Goal: Task Accomplishment & Management: Manage account settings

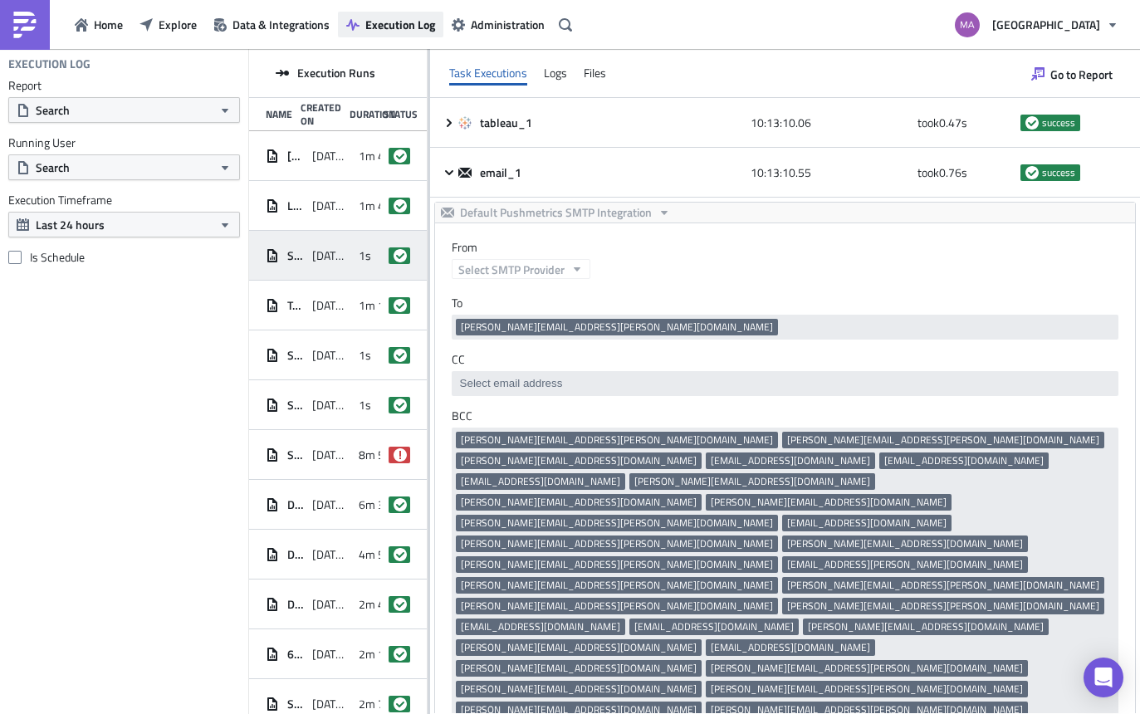
click at [379, 28] on span "Execution Log" at bounding box center [400, 24] width 70 height 17
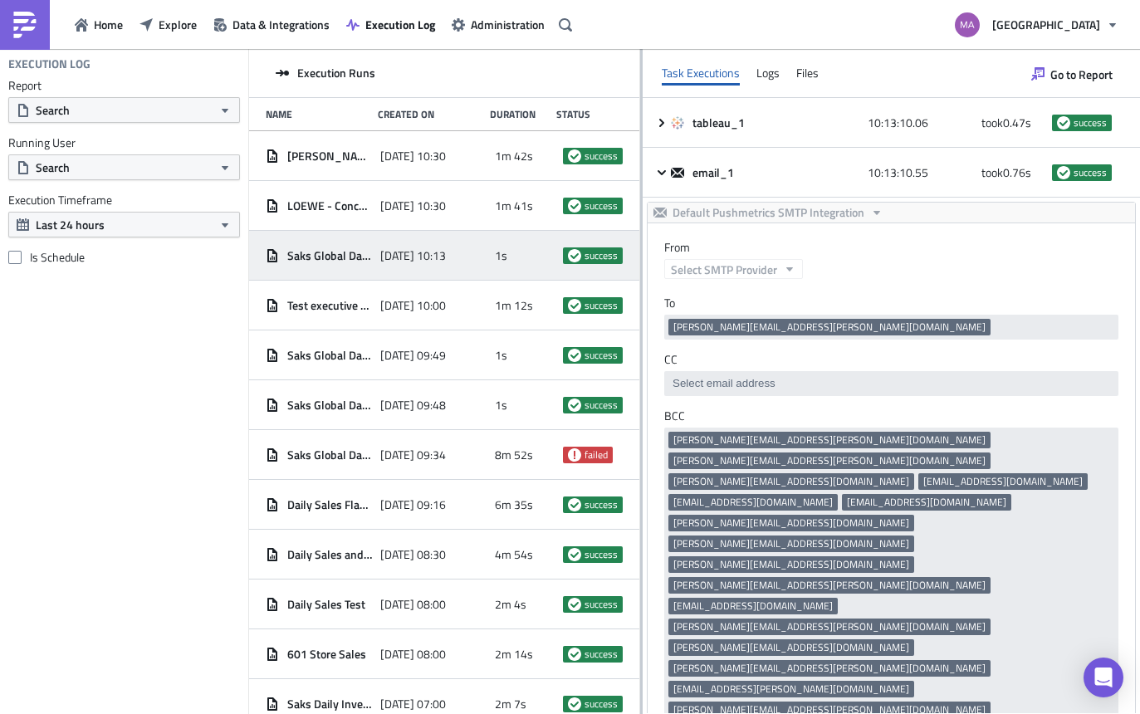
drag, startPoint x: 427, startPoint y: 161, endPoint x: 641, endPoint y: 182, distance: 215.2
click at [641, 182] on div at bounding box center [641, 383] width 2 height 668
click at [191, 22] on span "Explore" at bounding box center [178, 24] width 38 height 17
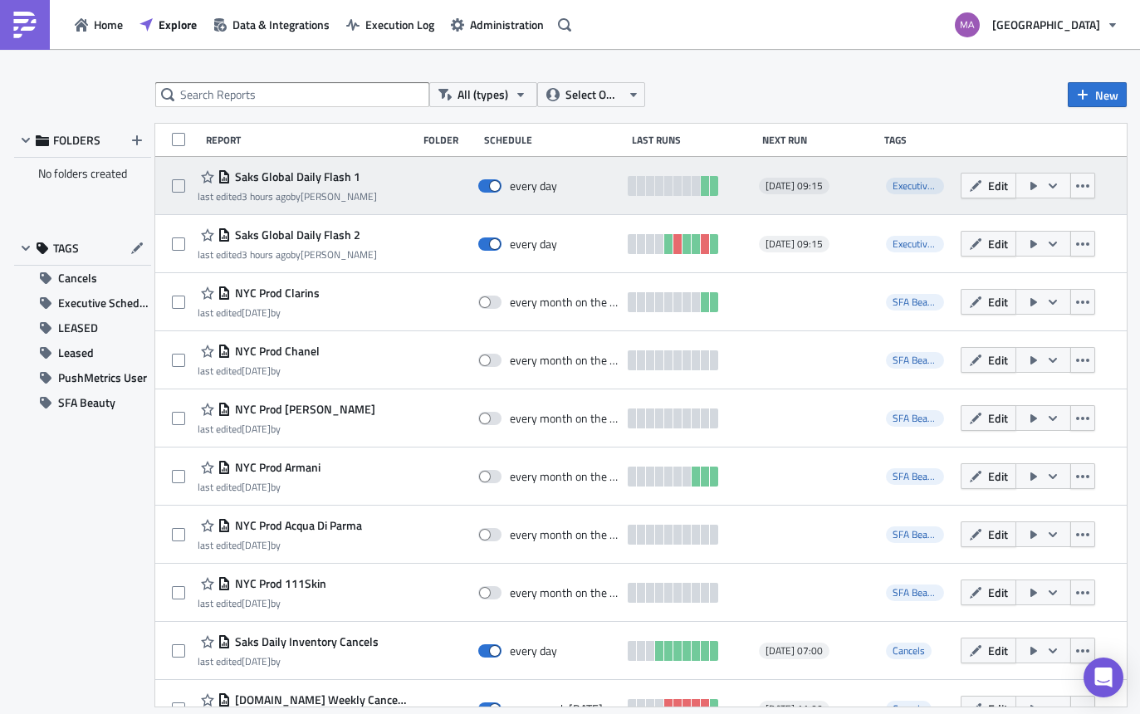
click at [336, 173] on span "Saks Global Daily Flash 1" at bounding box center [296, 176] width 130 height 15
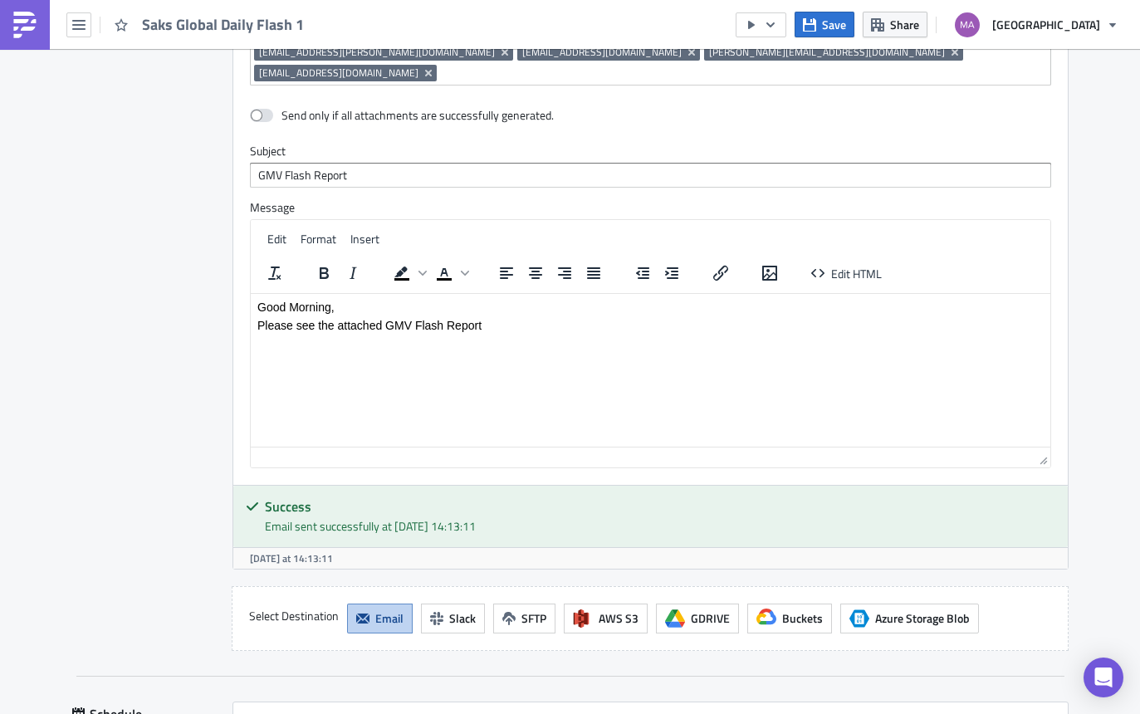
scroll to position [1396, 0]
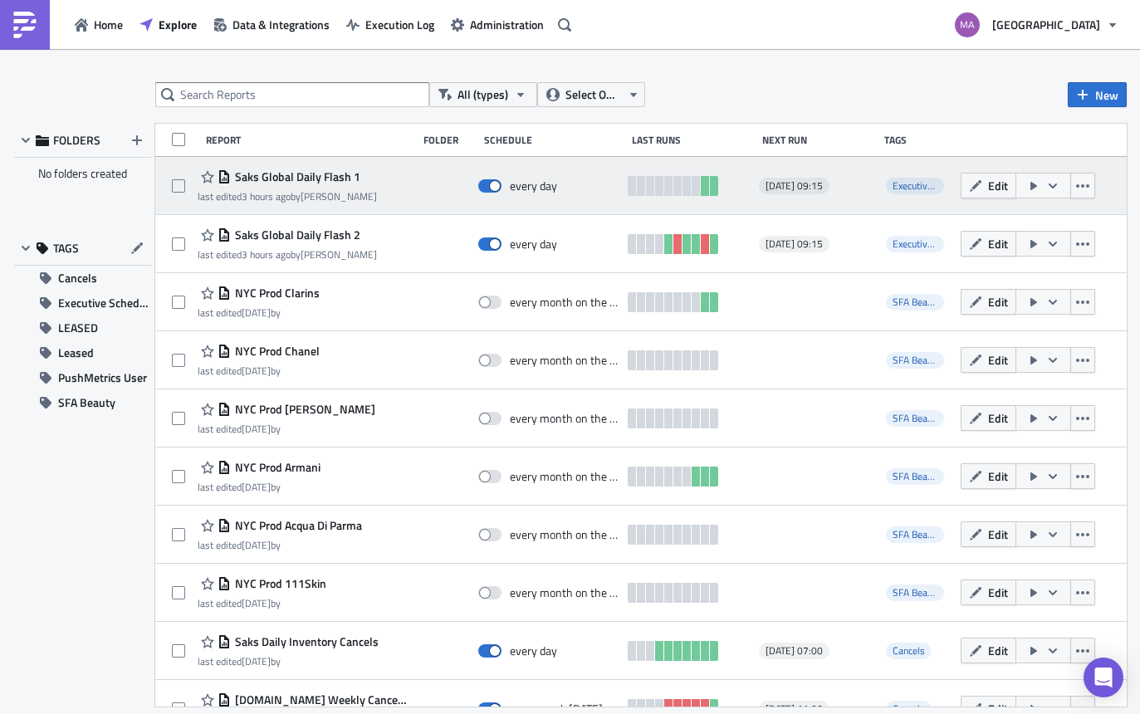
click at [316, 177] on span "Saks Global Daily Flash 1" at bounding box center [296, 176] width 130 height 15
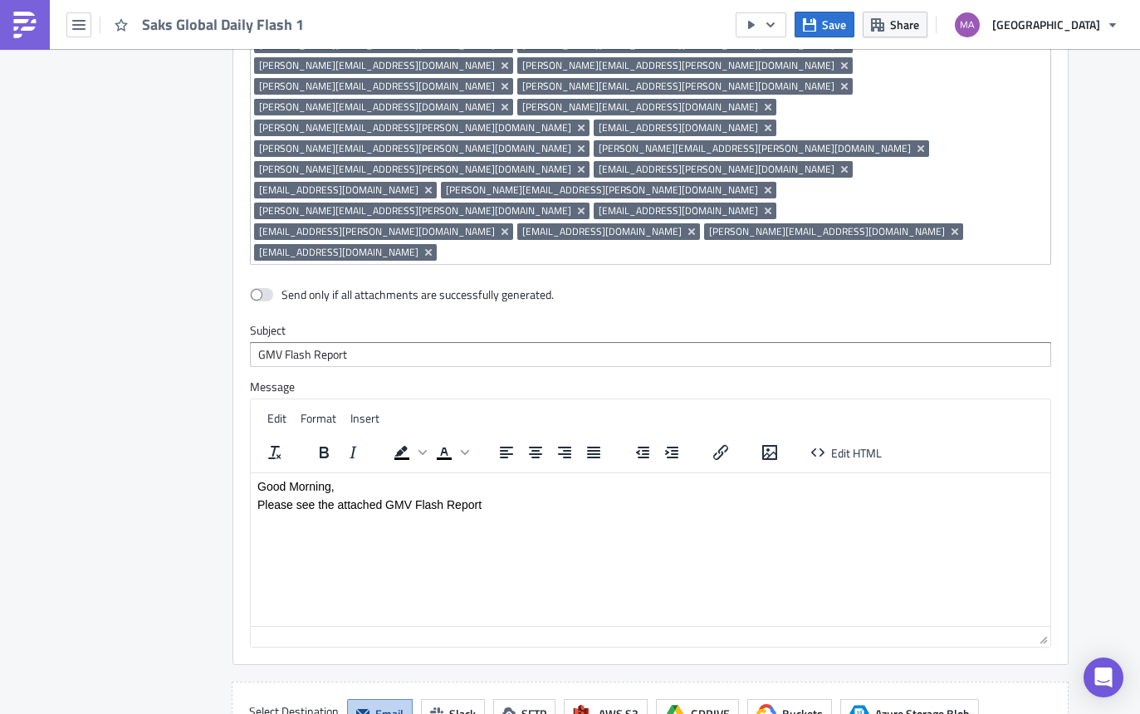
scroll to position [1694, 0]
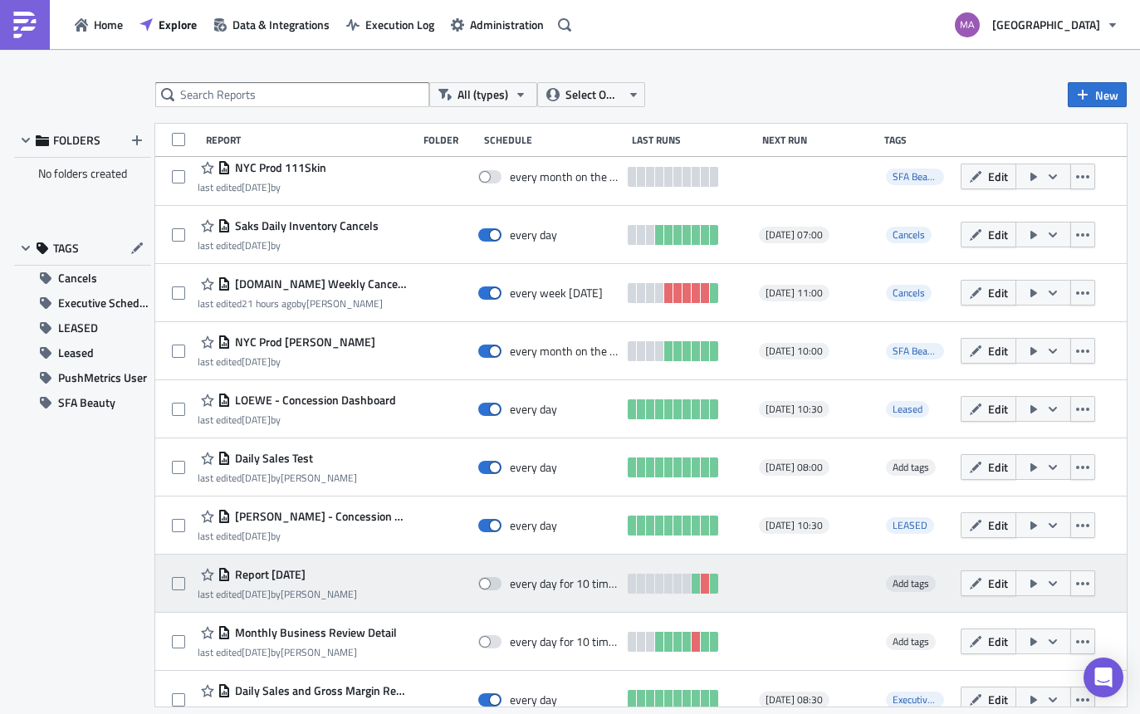
scroll to position [671, 0]
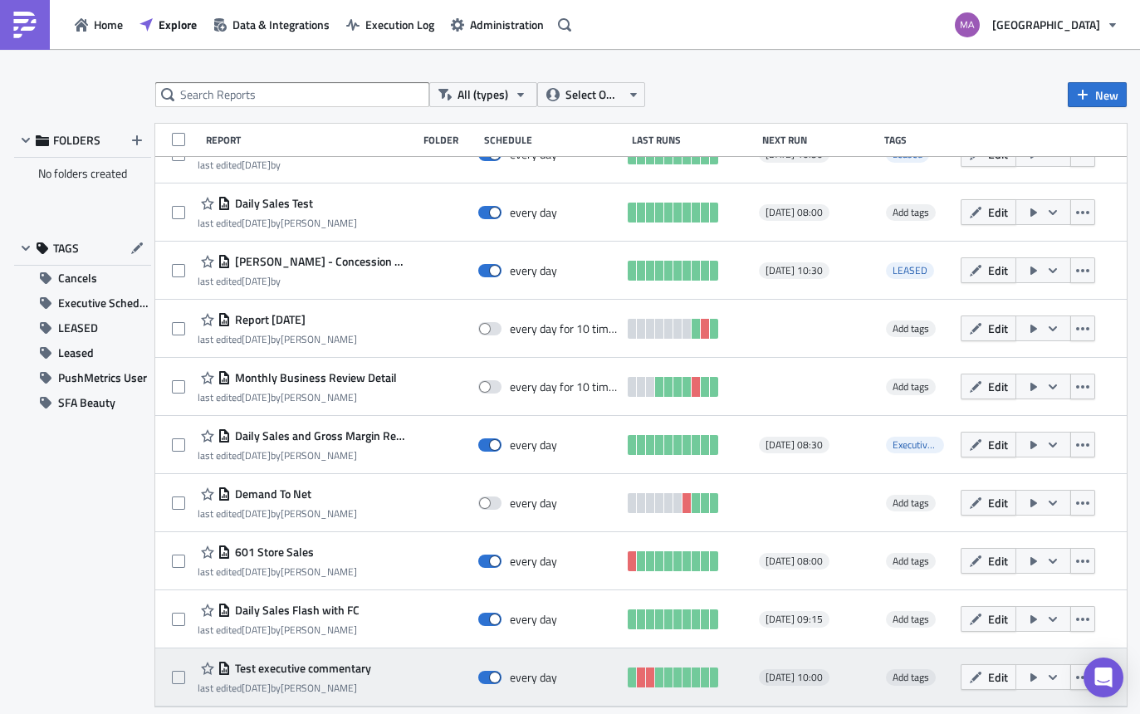
click at [293, 662] on span "Test executive commentary" at bounding box center [301, 668] width 140 height 15
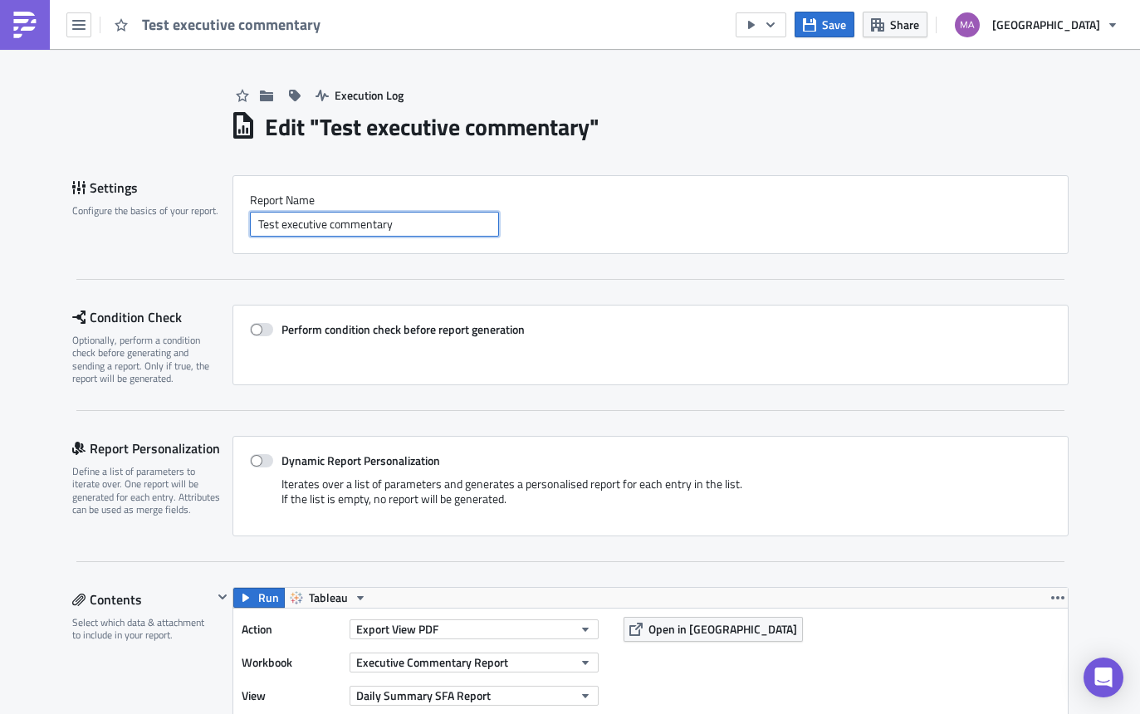
drag, startPoint x: 277, startPoint y: 224, endPoint x: 251, endPoint y: 222, distance: 26.7
click at [251, 222] on input "Test executive commentary" at bounding box center [374, 224] width 249 height 25
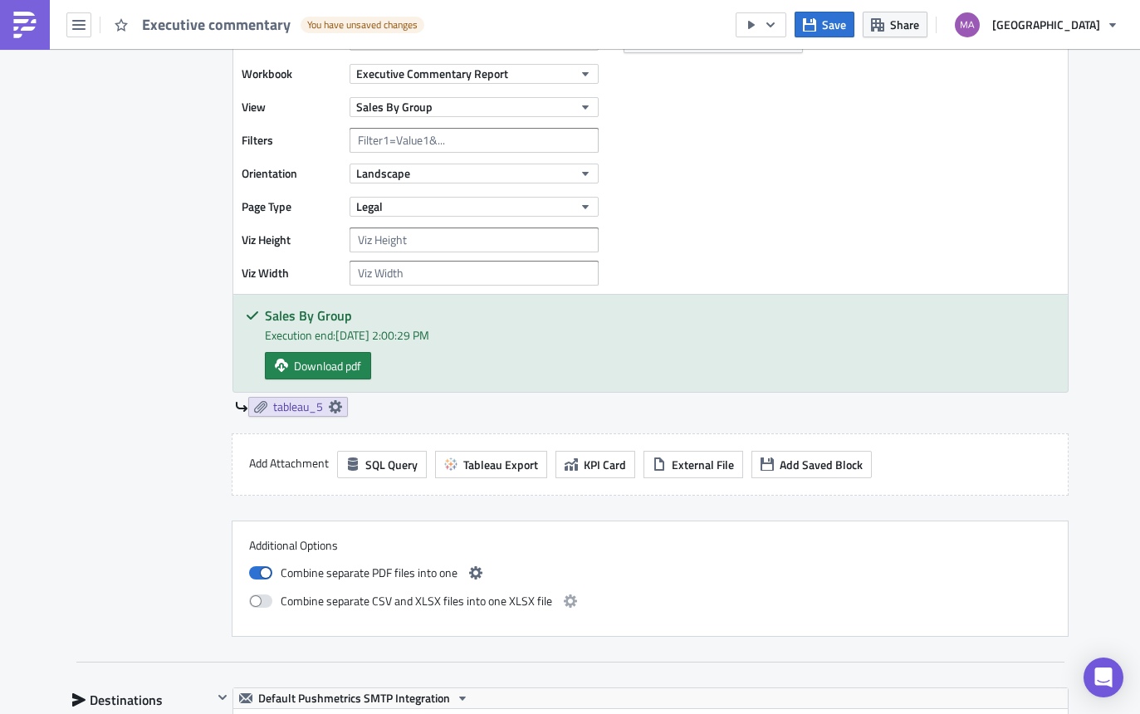
scroll to position [2313, 0]
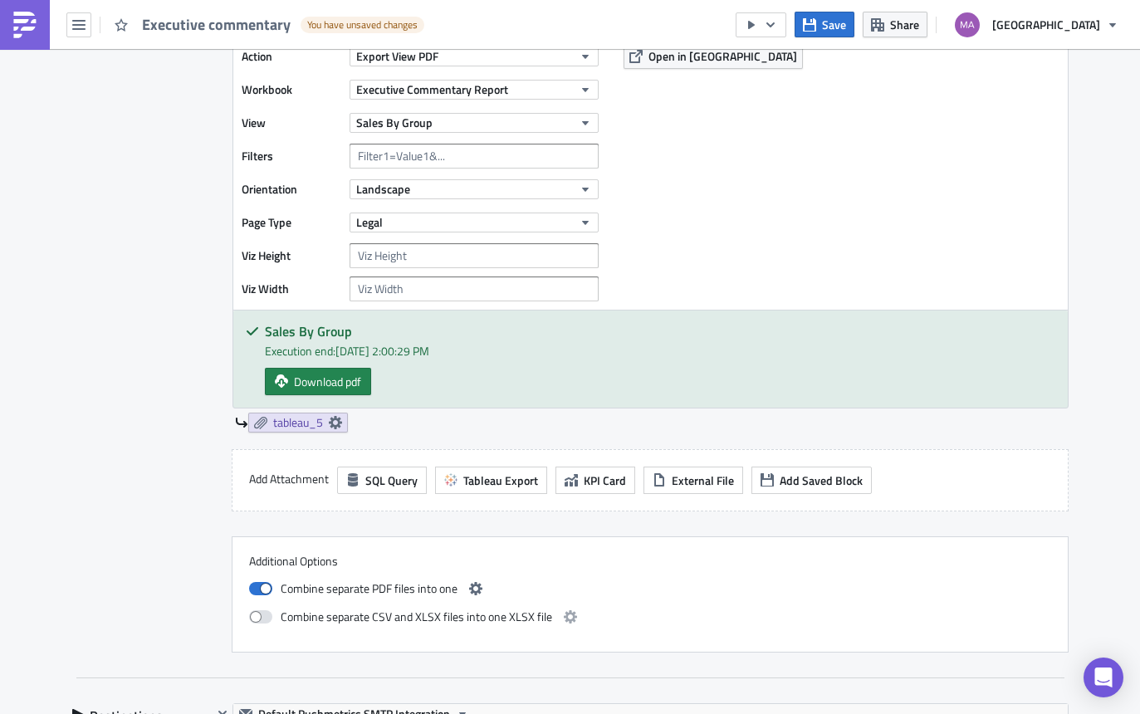
type input "Executive commentary"
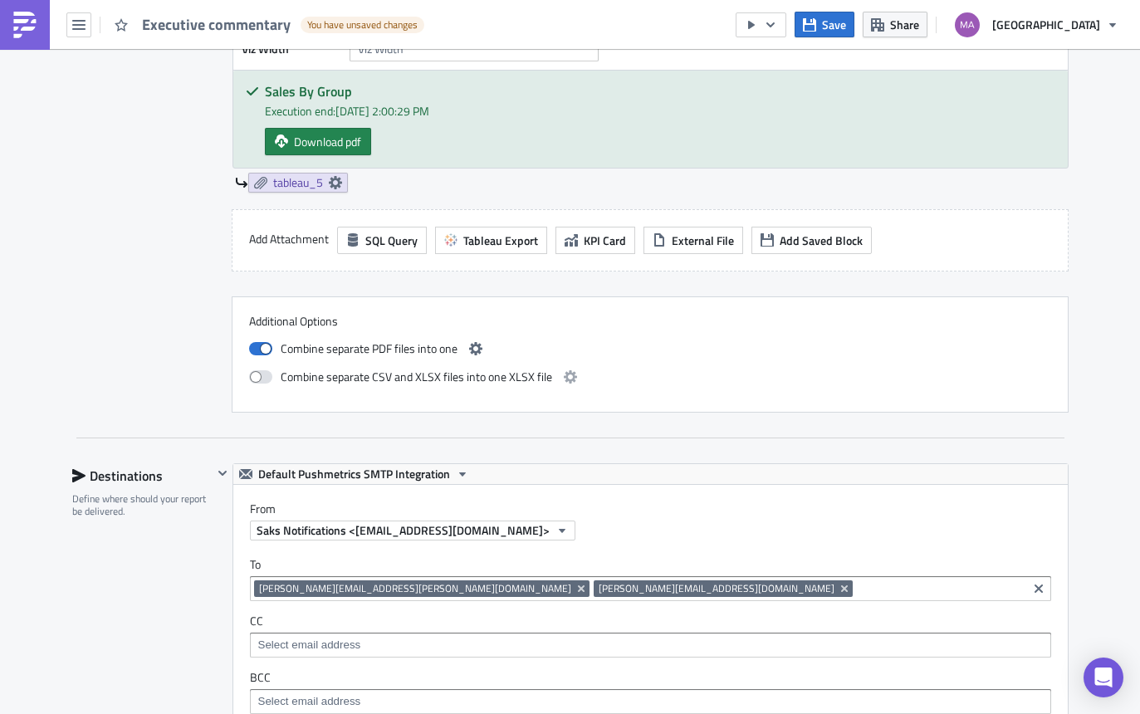
scroll to position [2701, 0]
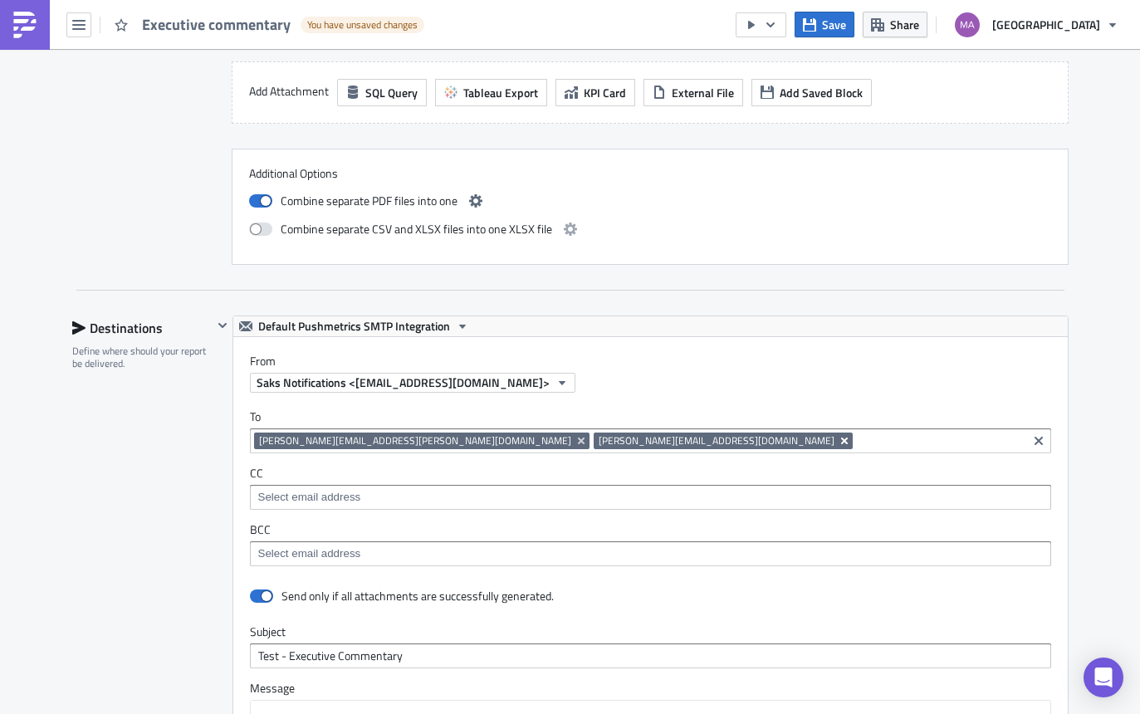
click at [838, 440] on icon "Remove Tag" at bounding box center [844, 440] width 13 height 13
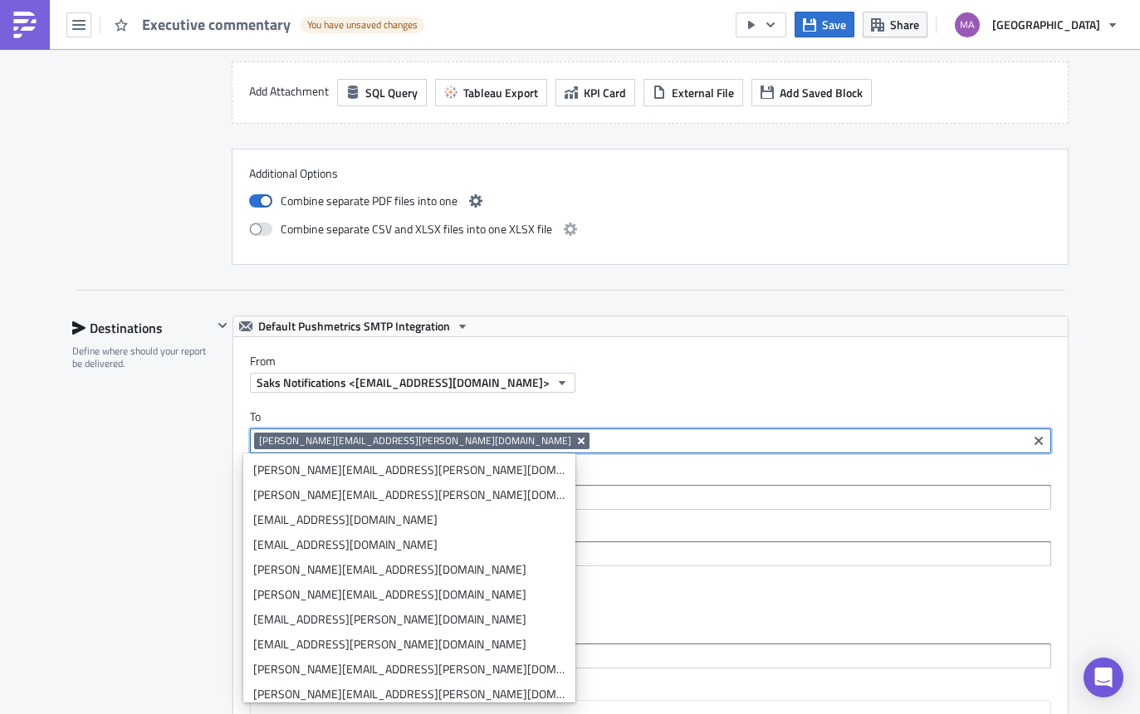
click at [575, 440] on icon "Remove Tag" at bounding box center [581, 440] width 13 height 13
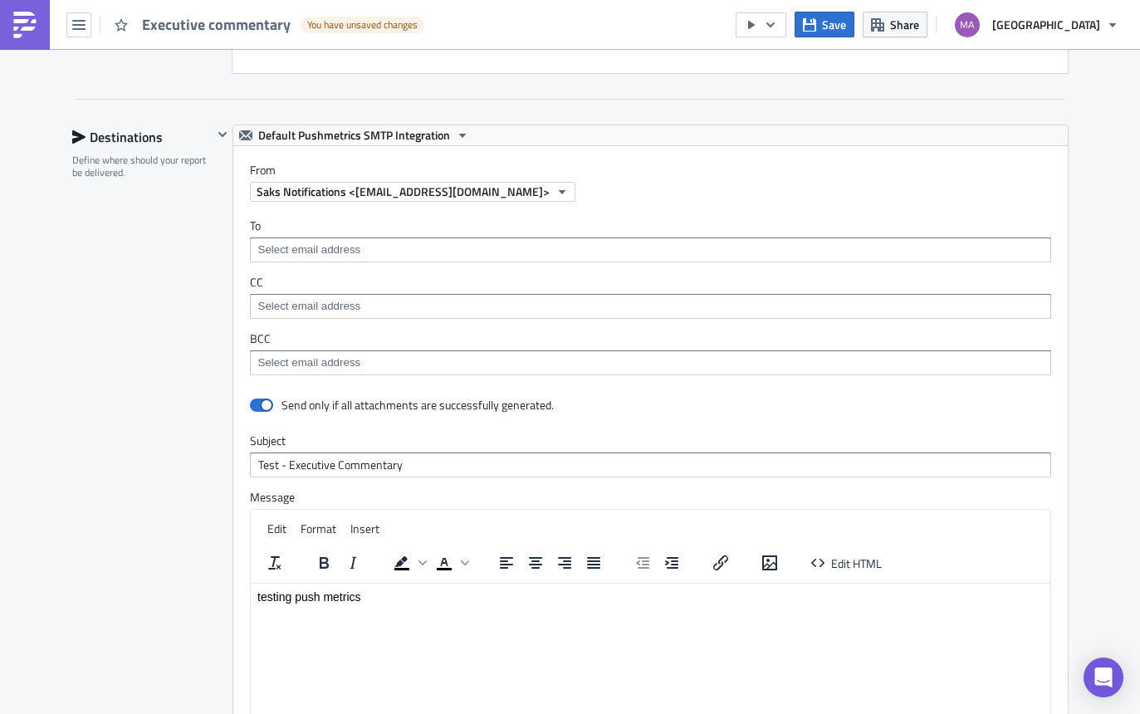
scroll to position [2992, 0]
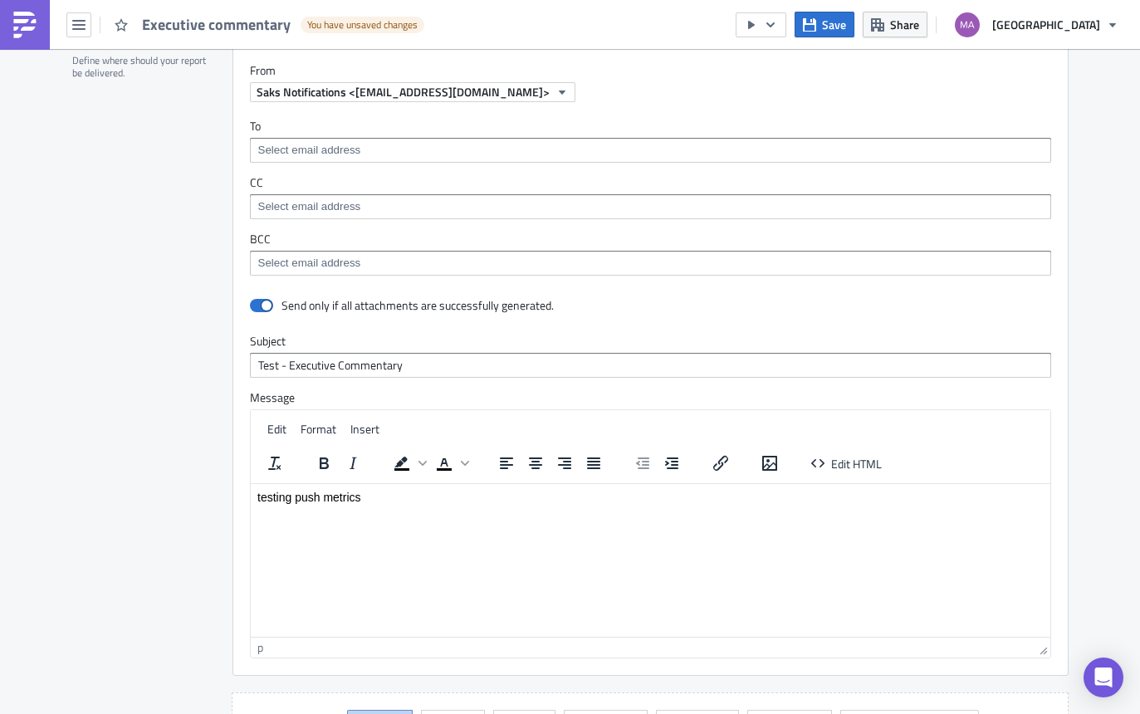
click at [307, 257] on input at bounding box center [649, 263] width 791 height 17
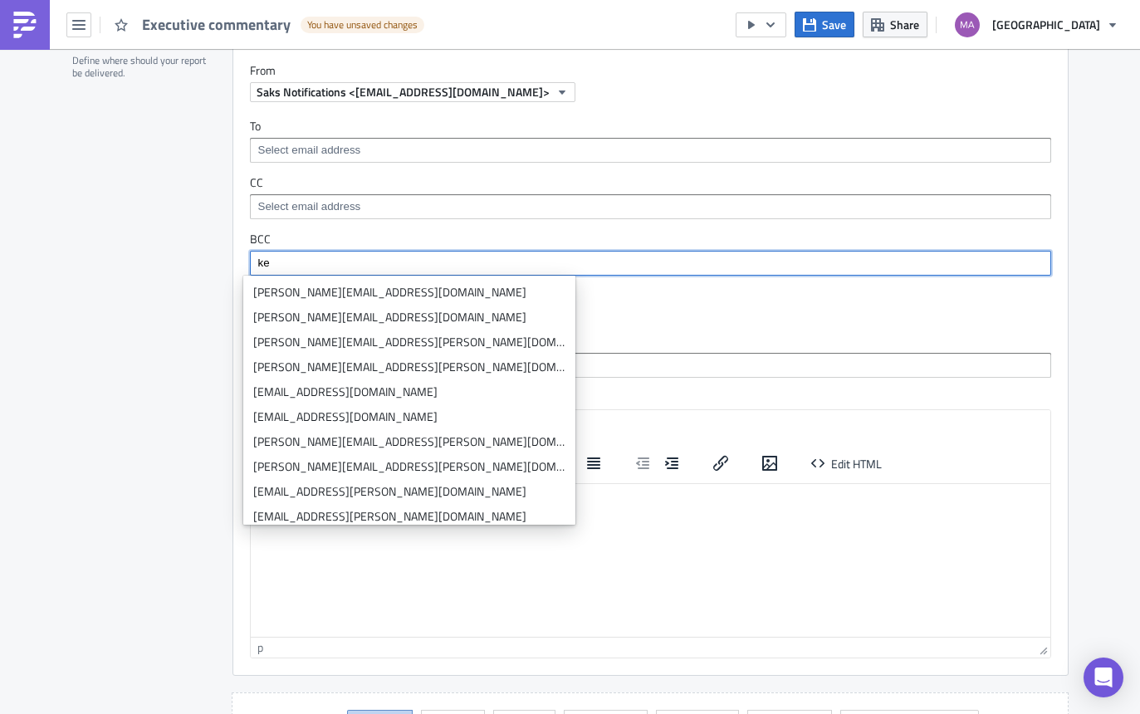
type input "k"
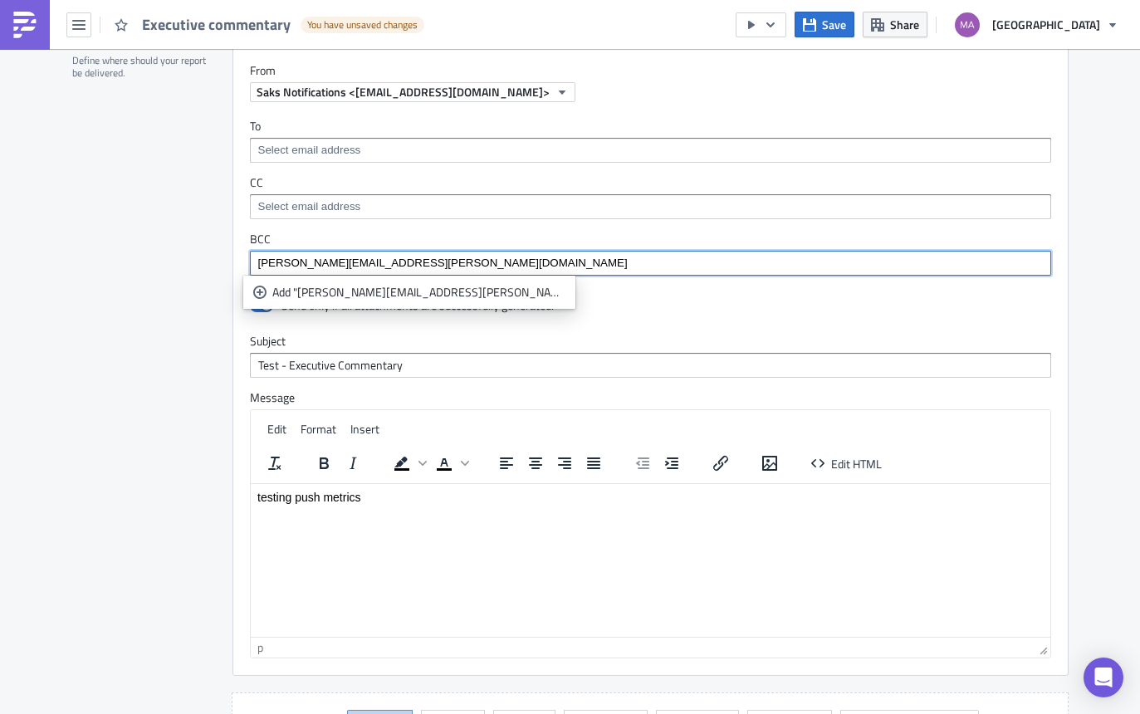
type input "[PERSON_NAME][EMAIL_ADDRESS][PERSON_NAME][DOMAIN_NAME]"
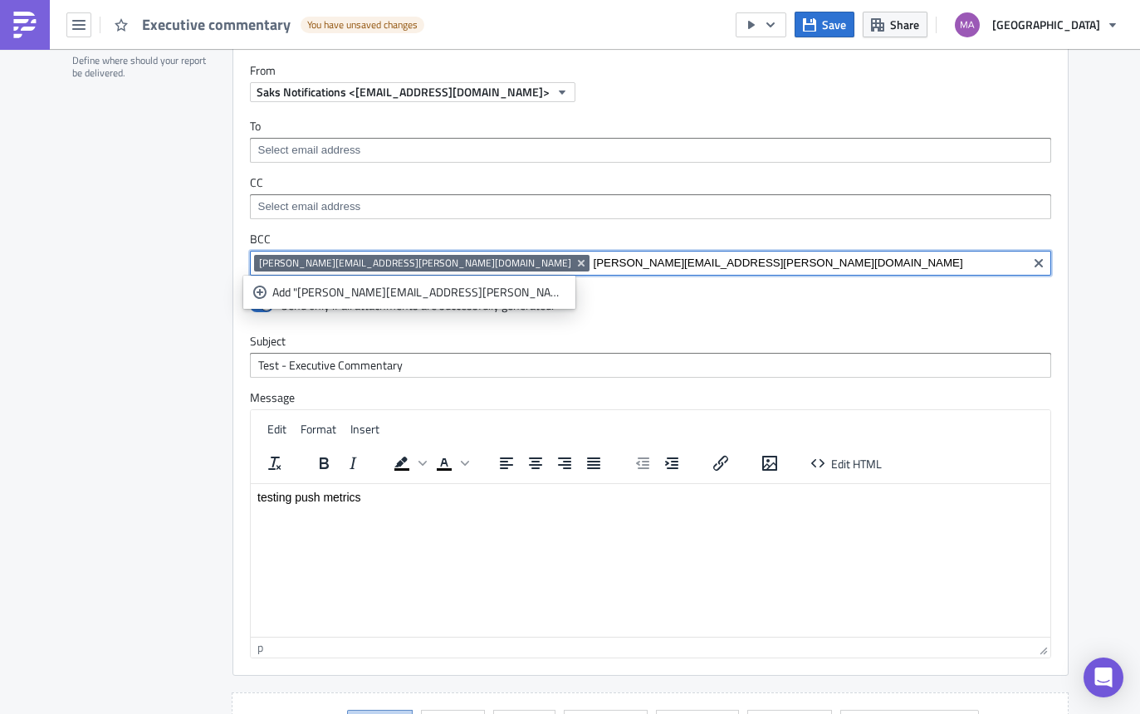
type input "[PERSON_NAME][EMAIL_ADDRESS][PERSON_NAME][DOMAIN_NAME]"
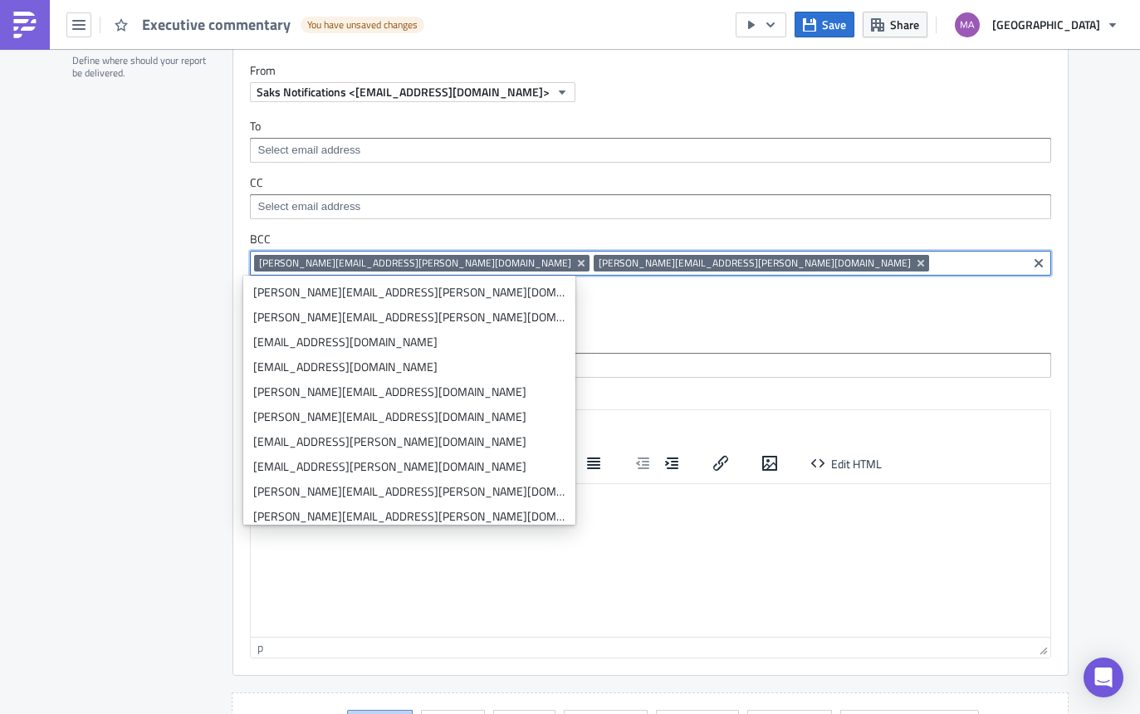
click at [933, 260] on input at bounding box center [978, 263] width 90 height 17
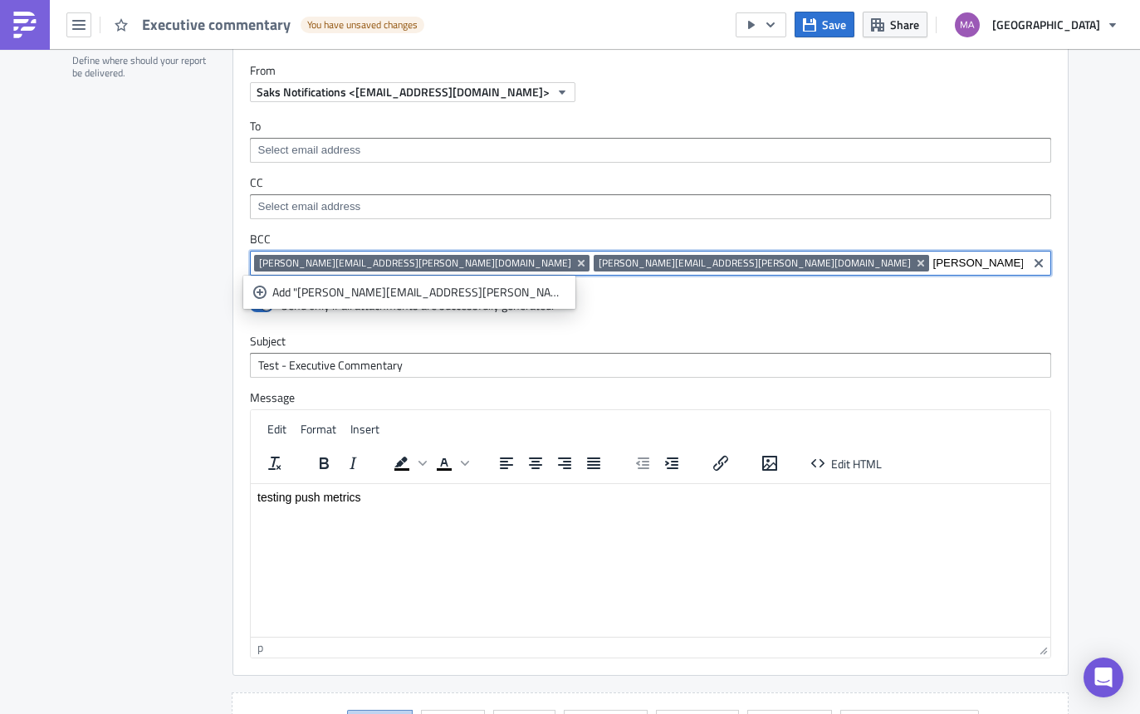
type input "[PERSON_NAME][EMAIL_ADDRESS][PERSON_NAME][DOMAIN_NAME]"
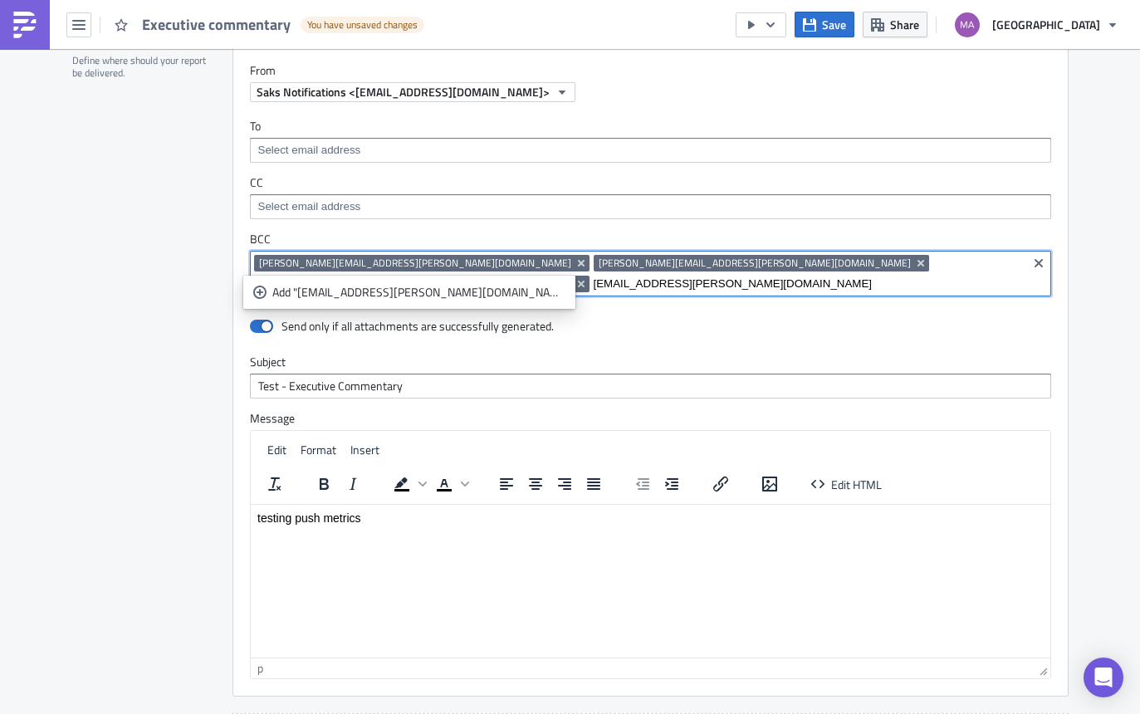
type input "[EMAIL_ADDRESS][PERSON_NAME][DOMAIN_NAME]"
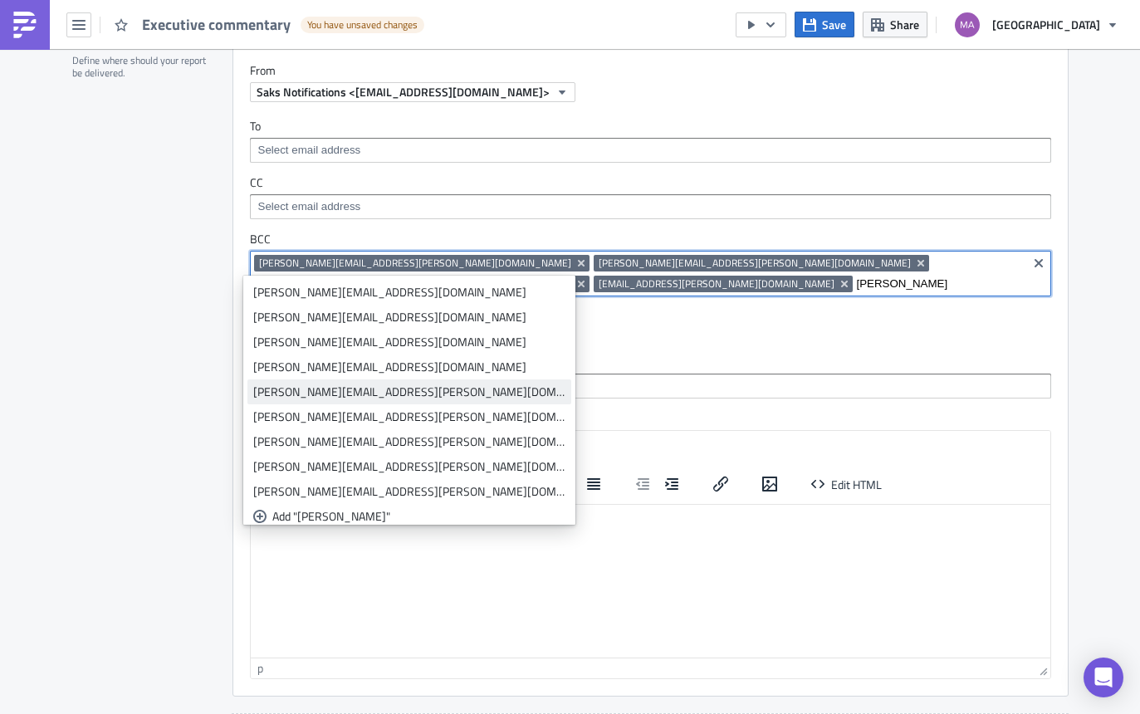
type input "[PERSON_NAME]"
click at [313, 392] on div "[PERSON_NAME][EMAIL_ADDRESS][PERSON_NAME][DOMAIN_NAME]" at bounding box center [409, 392] width 312 height 17
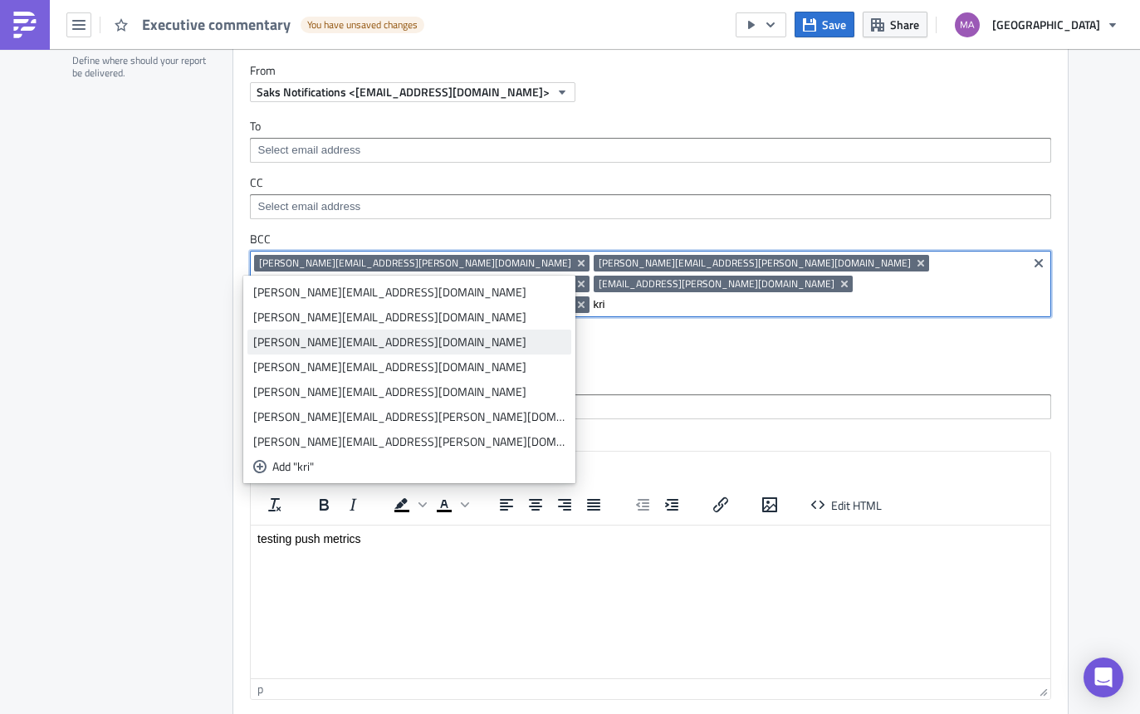
type input "kri"
click at [300, 336] on div "[PERSON_NAME][EMAIL_ADDRESS][DOMAIN_NAME]" at bounding box center [409, 342] width 312 height 17
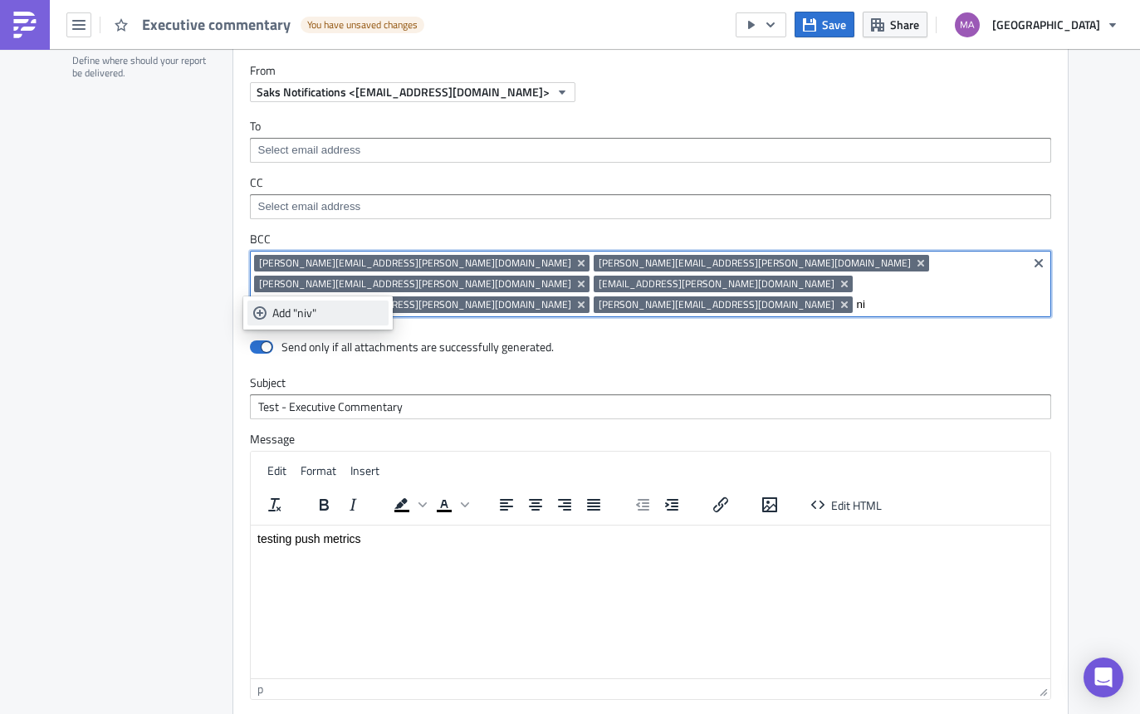
type input "n"
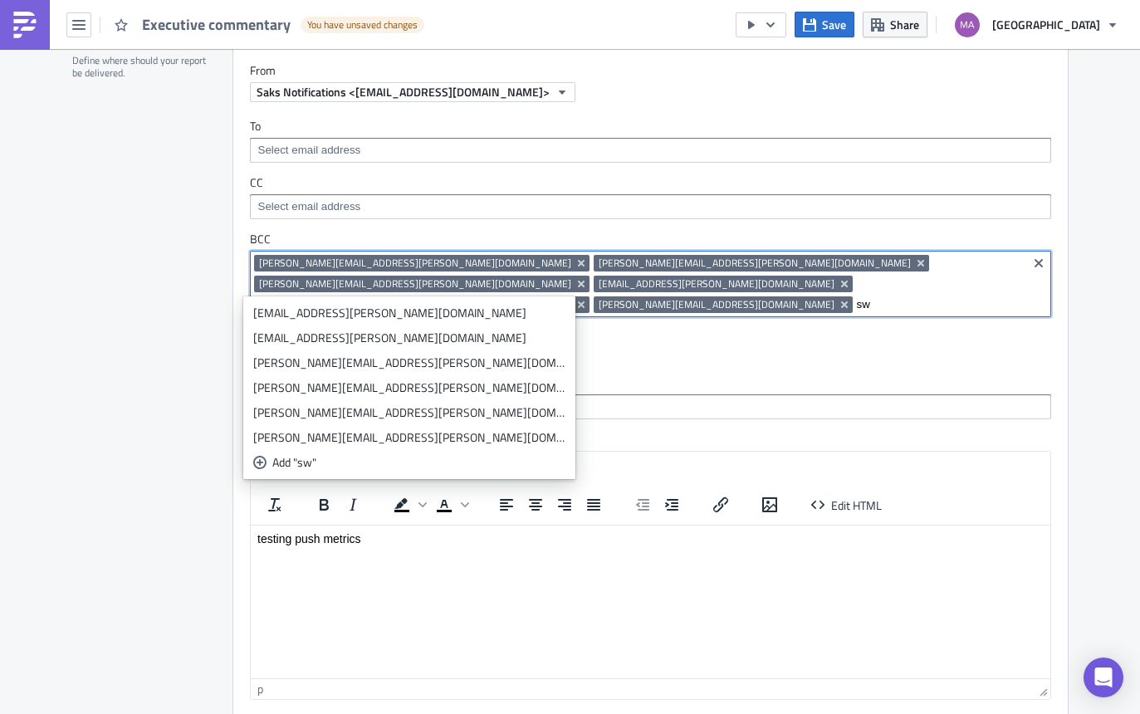
type input "s"
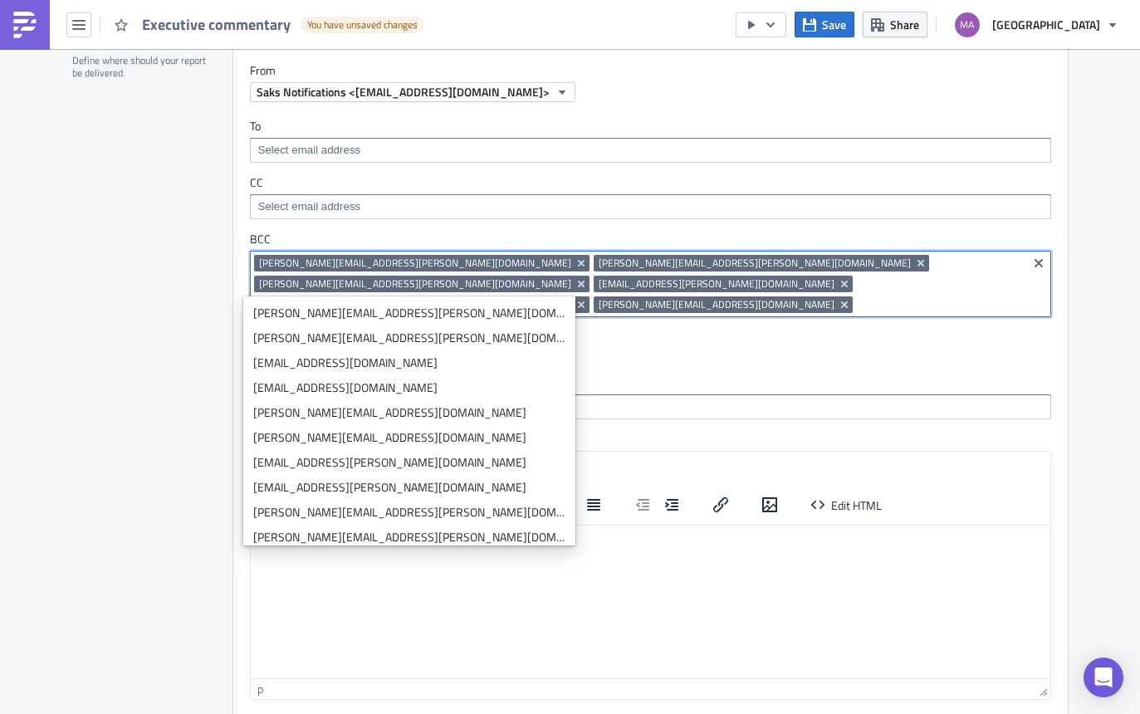
paste input "[EMAIL_ADDRESS][DOMAIN_NAME]"
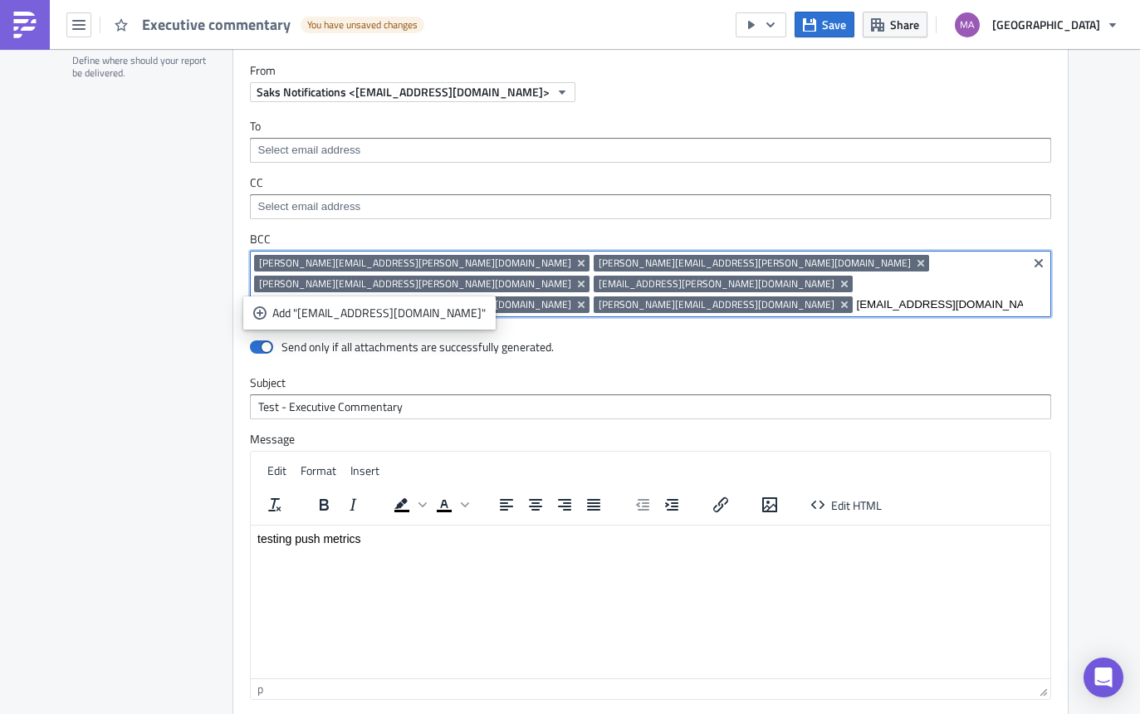
type input "[EMAIL_ADDRESS][DOMAIN_NAME]"
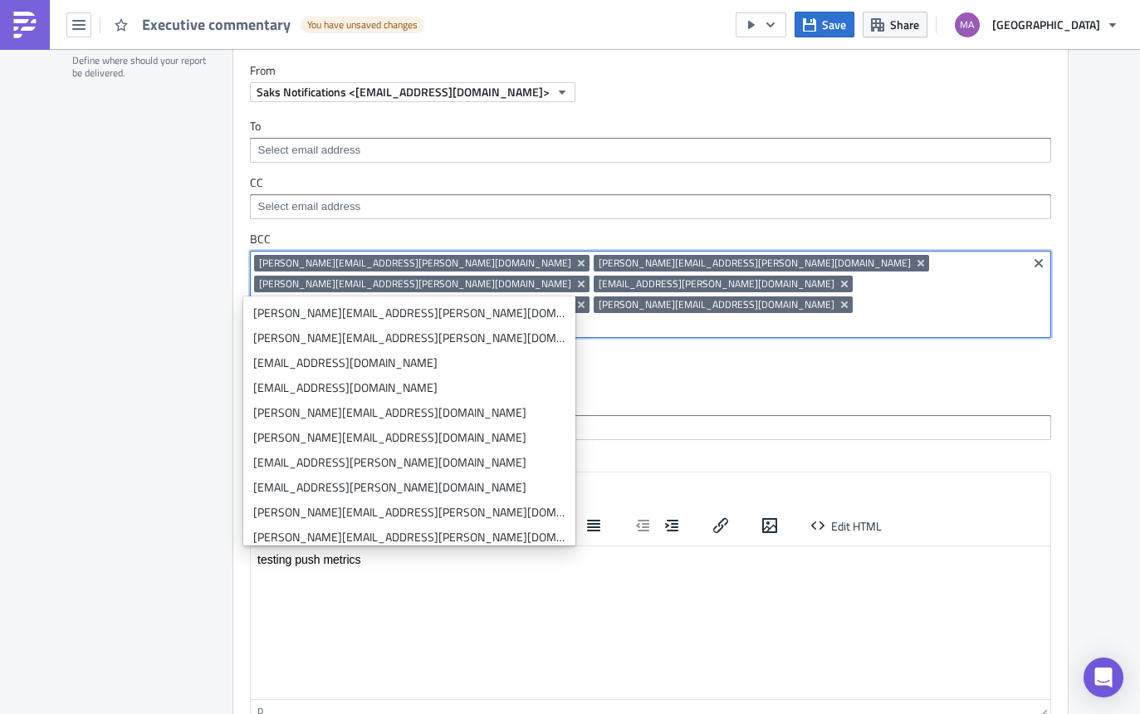
click at [631, 317] on input at bounding box center [732, 325] width 582 height 17
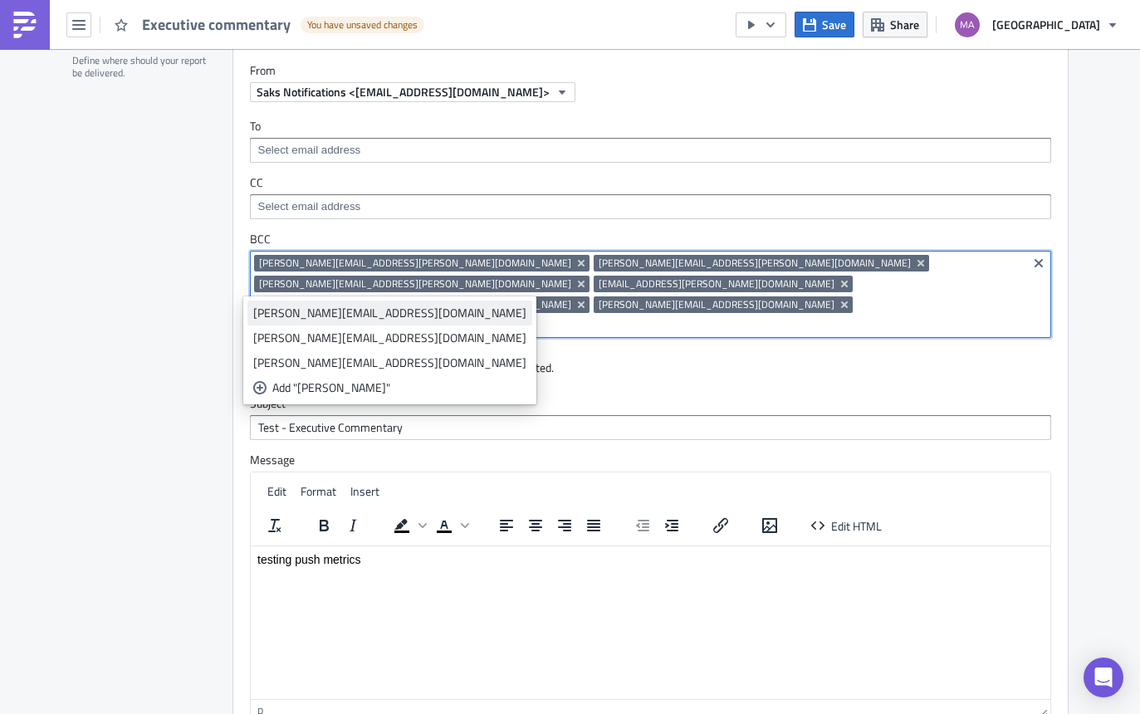
type input "[PERSON_NAME]"
click at [317, 313] on div "[PERSON_NAME][EMAIL_ADDRESS][DOMAIN_NAME]" at bounding box center [389, 313] width 273 height 17
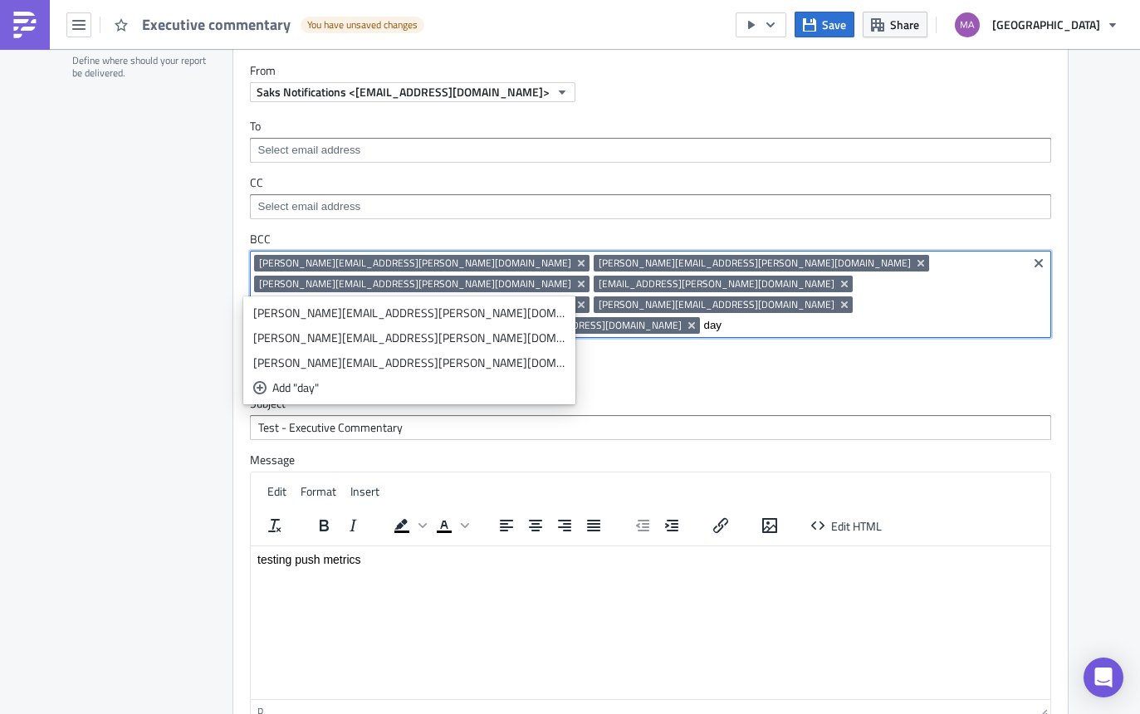
type input "day"
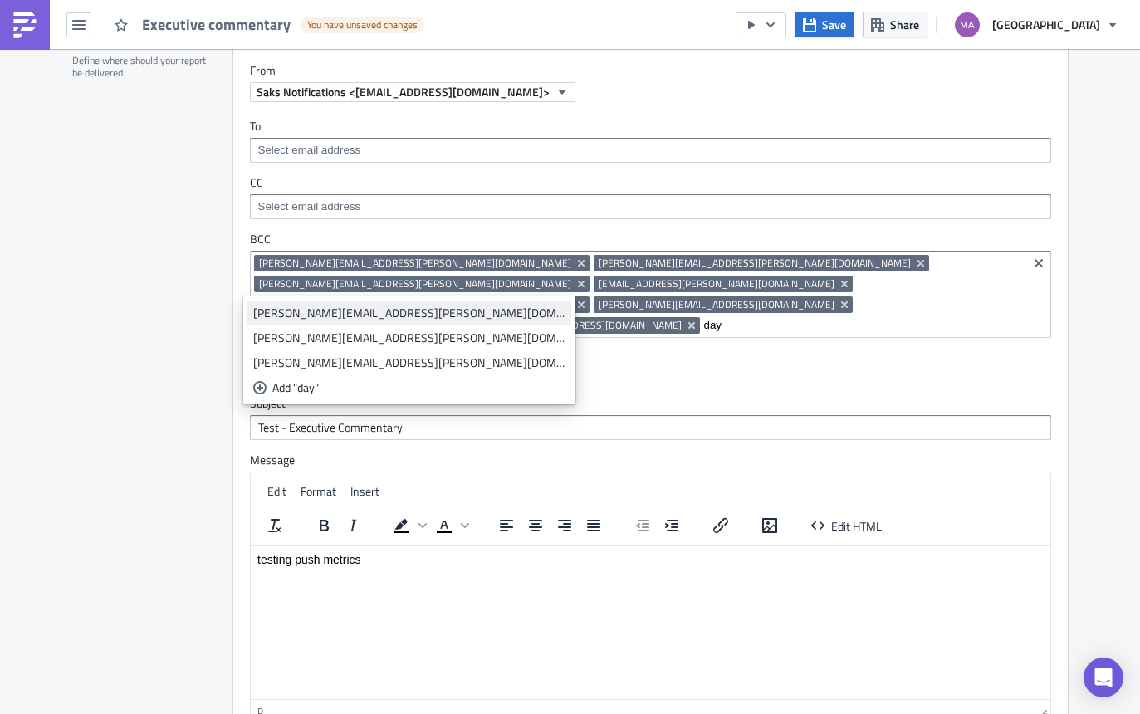
click at [360, 320] on div "[PERSON_NAME][EMAIL_ADDRESS][PERSON_NAME][DOMAIN_NAME]" at bounding box center [409, 313] width 312 height 17
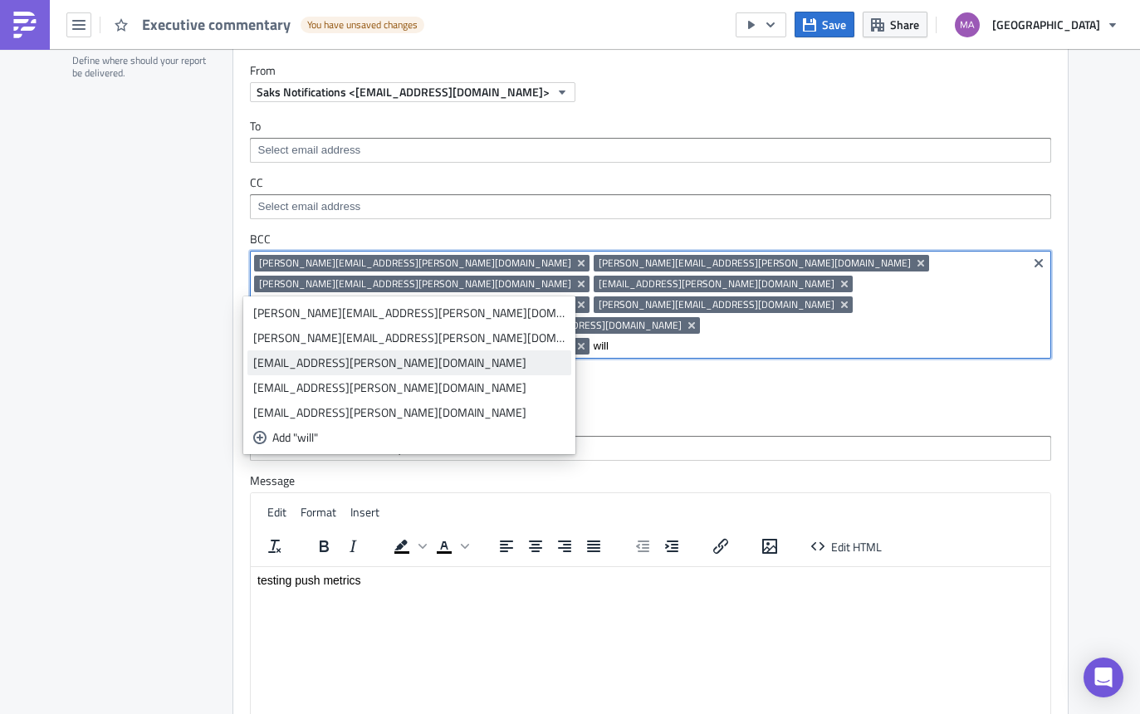
type input "will"
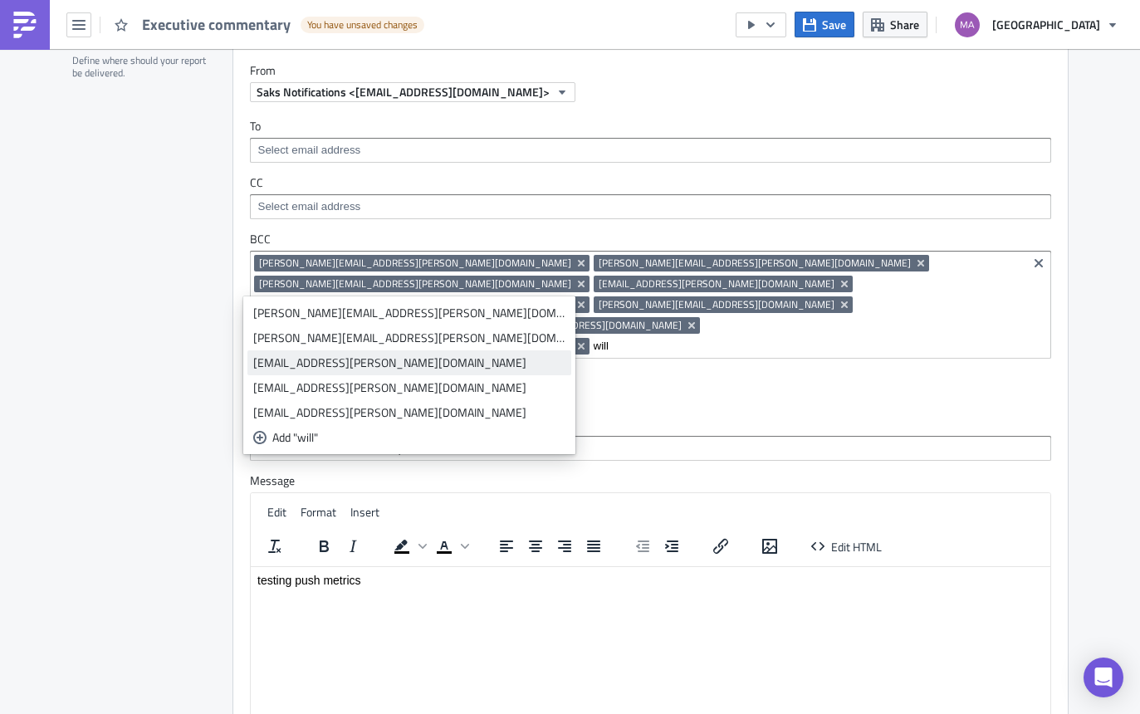
click at [352, 367] on div "[EMAIL_ADDRESS][PERSON_NAME][DOMAIN_NAME]" at bounding box center [409, 363] width 312 height 17
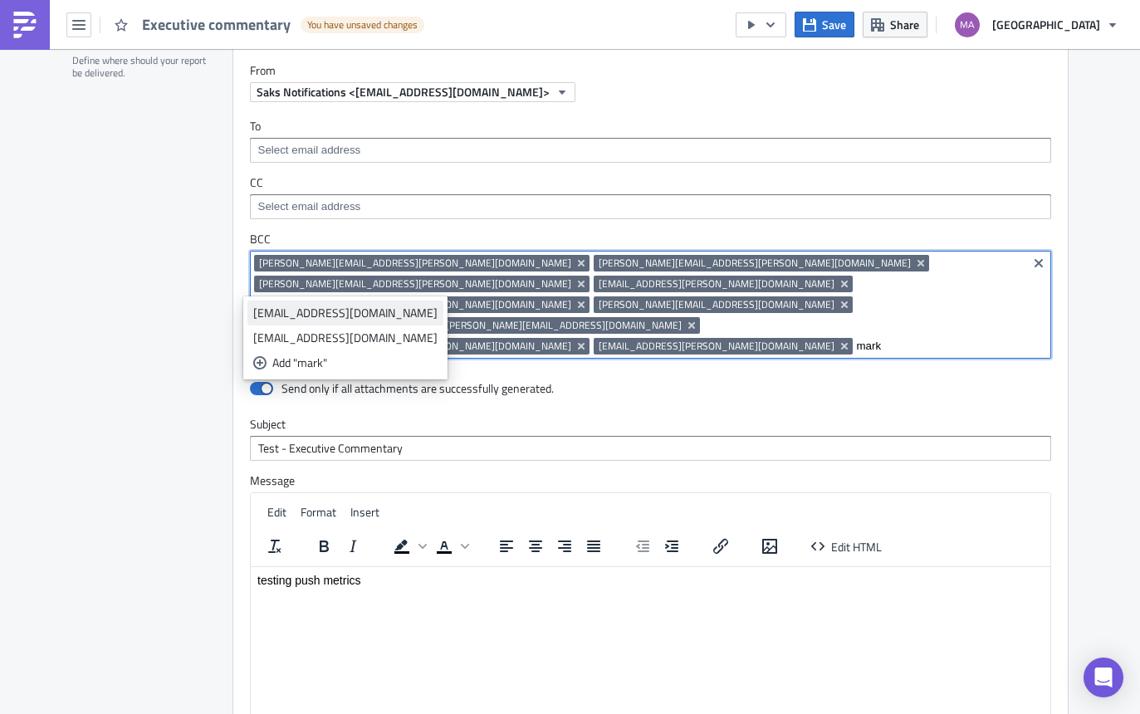
type input "mark"
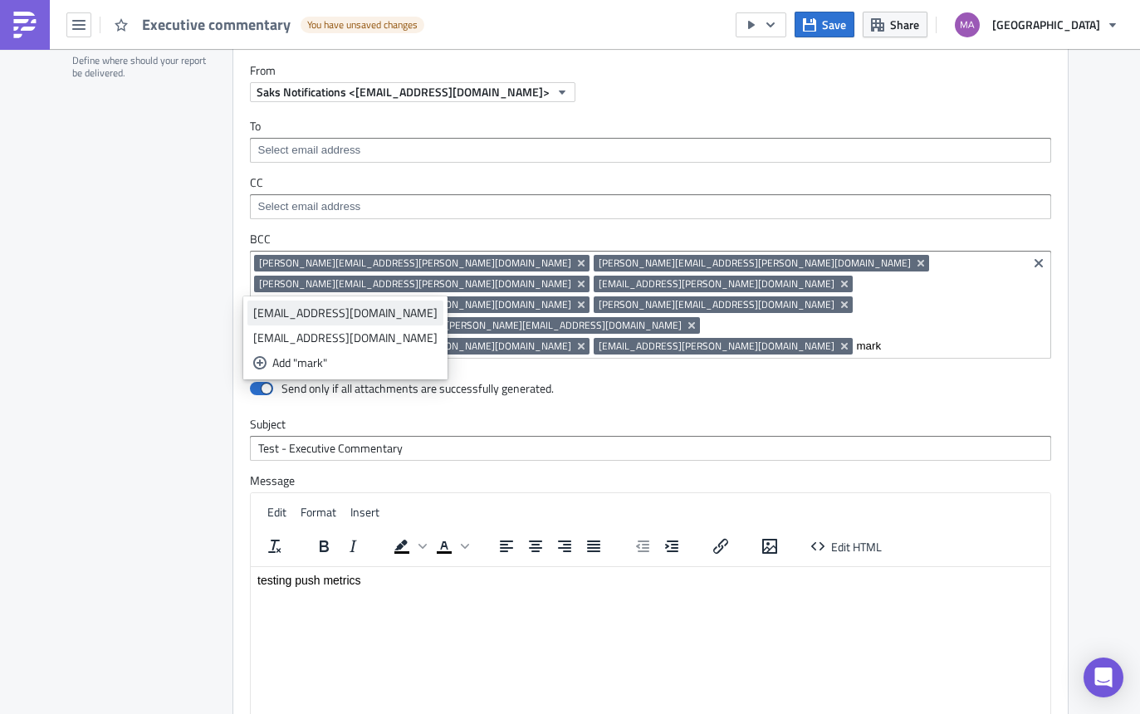
click at [369, 311] on div "[EMAIL_ADDRESS][DOMAIN_NAME]" at bounding box center [345, 313] width 184 height 17
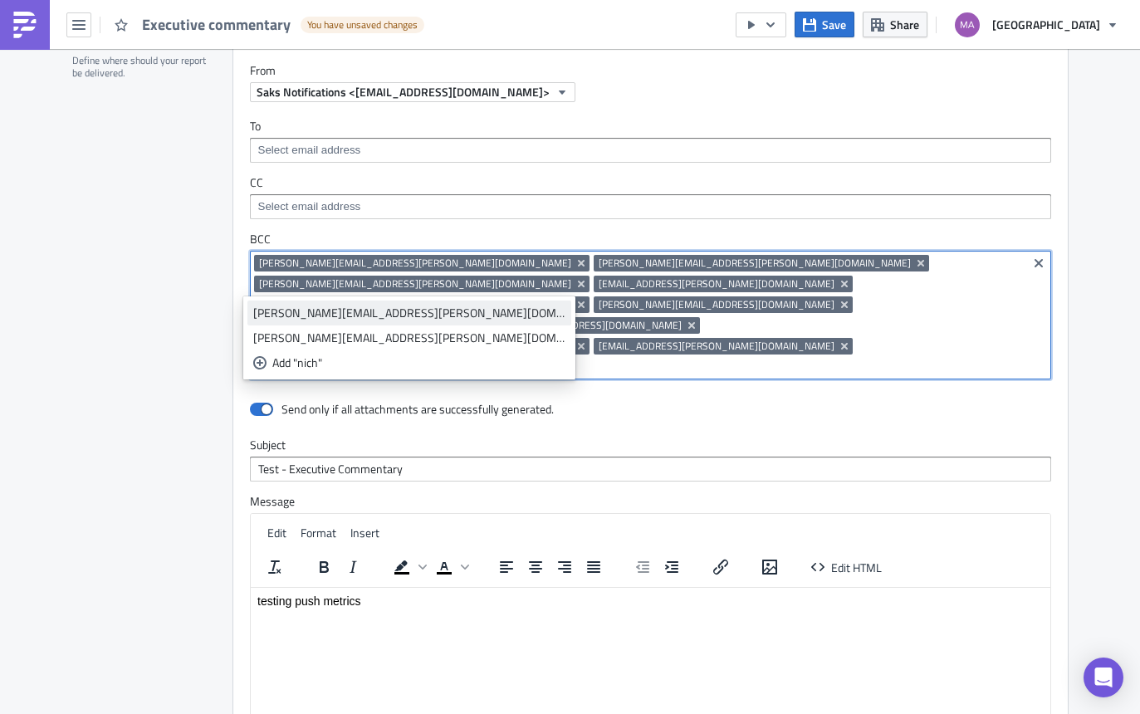
type input "nich"
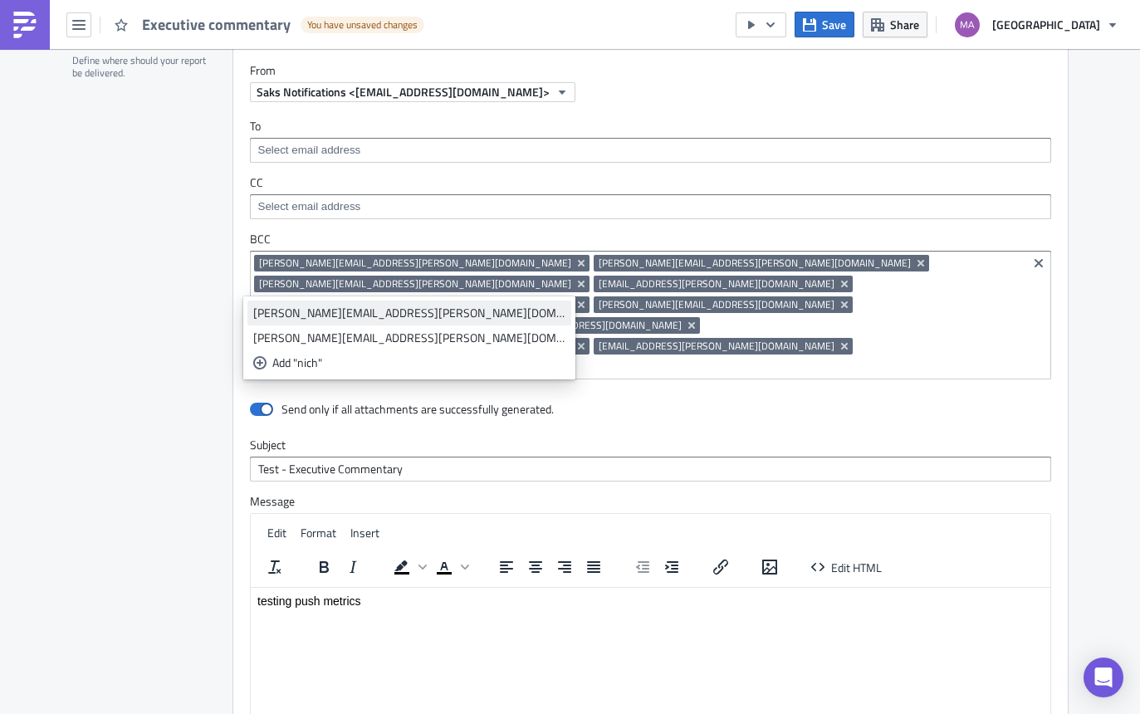
click at [303, 321] on link "[PERSON_NAME][EMAIL_ADDRESS][PERSON_NAME][DOMAIN_NAME]" at bounding box center [409, 313] width 324 height 25
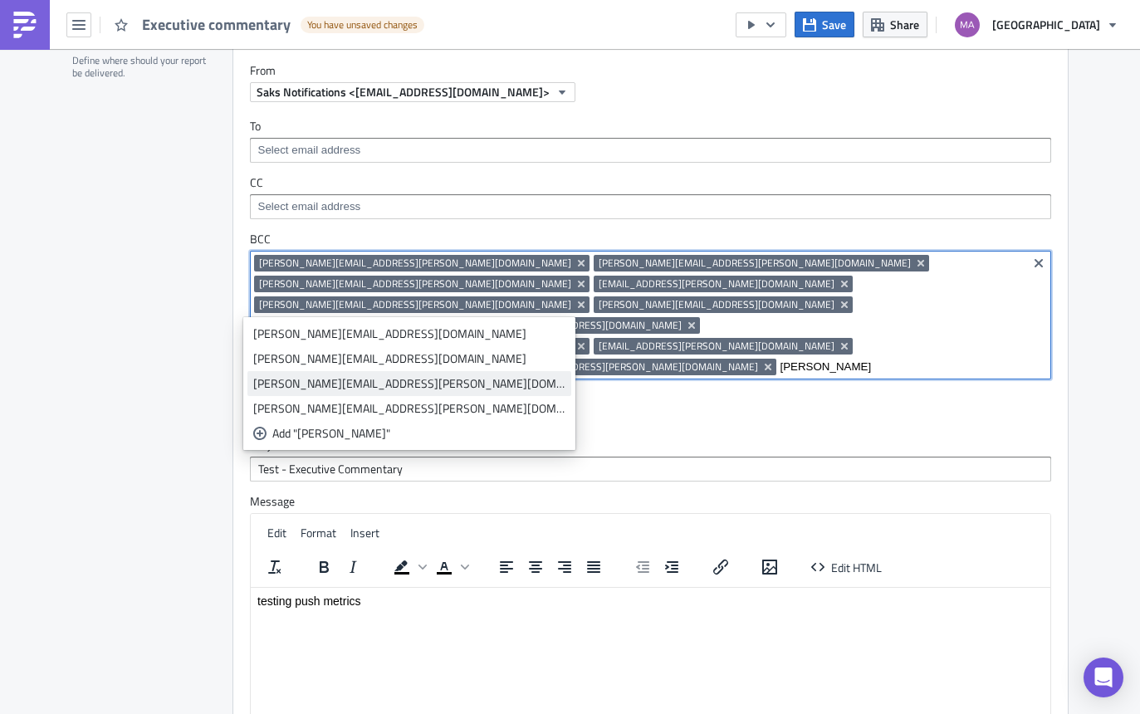
type input "[PERSON_NAME]"
click at [327, 385] on div "[PERSON_NAME][EMAIL_ADDRESS][PERSON_NAME][DOMAIN_NAME]" at bounding box center [409, 383] width 312 height 17
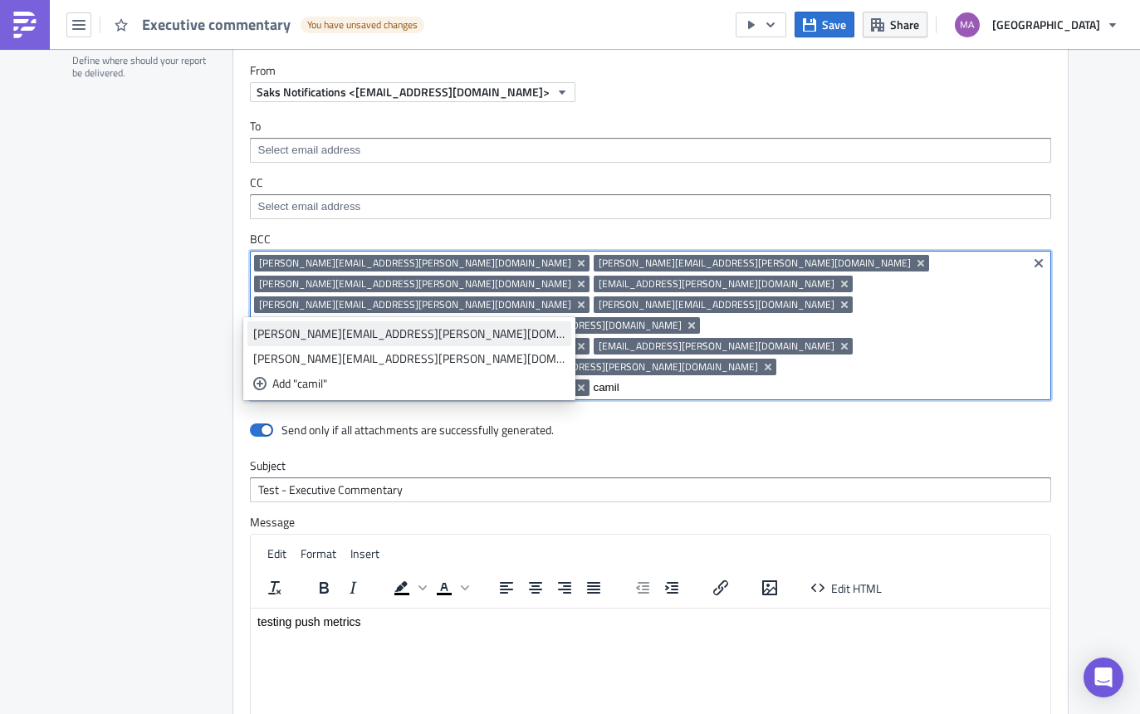
type input "camil"
click at [332, 337] on div "[PERSON_NAME][EMAIL_ADDRESS][PERSON_NAME][DOMAIN_NAME]" at bounding box center [409, 333] width 312 height 17
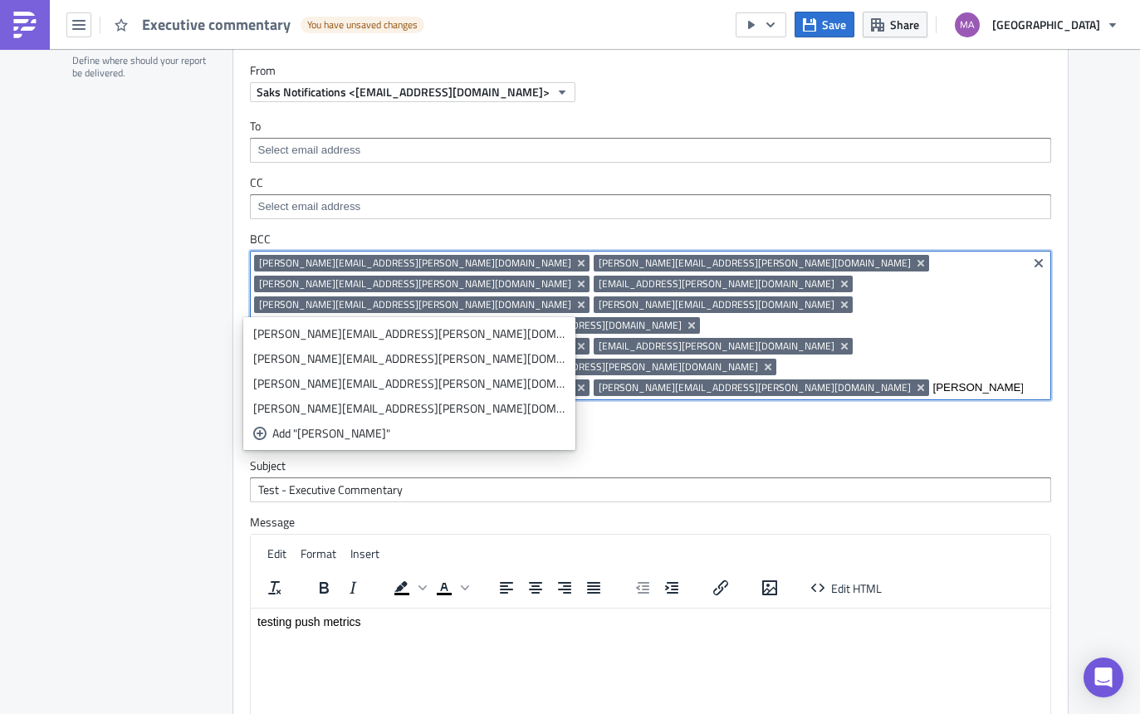
click at [933, 379] on input "[PERSON_NAME]" at bounding box center [978, 387] width 90 height 17
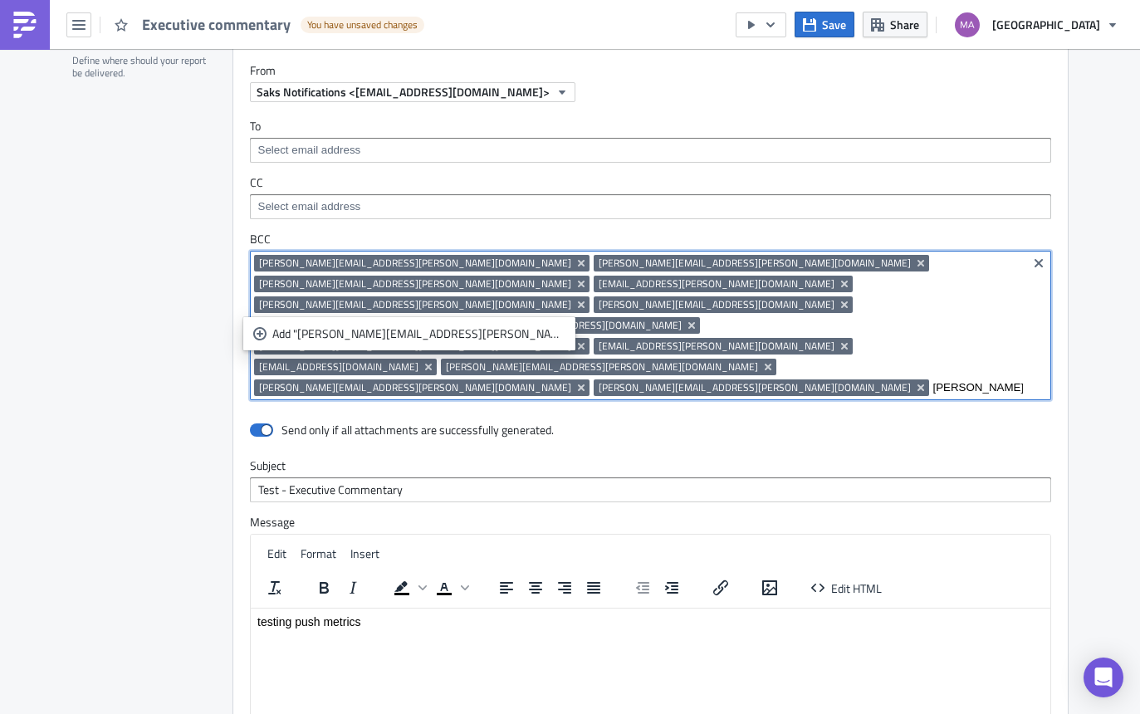
type input "[PERSON_NAME][EMAIL_ADDRESS][PERSON_NAME][DOMAIN_NAME]"
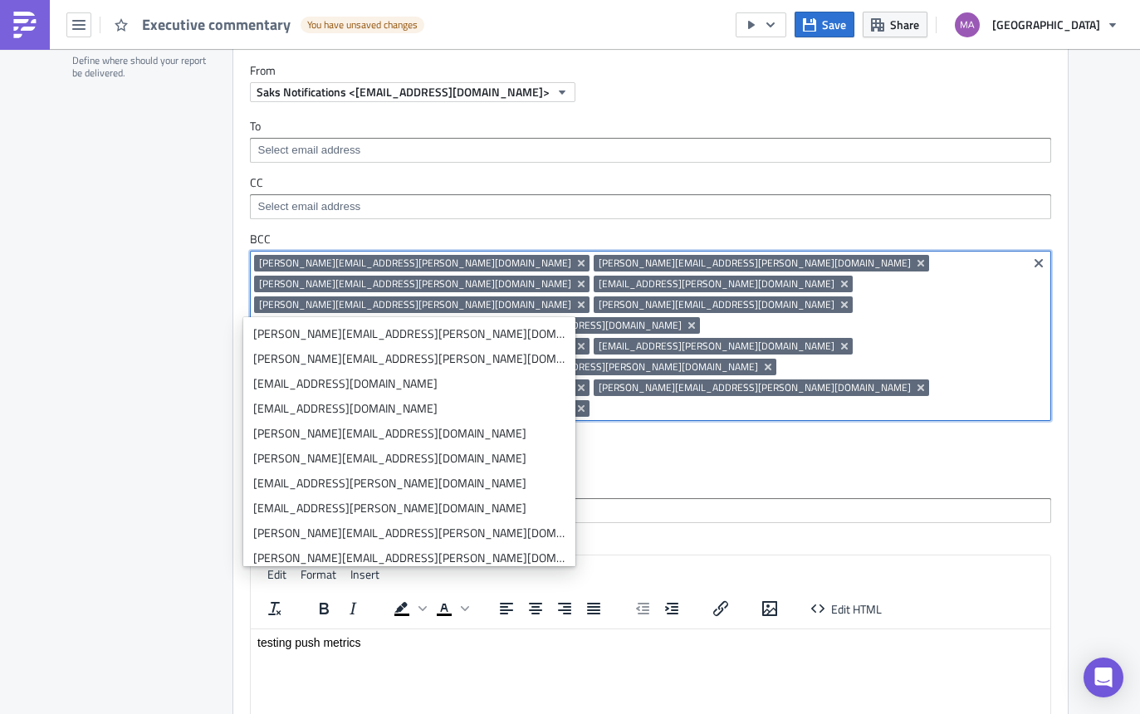
click at [863, 316] on div "[PERSON_NAME][EMAIL_ADDRESS][PERSON_NAME][DOMAIN_NAME] [PERSON_NAME][DOMAIN_NAM…" at bounding box center [638, 338] width 769 height 166
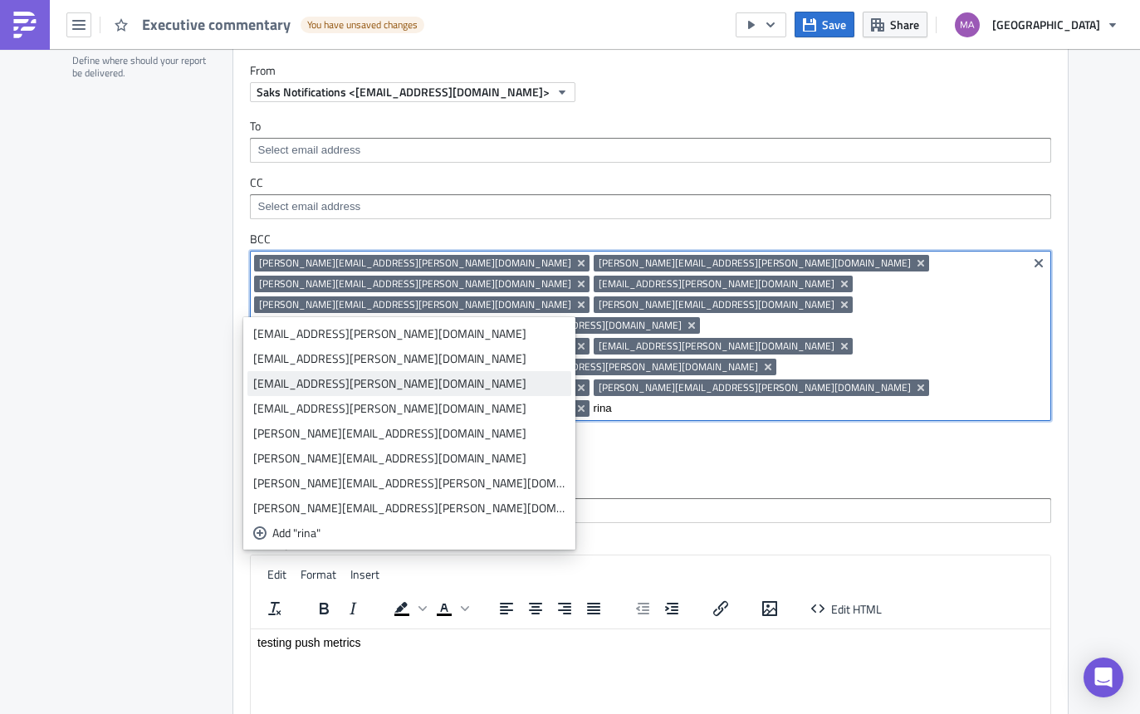
type input "rina"
click at [326, 375] on div "[EMAIL_ADDRESS][PERSON_NAME][DOMAIN_NAME]" at bounding box center [409, 383] width 312 height 17
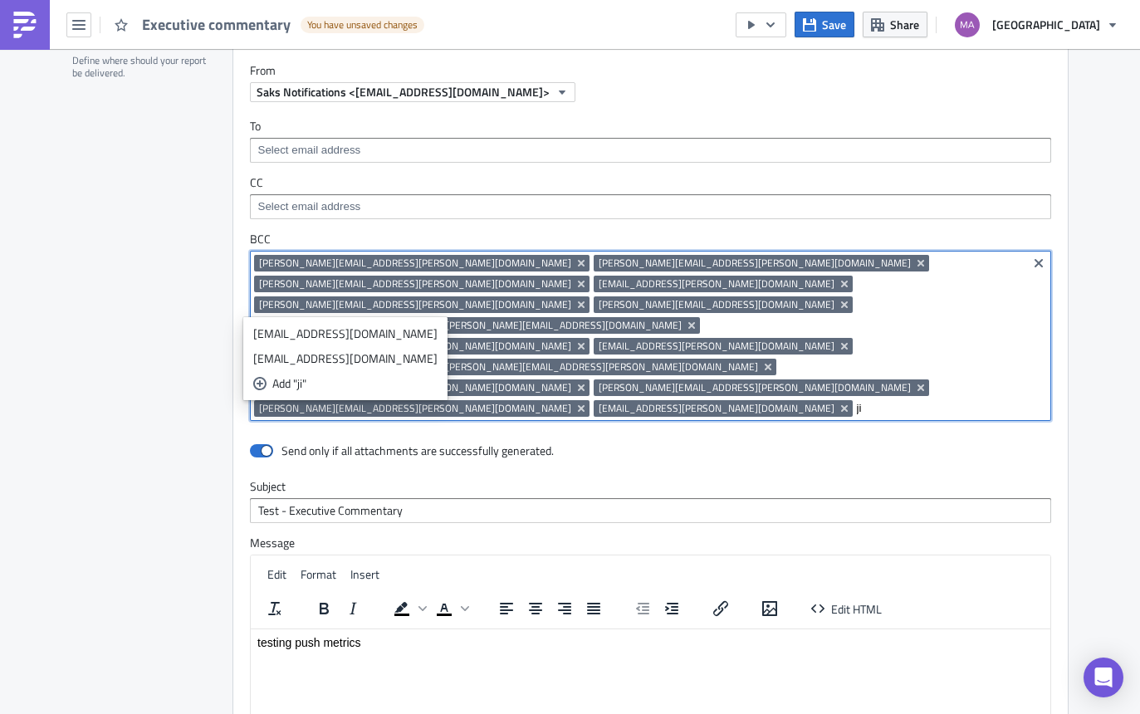
type input "j"
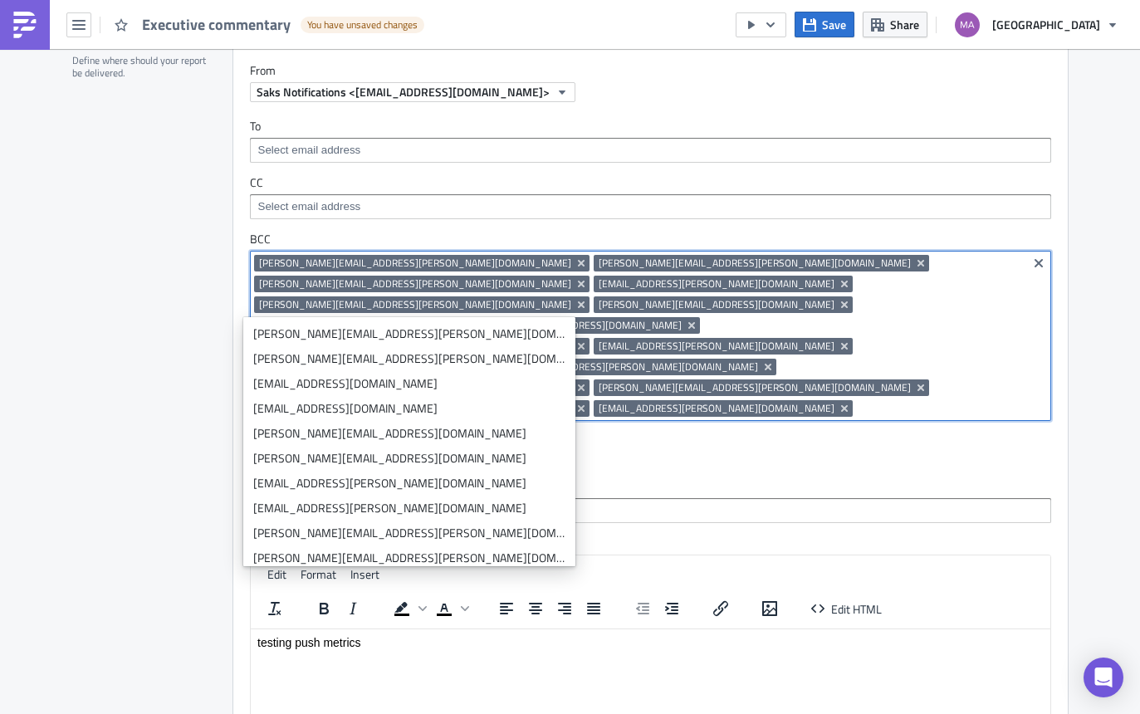
paste input "[EMAIL_ADDRESS][DOMAIN_NAME]"
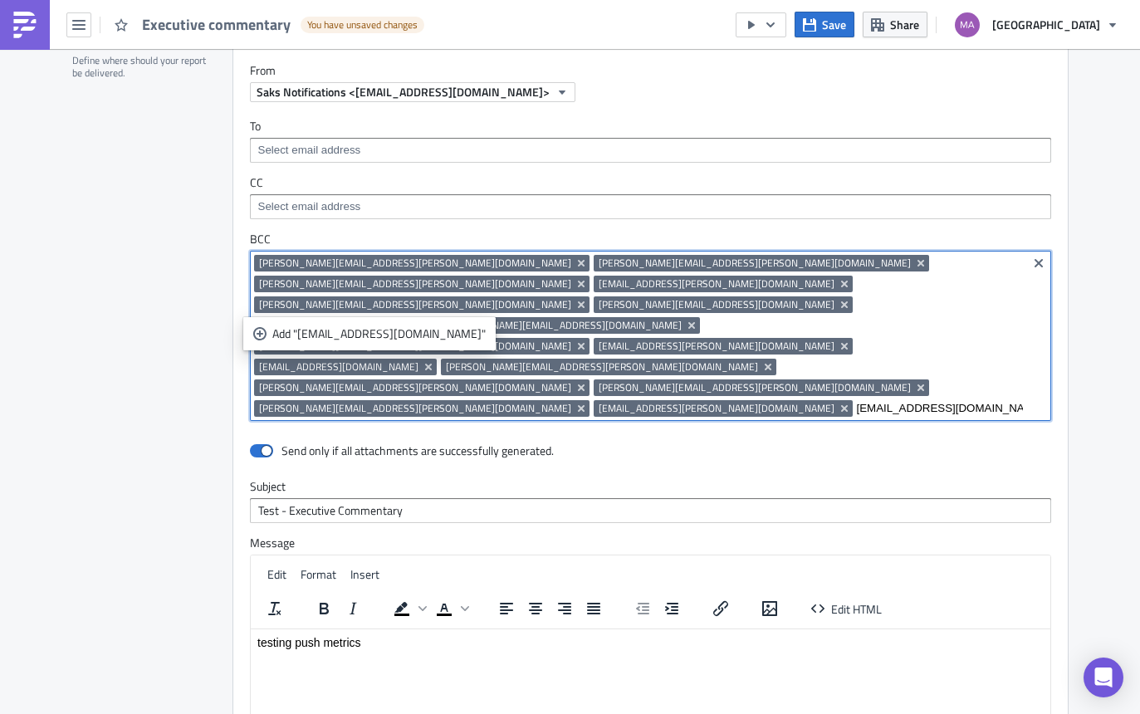
type input "[EMAIL_ADDRESS][DOMAIN_NAME]"
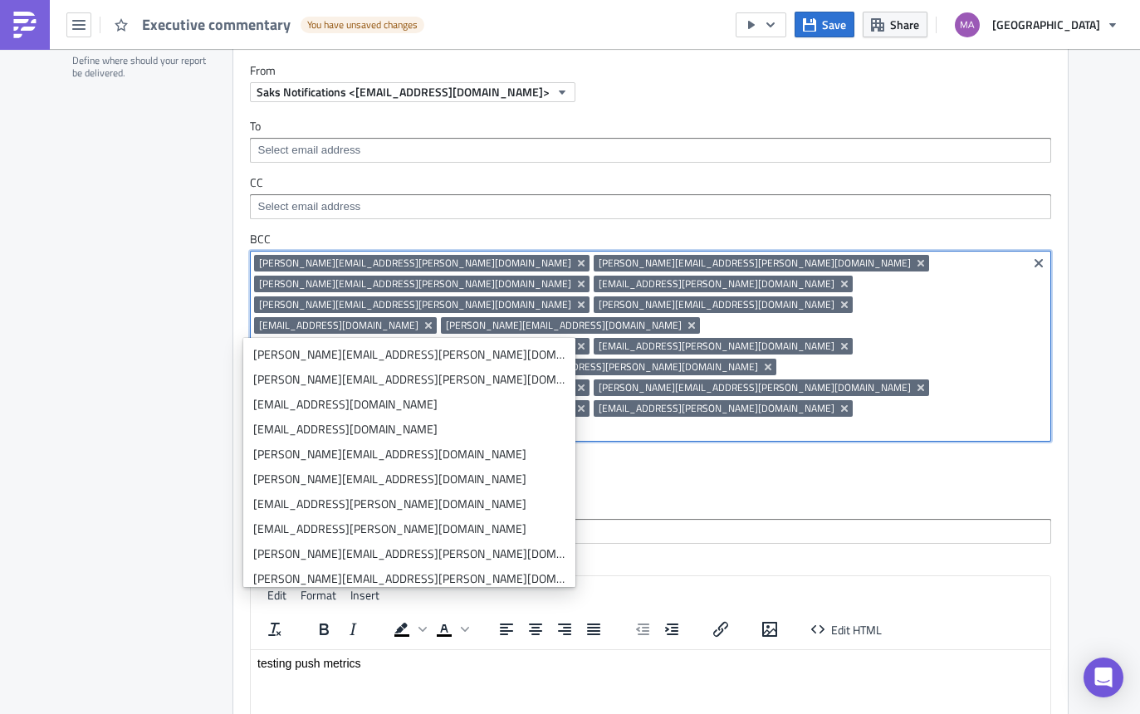
click at [816, 421] on input at bounding box center [732, 429] width 582 height 17
drag, startPoint x: 401, startPoint y: 331, endPoint x: 364, endPoint y: 329, distance: 37.4
click at [441, 421] on input "k" at bounding box center [732, 429] width 582 height 17
paste input "[EMAIL_ADDRESS][DOMAIN_NAME]"
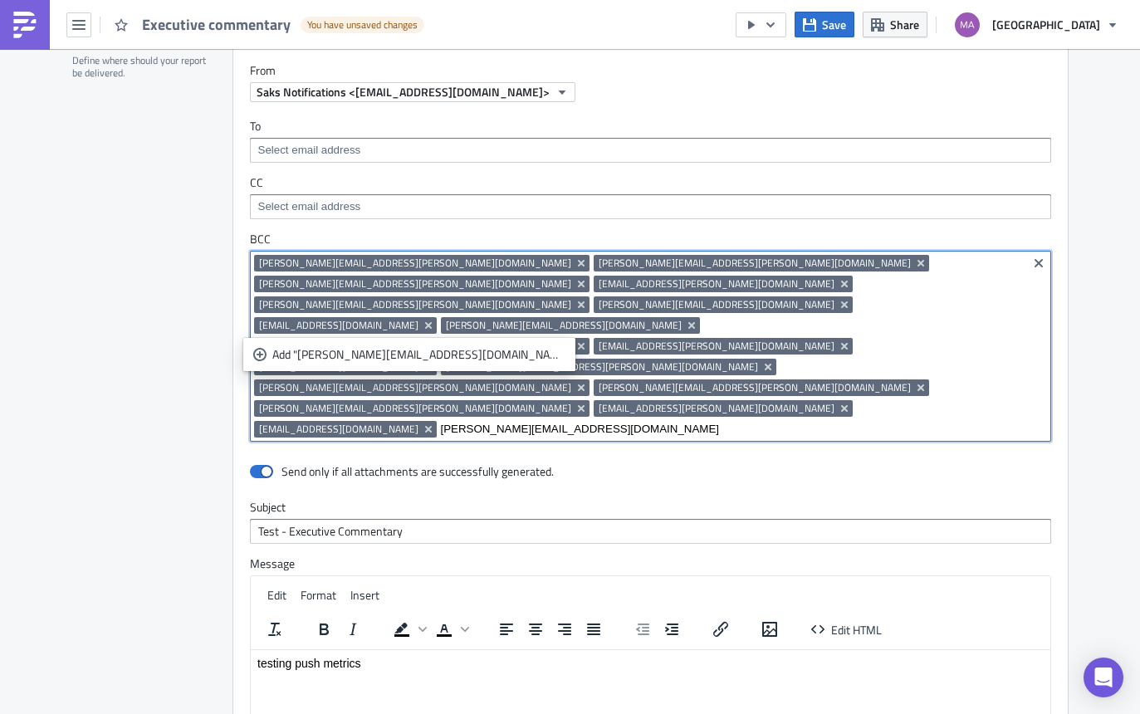
drag, startPoint x: 468, startPoint y: 325, endPoint x: 450, endPoint y: 325, distance: 18.3
click at [450, 421] on input "[PERSON_NAME][EMAIL_ADDRESS][DOMAIN_NAME]" at bounding box center [732, 429] width 582 height 17
click at [520, 421] on input "[PERSON_NAME][EMAIL_ADDRESS][DOMAIN_NAME]" at bounding box center [732, 429] width 582 height 17
type input "[PERSON_NAME][EMAIL_ADDRESS][DOMAIN_NAME]"
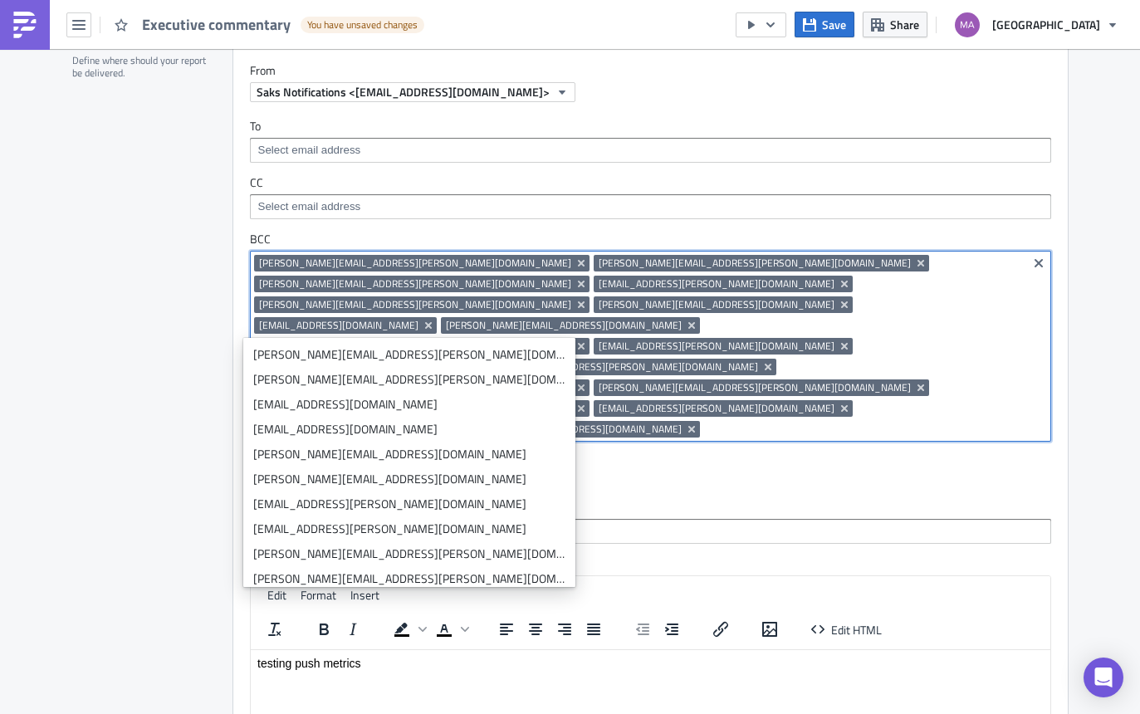
paste input "[PERSON_NAME][EMAIL_ADDRESS][DOMAIN_NAME]"
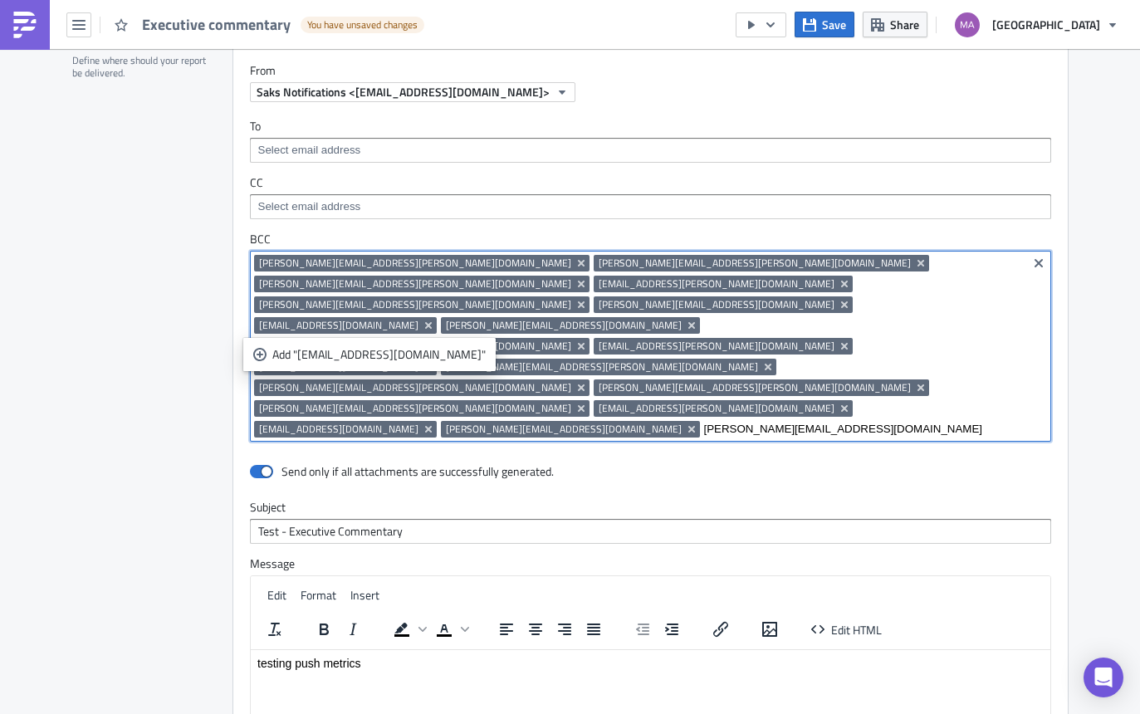
type input "[PERSON_NAME][EMAIL_ADDRESS][DOMAIN_NAME]"
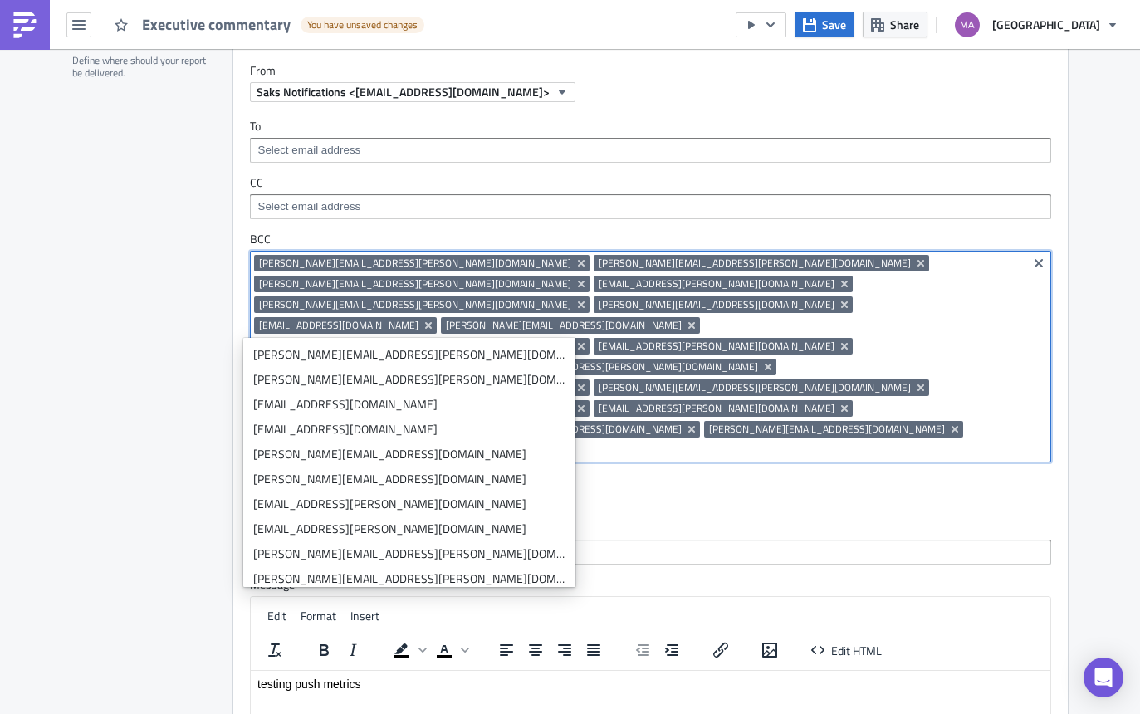
paste input "[EMAIL_ADDRESS][DOMAIN_NAME]"
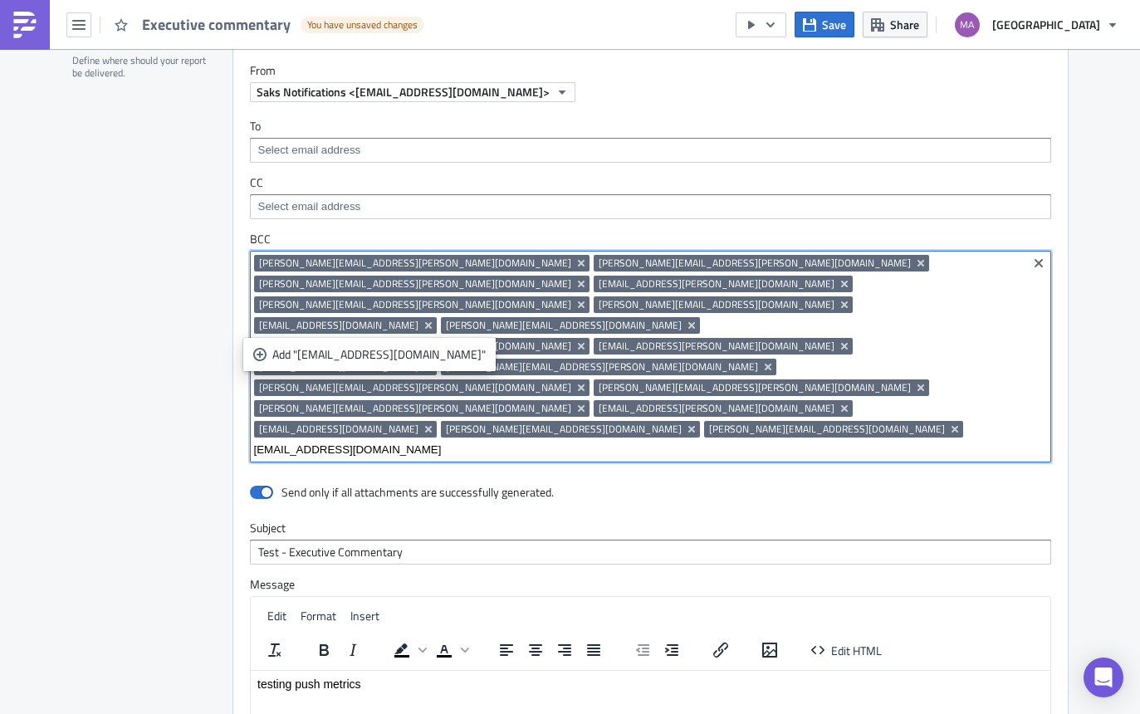
type input "[EMAIL_ADDRESS][DOMAIN_NAME]"
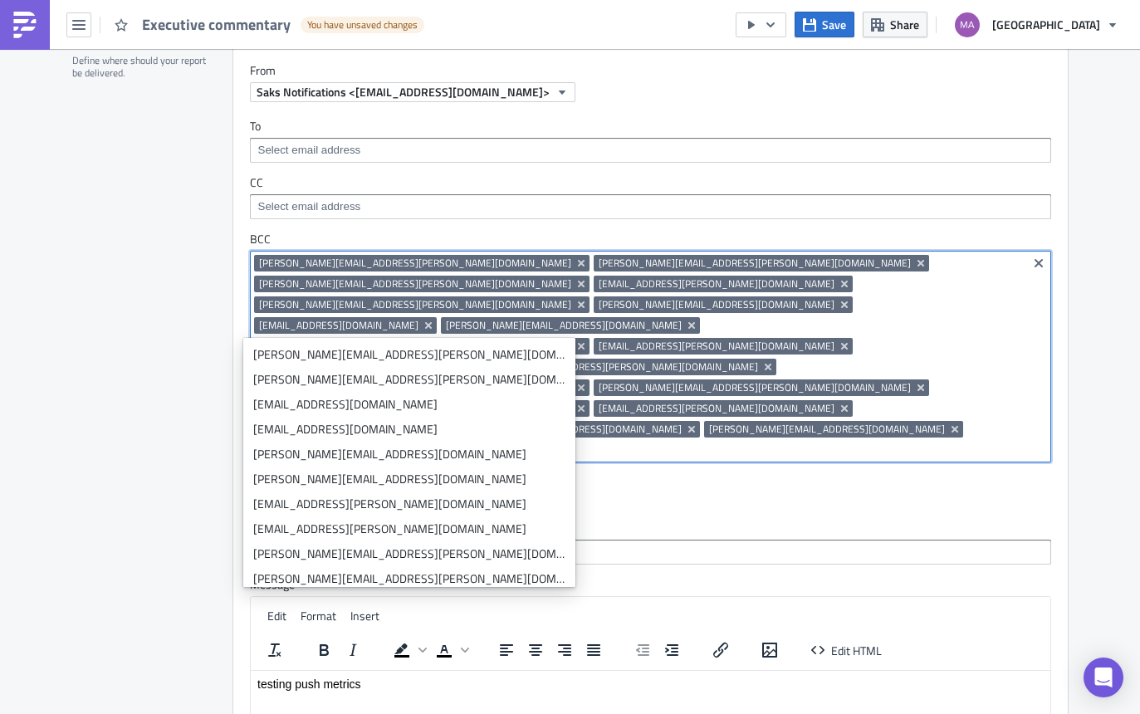
click at [917, 442] on input at bounding box center [732, 450] width 582 height 17
paste input "[PERSON_NAME][EMAIL_ADDRESS][DOMAIN_NAME]"
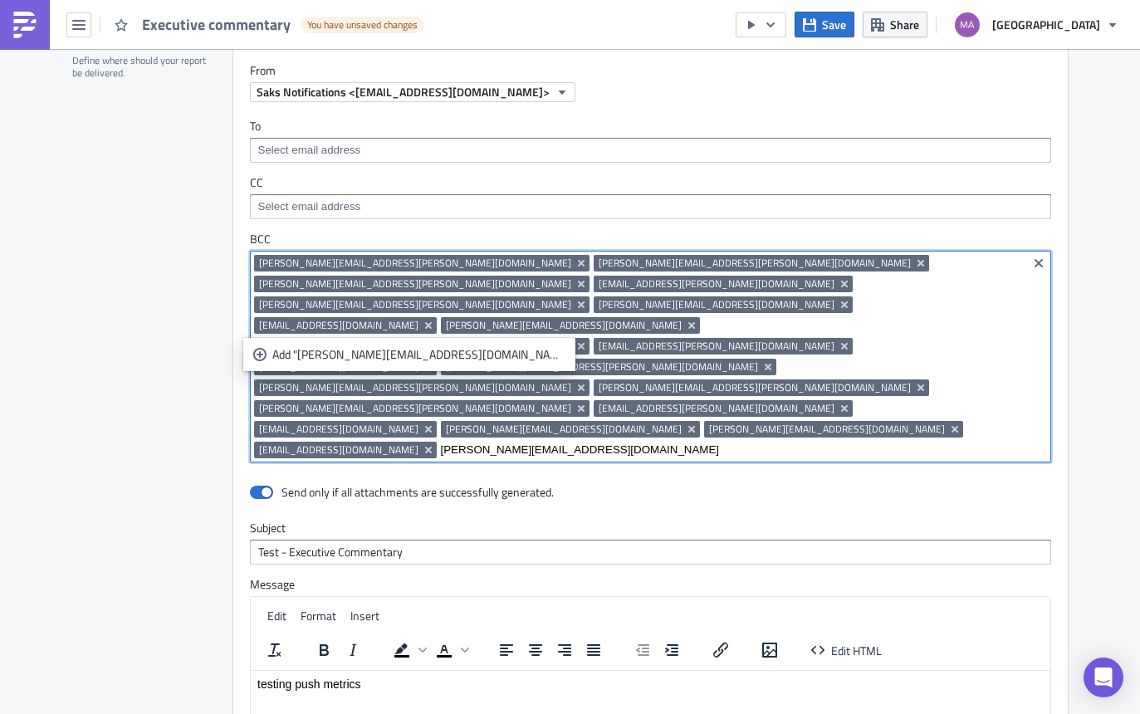
scroll to position [0, 45]
type input "[PERSON_NAME][EMAIL_ADDRESS][DOMAIN_NAME]"
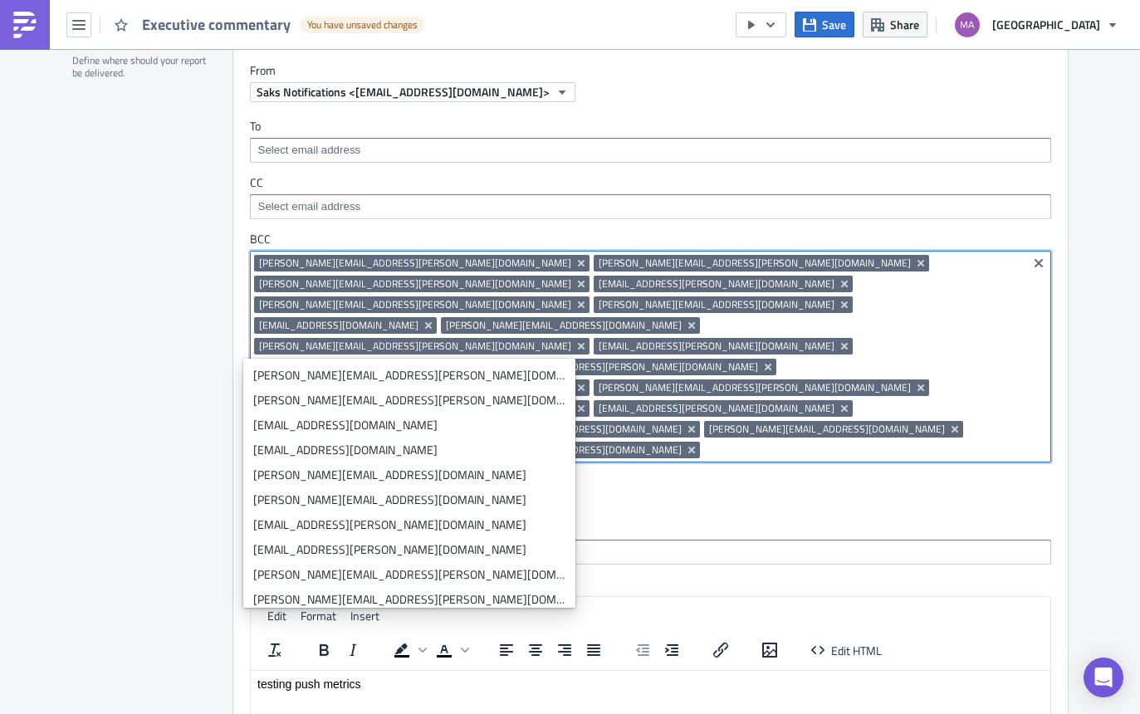
scroll to position [0, 0]
click at [785, 442] on input at bounding box center [863, 450] width 319 height 17
paste input "[EMAIL_ADDRESS][DOMAIN_NAME]"
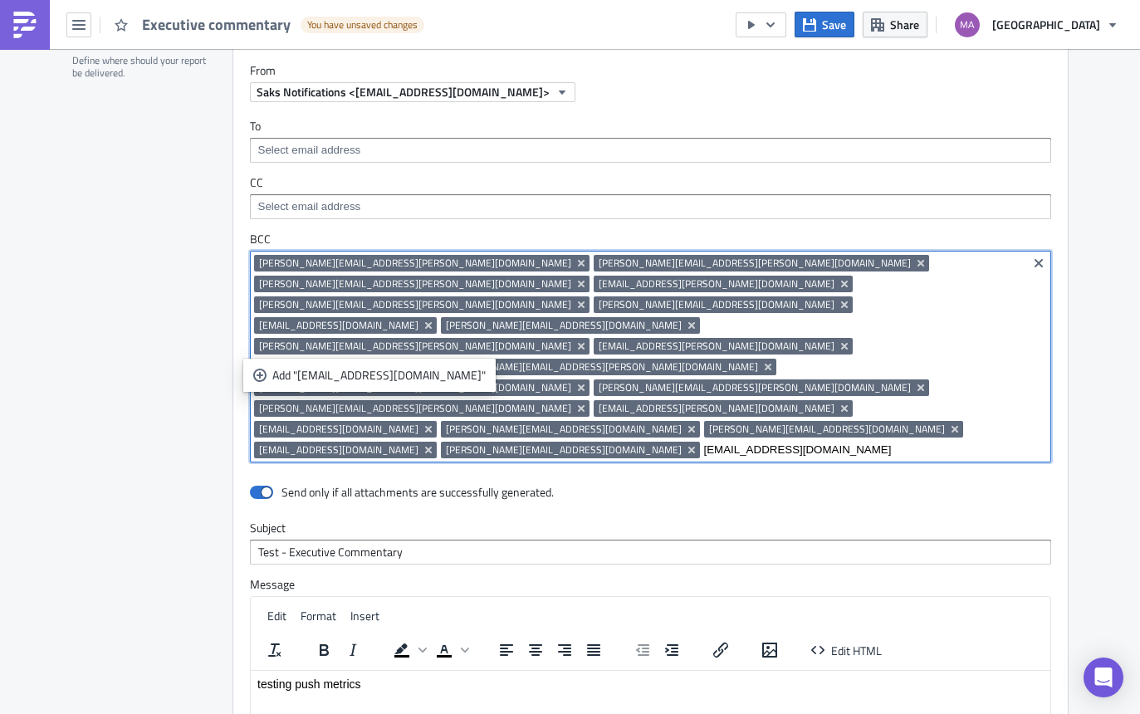
type input "[EMAIL_ADDRESS][DOMAIN_NAME]"
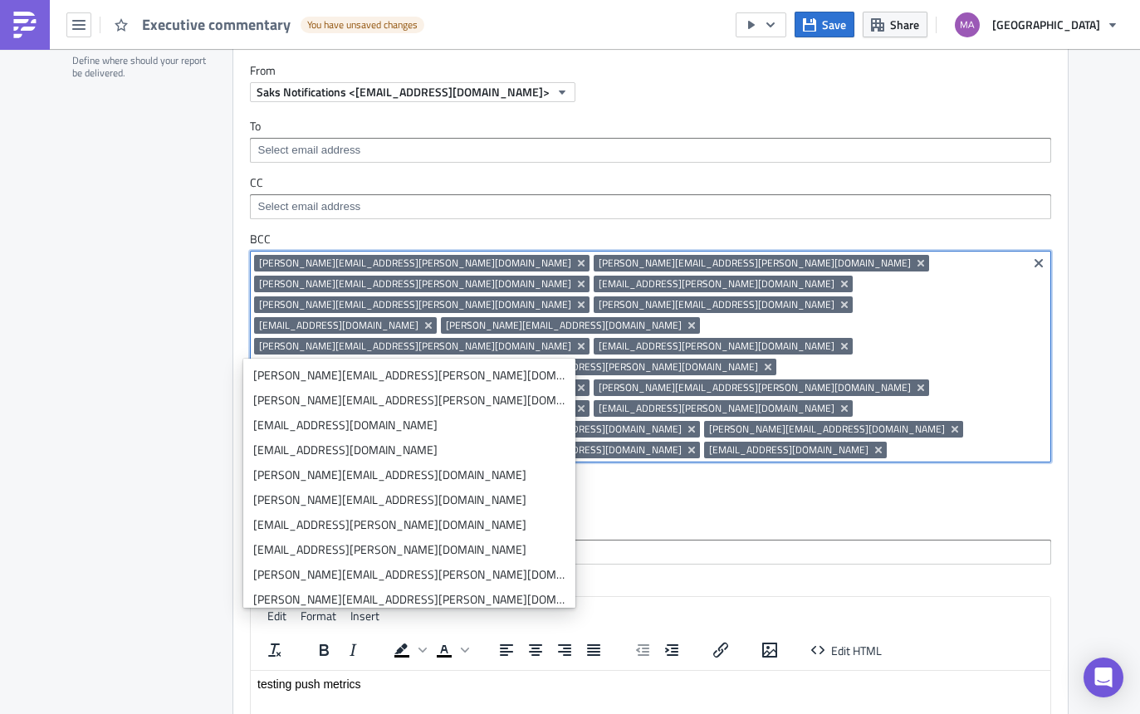
paste input "[EMAIL_ADDRESS][DOMAIN_NAME]"
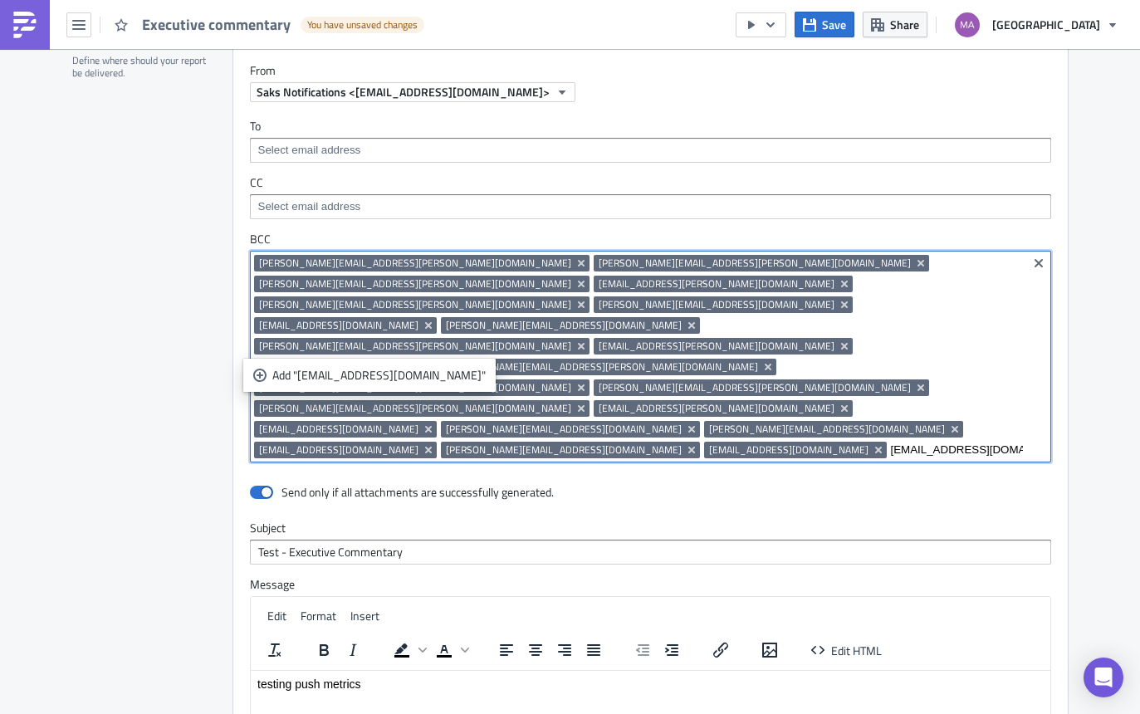
type input "[EMAIL_ADDRESS][DOMAIN_NAME]"
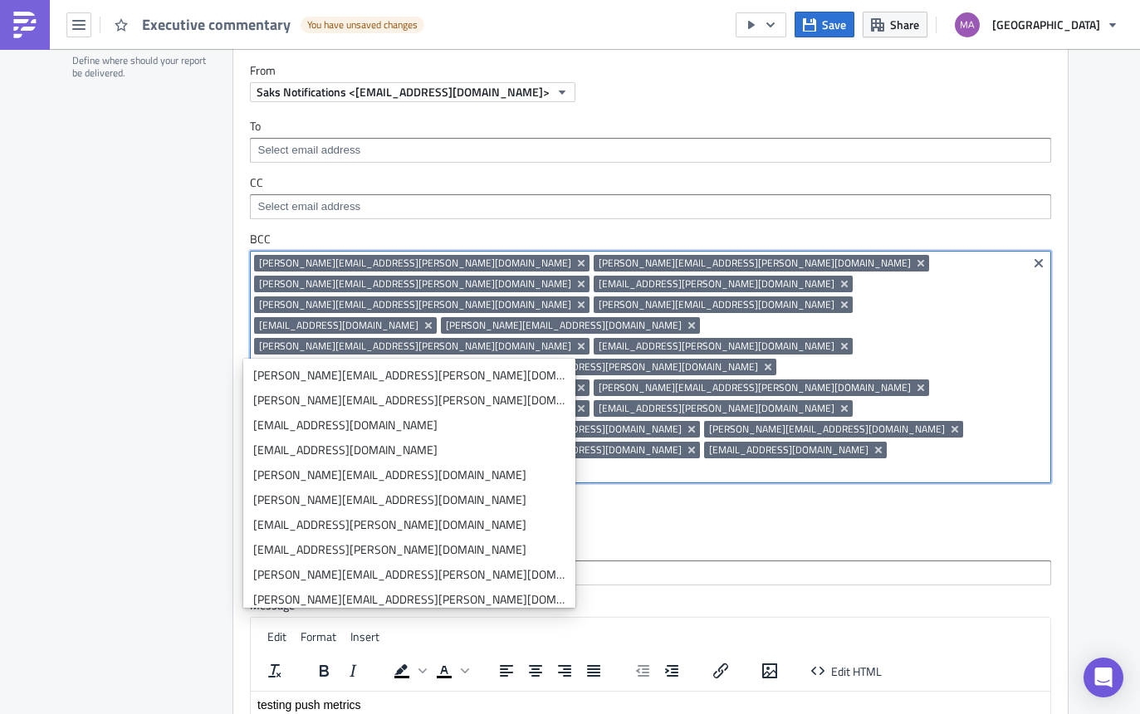
paste input "[EMAIL_ADDRESS][DOMAIN_NAME]"
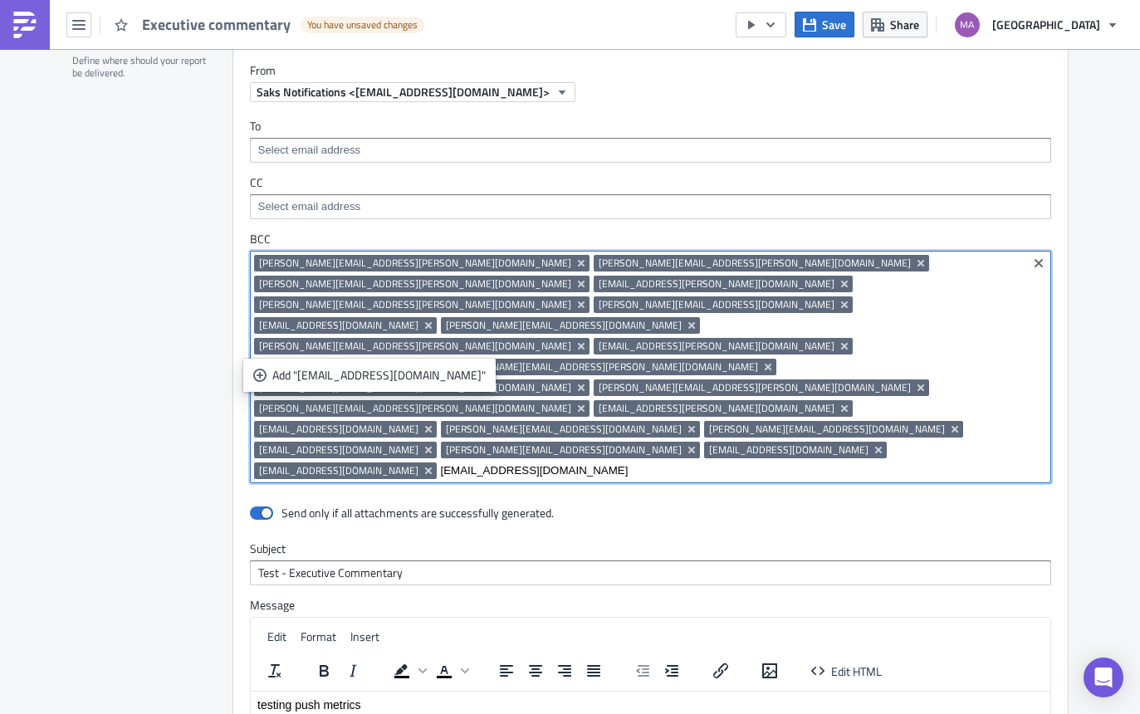
type input "[EMAIL_ADDRESS][DOMAIN_NAME]"
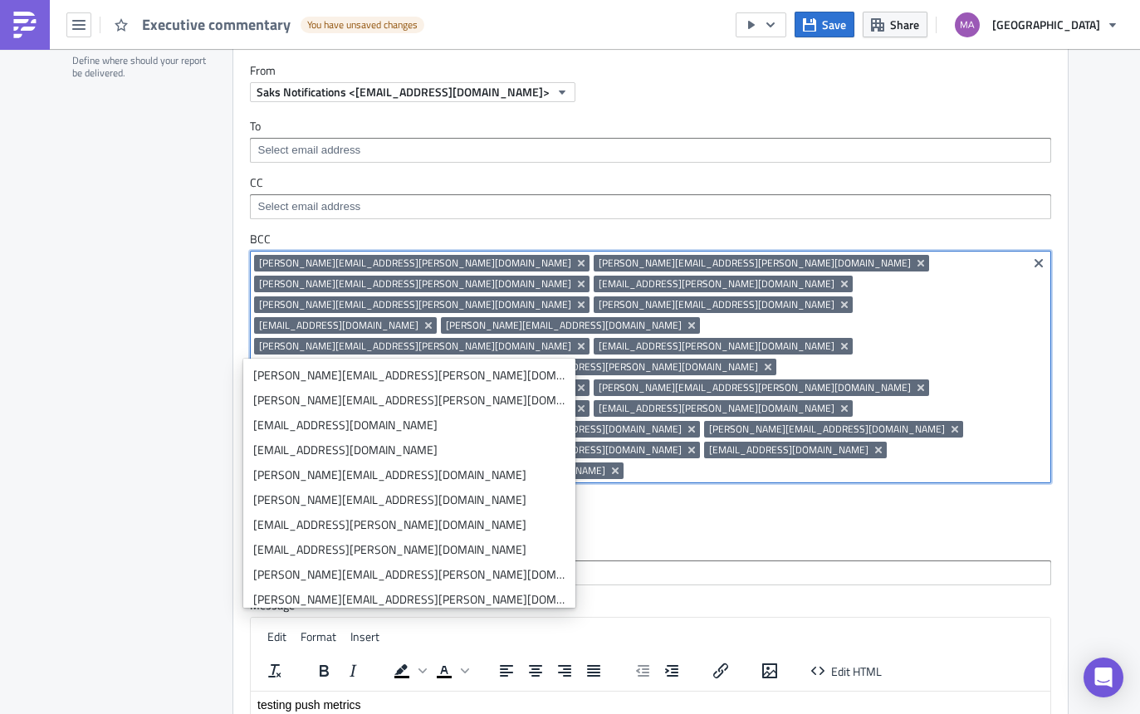
paste input "[EMAIL_ADDRESS][DOMAIN_NAME]"
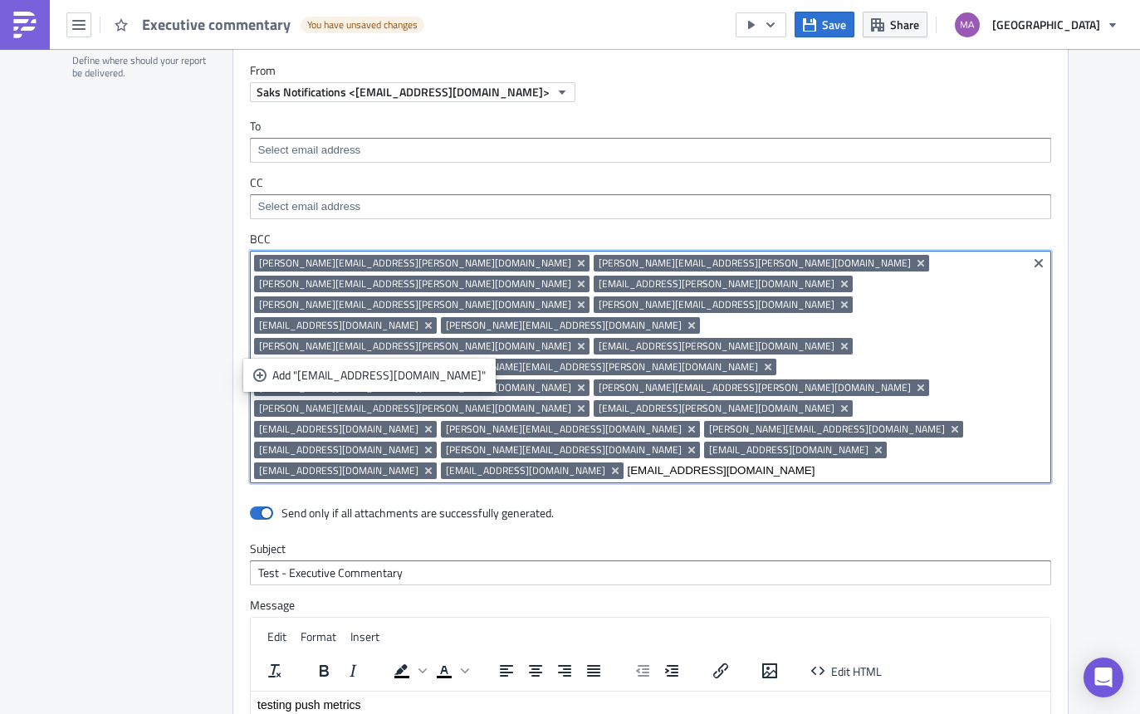
type input "[EMAIL_ADDRESS][DOMAIN_NAME]"
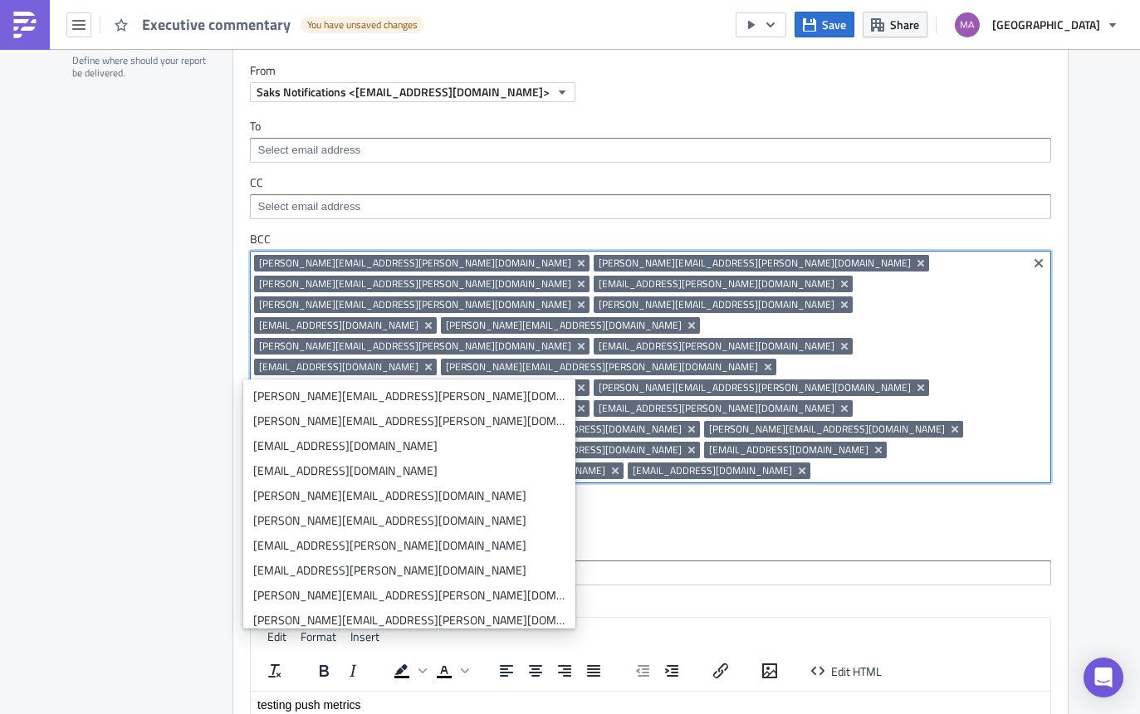
paste input "[EMAIL_ADDRESS][DOMAIN_NAME]"
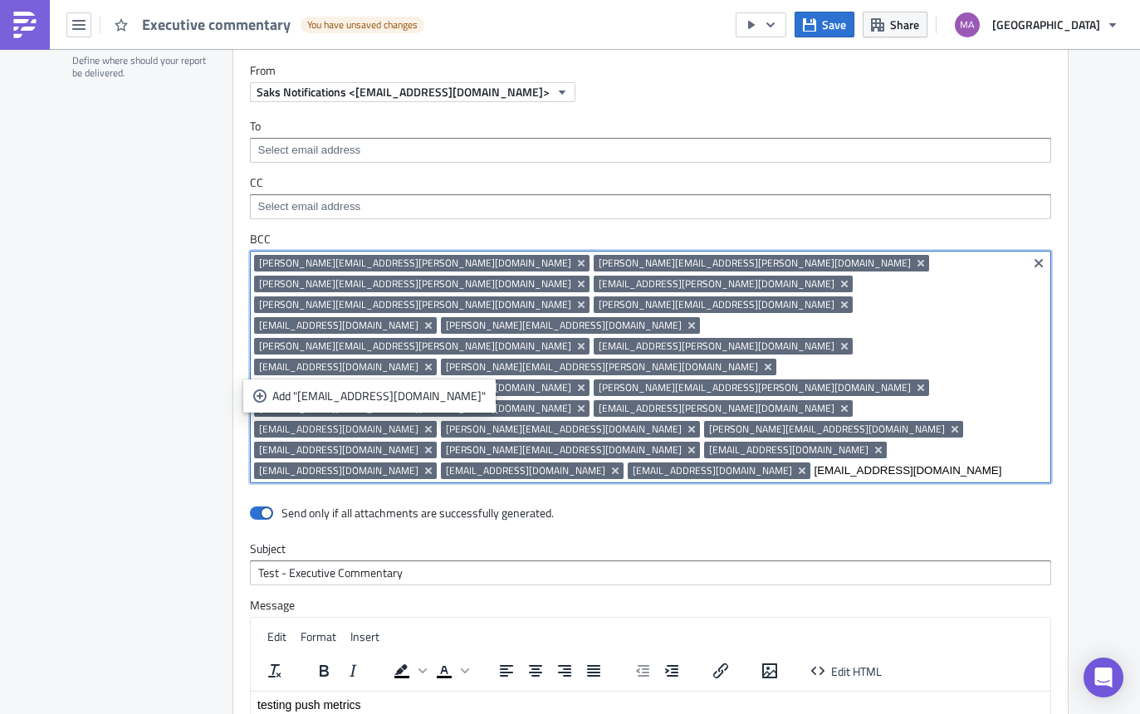
type input "[EMAIL_ADDRESS][DOMAIN_NAME]"
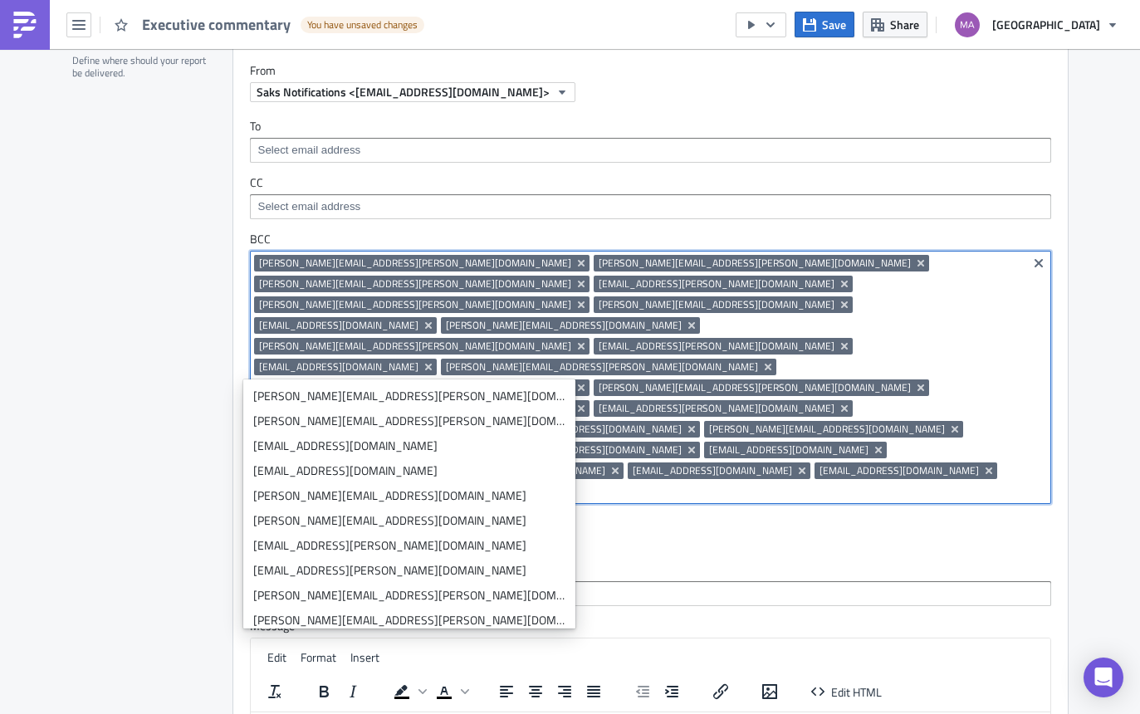
paste input "[EMAIL_ADDRESS][DOMAIN_NAME]"
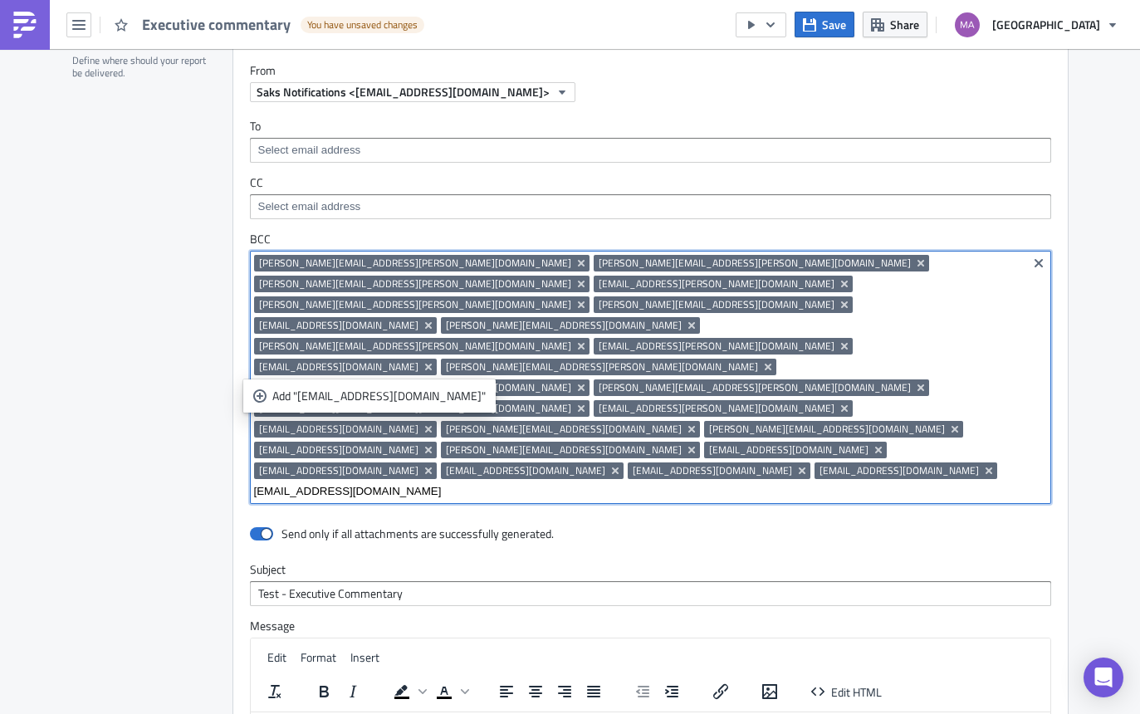
type input "[EMAIL_ADDRESS][DOMAIN_NAME]"
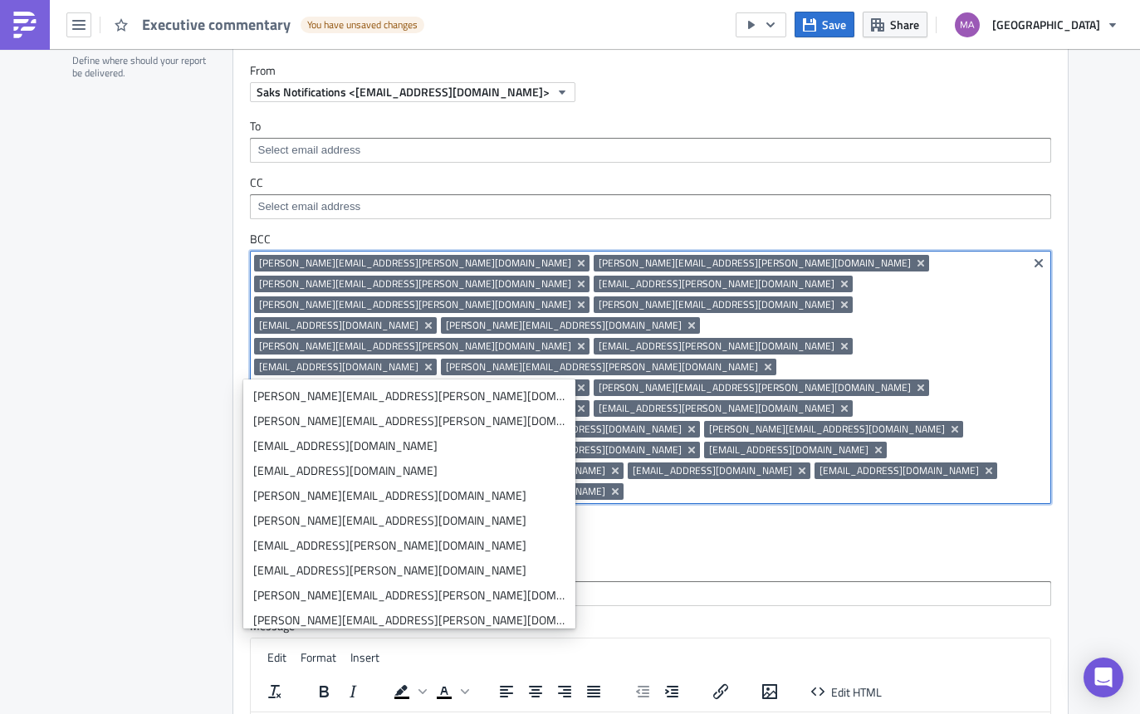
paste input "[PERSON_NAME][EMAIL_ADDRESS][PERSON_NAME][DOMAIN_NAME]"
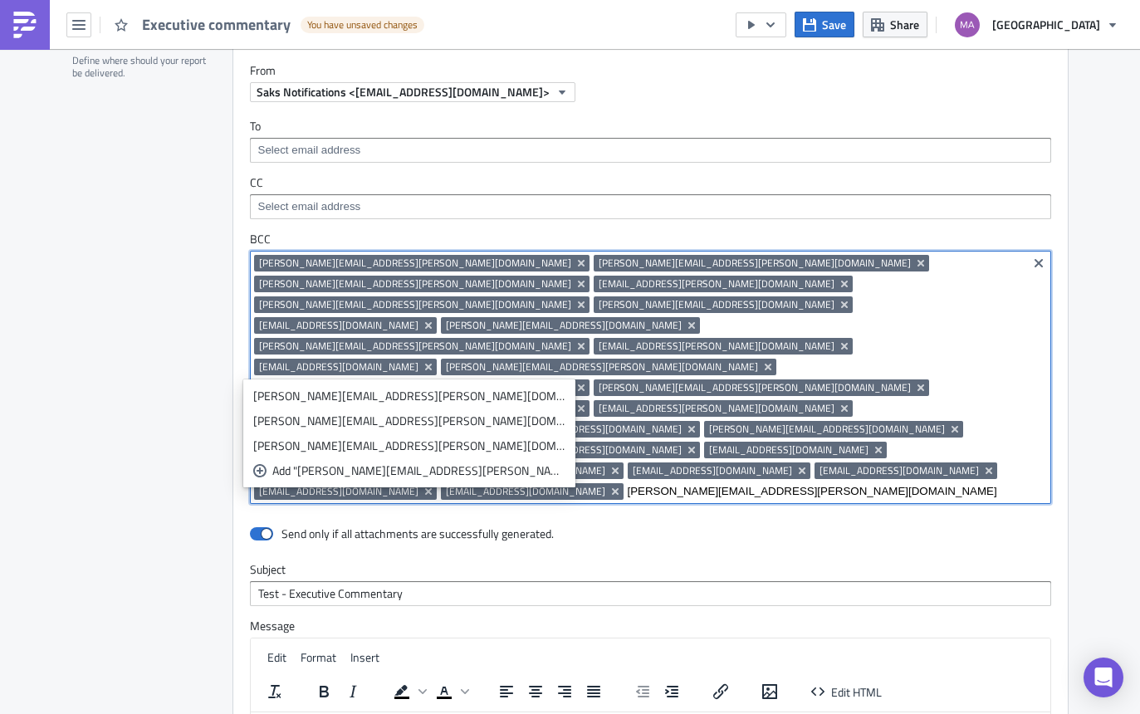
type input "[PERSON_NAME][EMAIL_ADDRESS][PERSON_NAME][DOMAIN_NAME]"
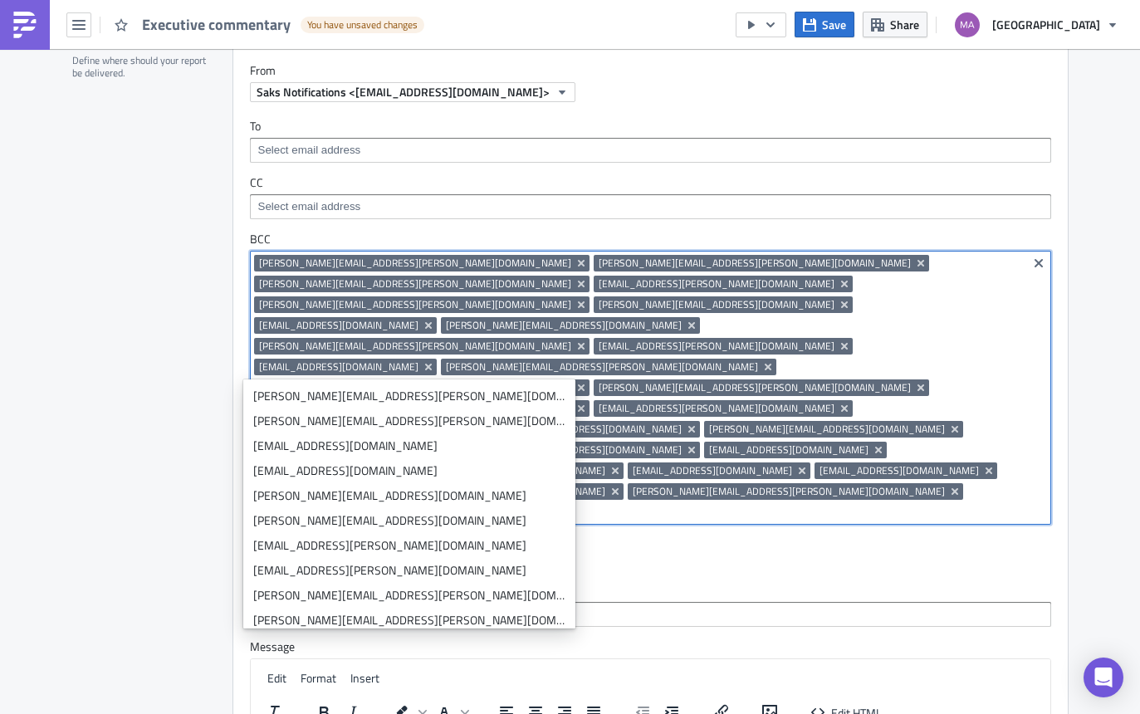
paste input "[PERSON_NAME][EMAIL_ADDRESS][DOMAIN_NAME]"
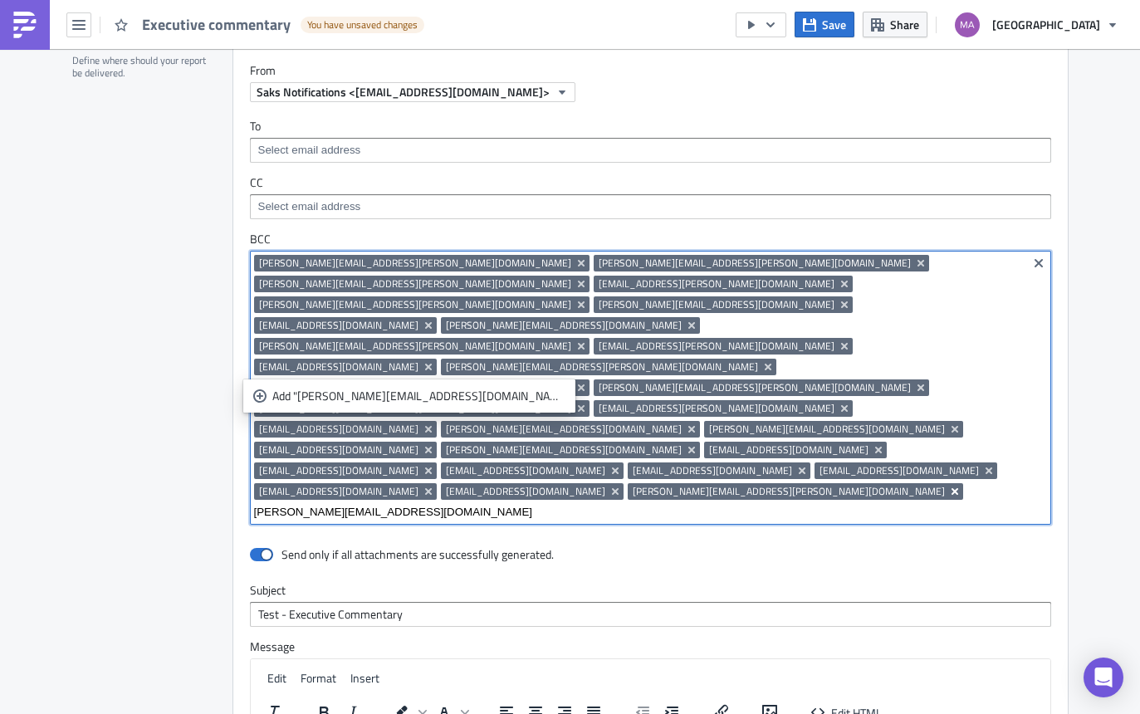
type input "[PERSON_NAME][EMAIL_ADDRESS][DOMAIN_NAME]"
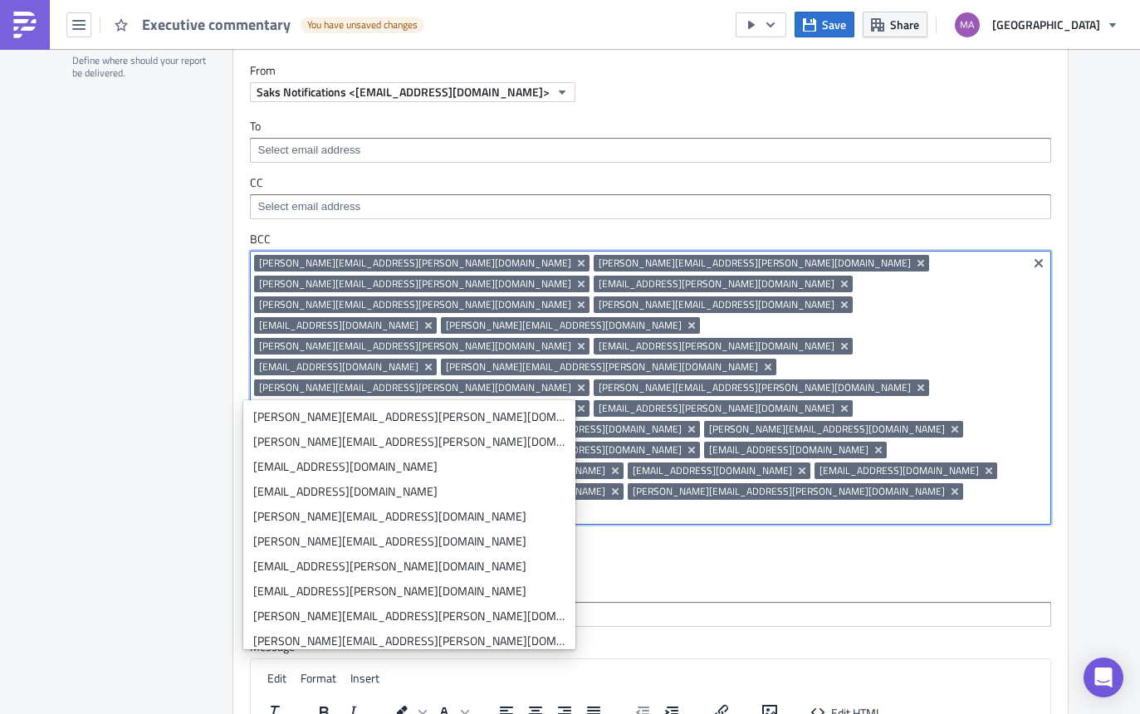
click at [517, 504] on input at bounding box center [770, 512] width 506 height 17
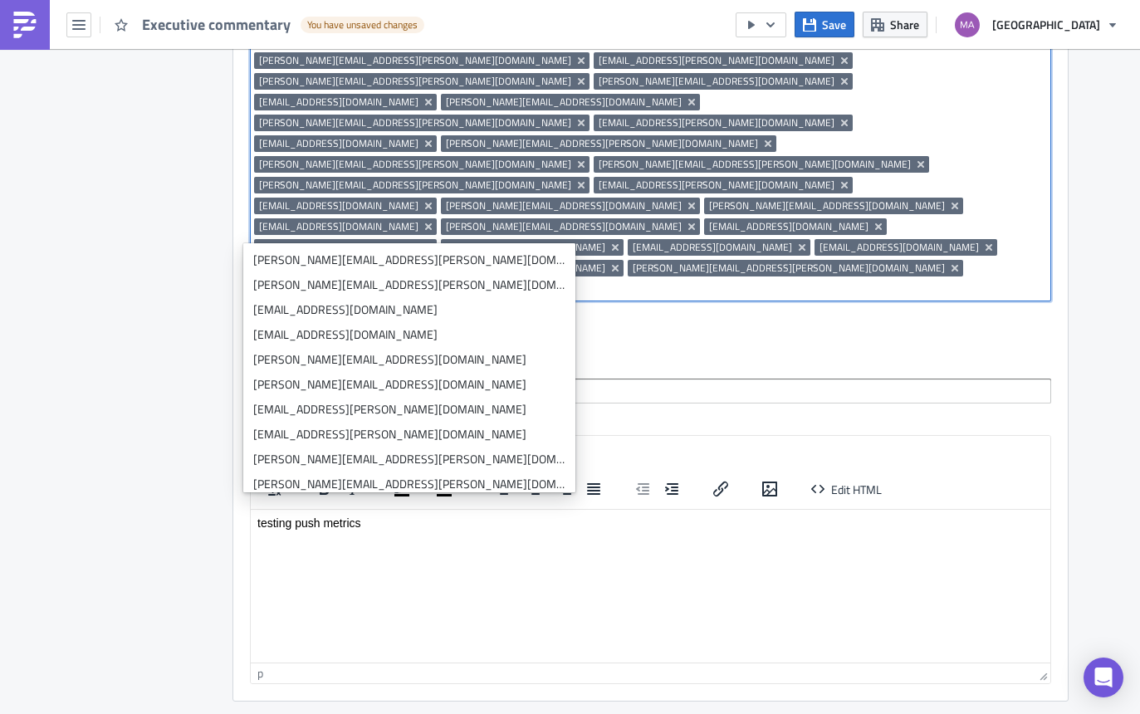
scroll to position [3302, 0]
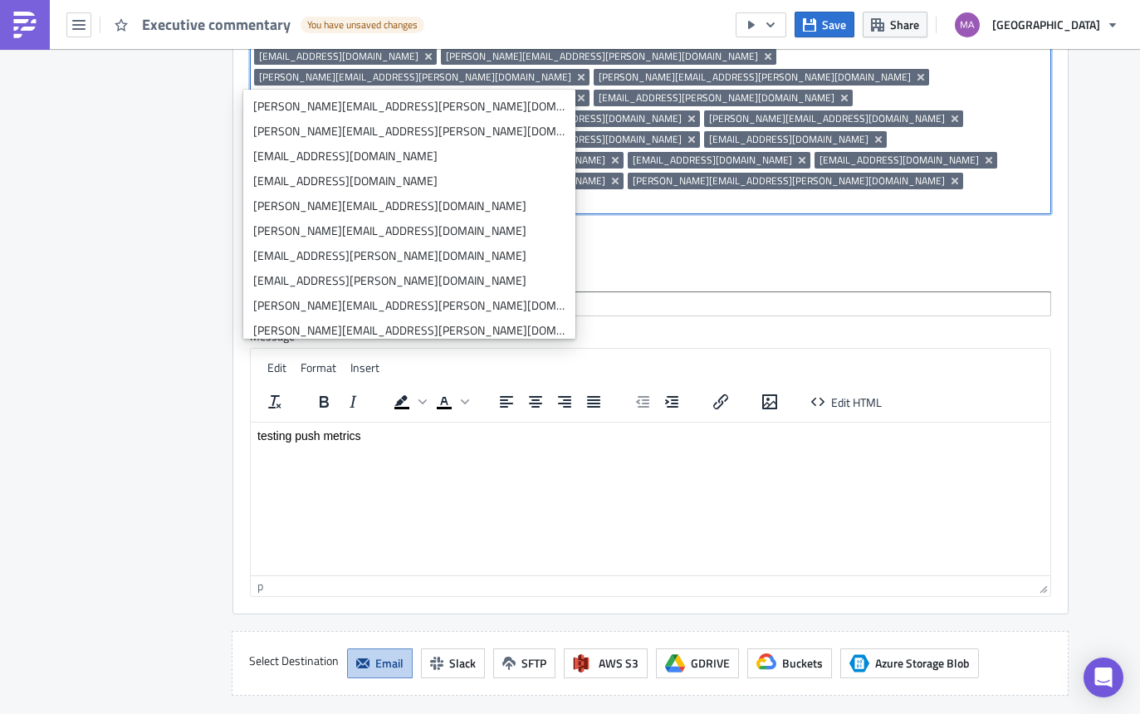
click at [191, 408] on div "Destinations Define where should your report be delivered." at bounding box center [142, 204] width 140 height 981
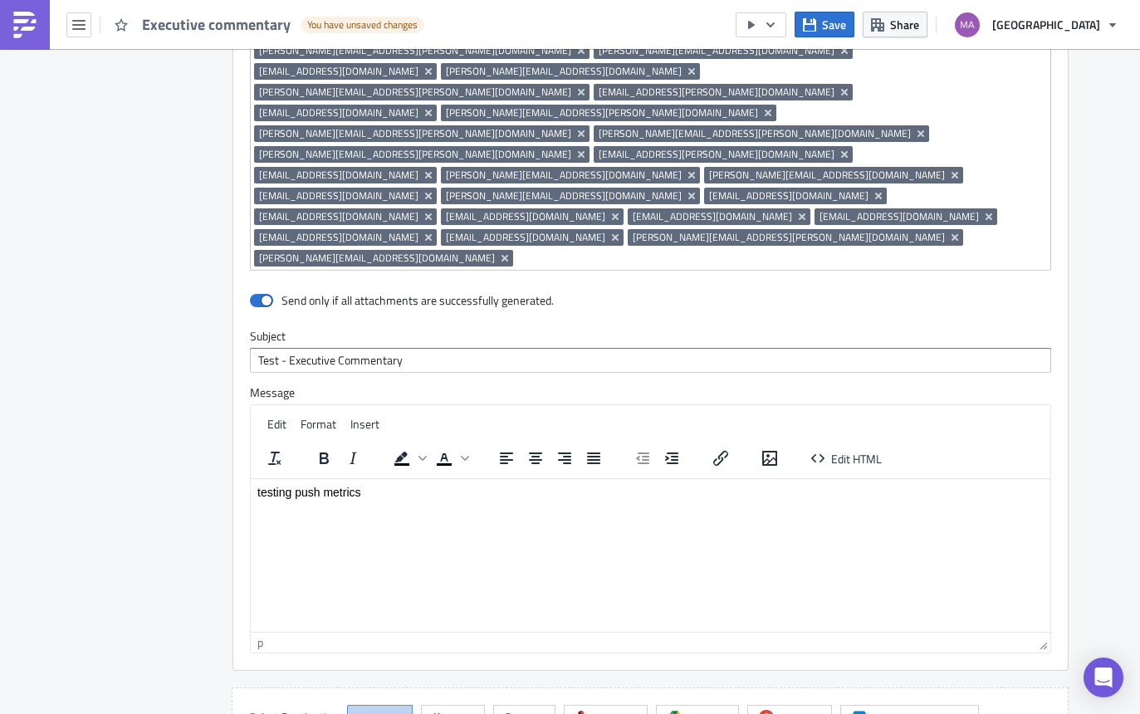
scroll to position [3187, 0]
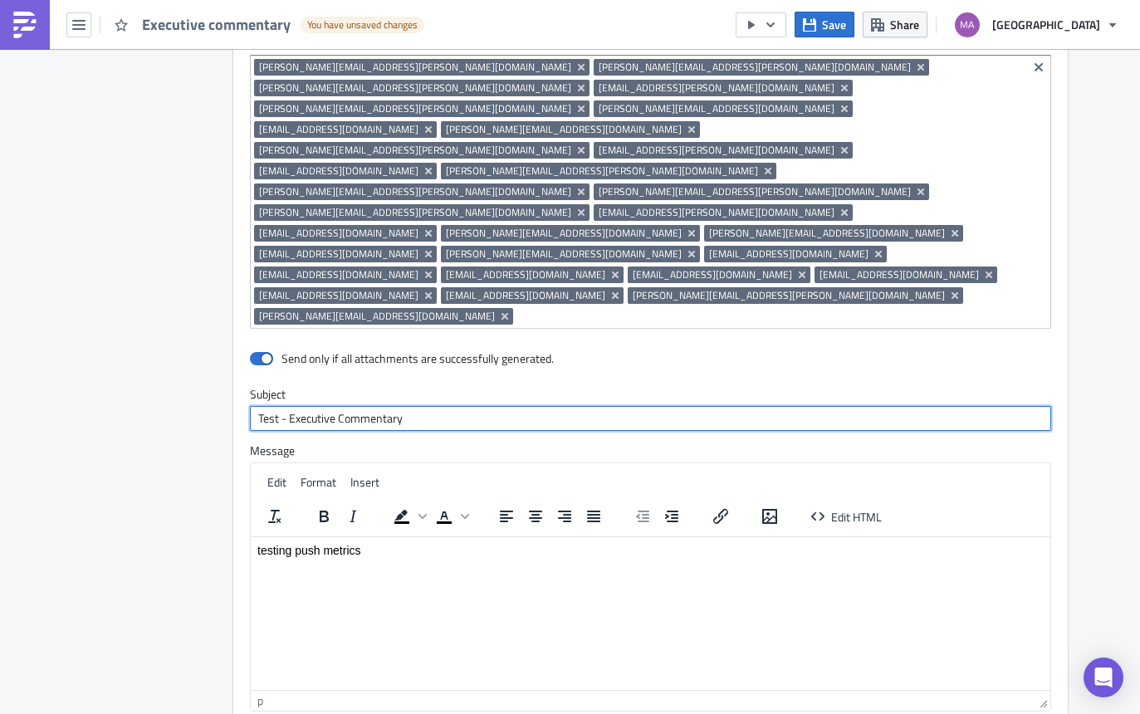
drag, startPoint x: 281, startPoint y: 295, endPoint x: 239, endPoint y: 291, distance: 42.5
click at [239, 345] on div "Send only if all attachments are successfully generated. Subject Test - Executi…" at bounding box center [650, 536] width 834 height 383
type input "Executive Commentary"
click at [286, 563] on html "testing push metrics" at bounding box center [650, 549] width 800 height 27
drag, startPoint x: 363, startPoint y: 551, endPoint x: 228, endPoint y: 547, distance: 134.6
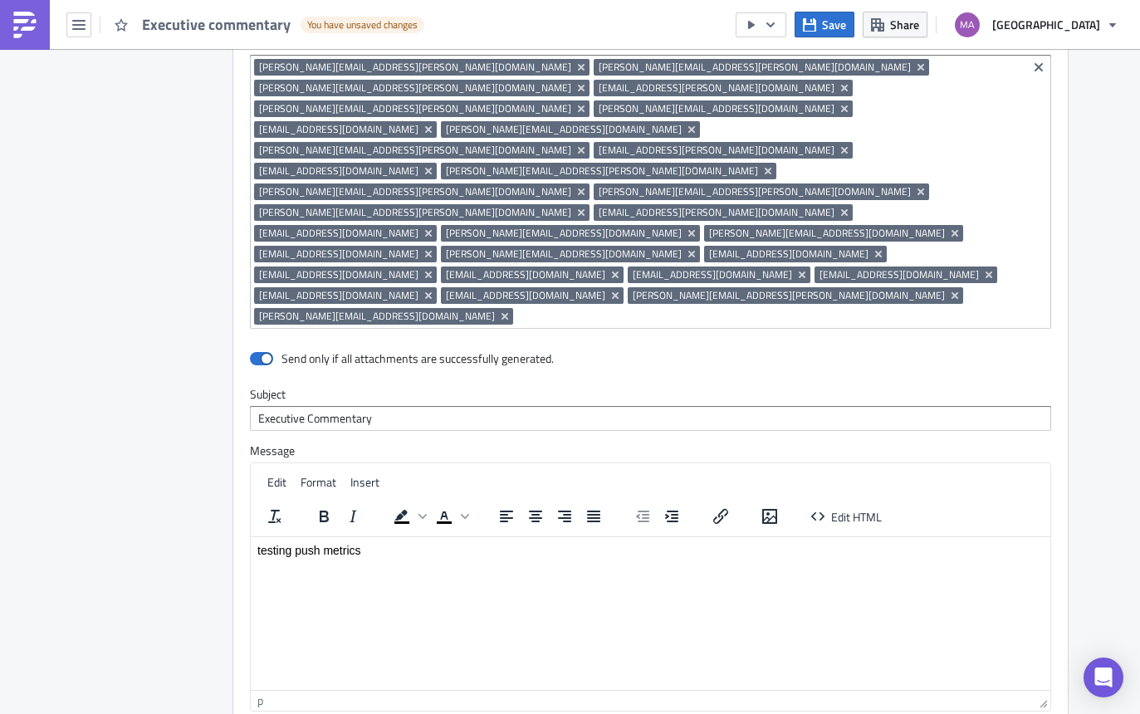
click at [250, 547] on html "testing push metrics" at bounding box center [650, 549] width 800 height 27
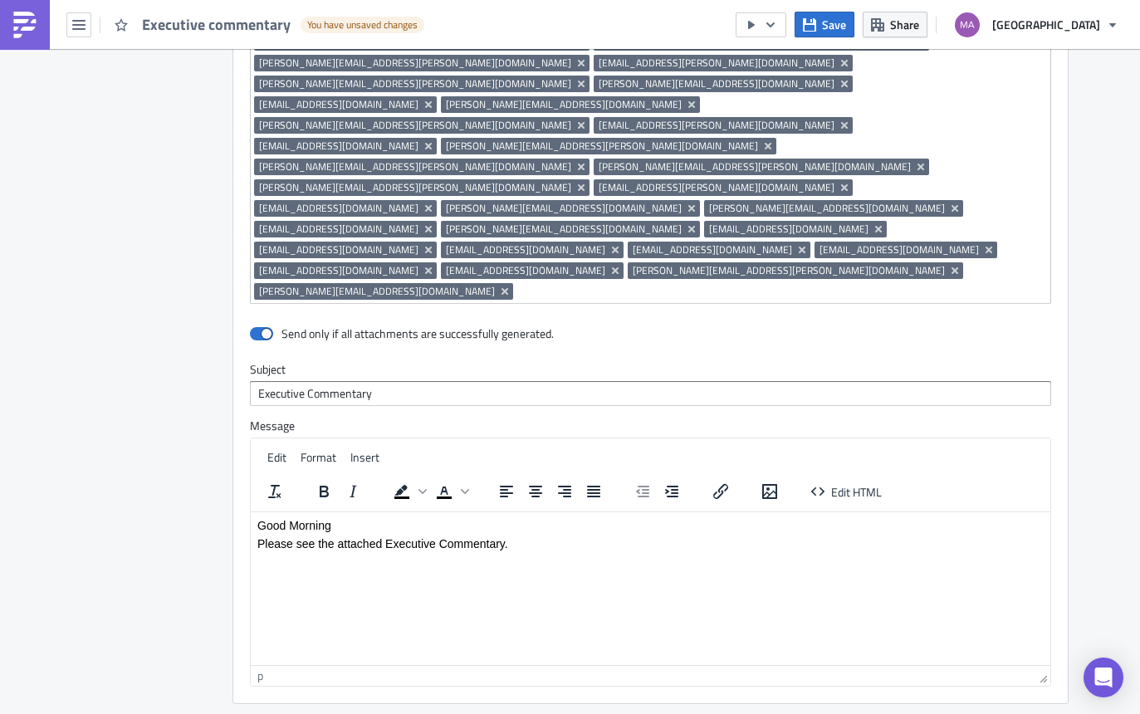
scroll to position [3342, 0]
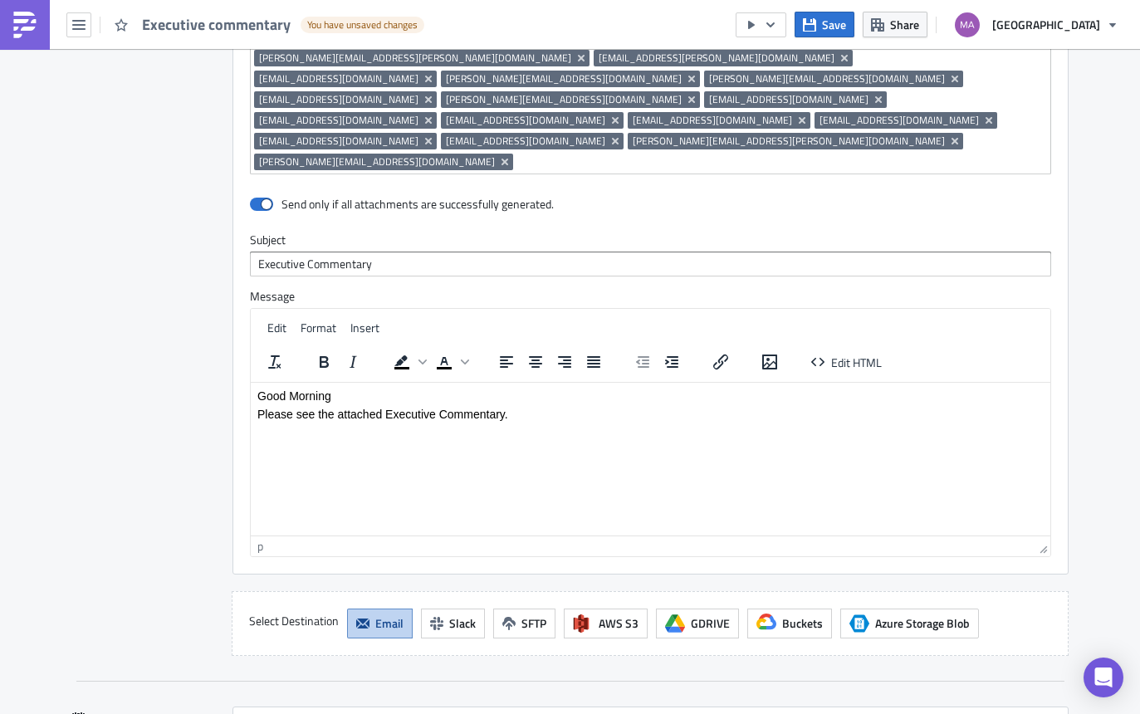
click at [503, 418] on p "Please see the attached Executive Commentary." at bounding box center [650, 413] width 786 height 13
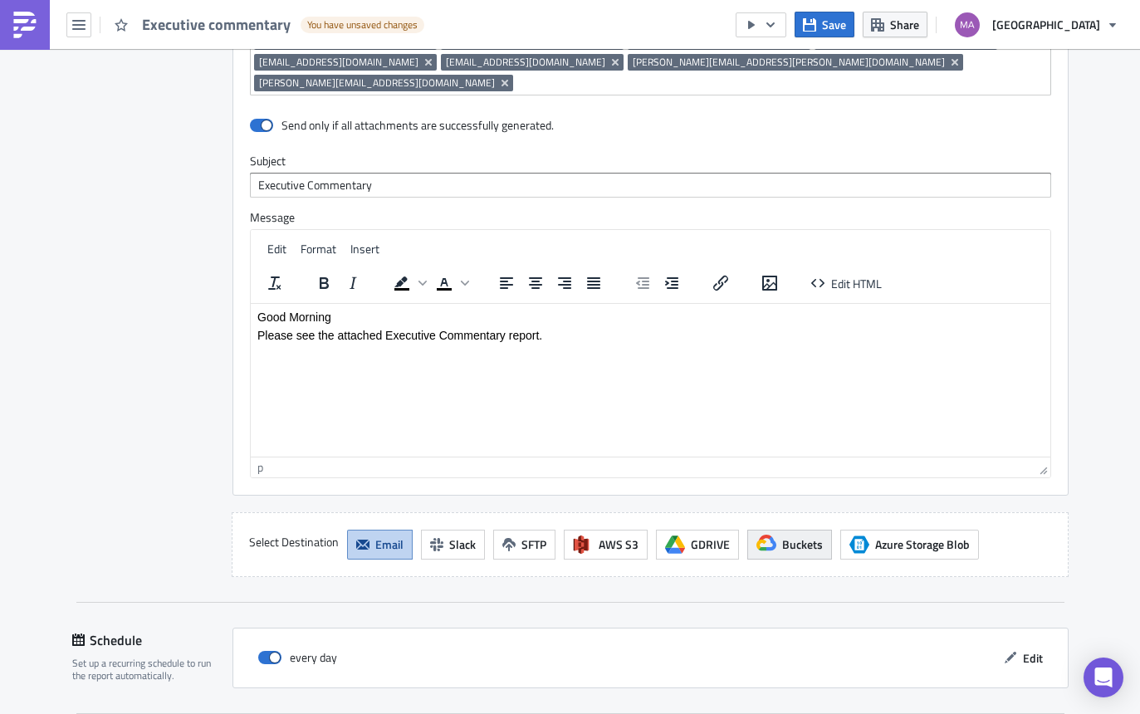
scroll to position [3463, 0]
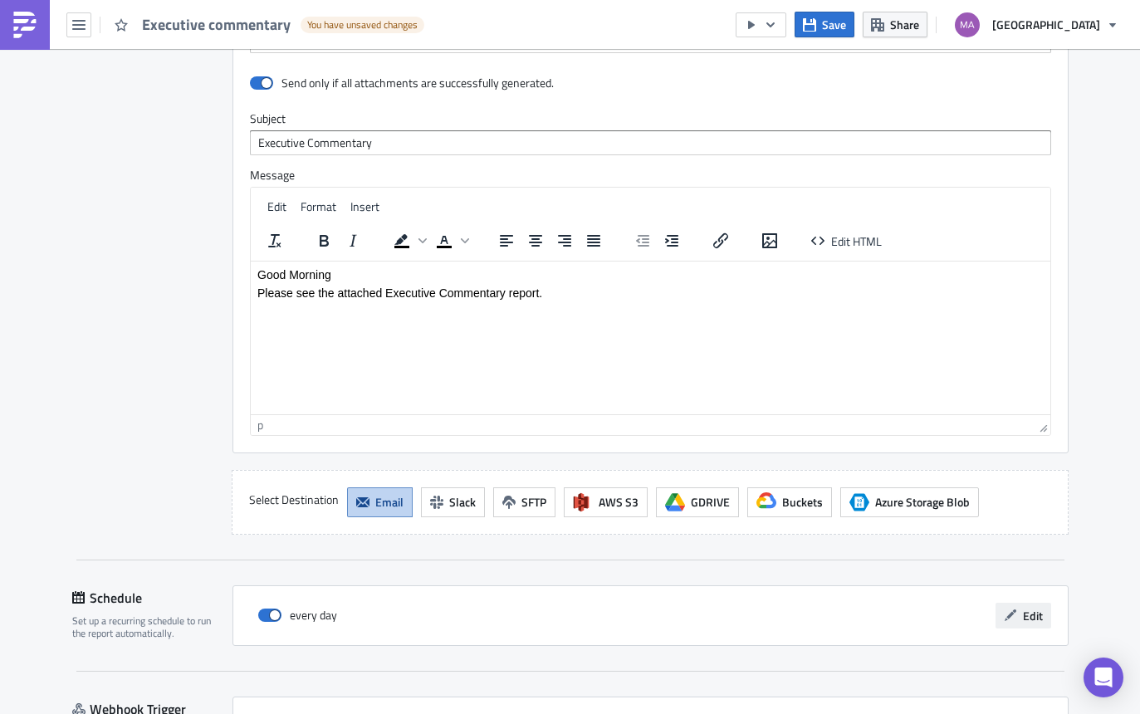
click at [1030, 607] on span "Edit" at bounding box center [1033, 615] width 20 height 17
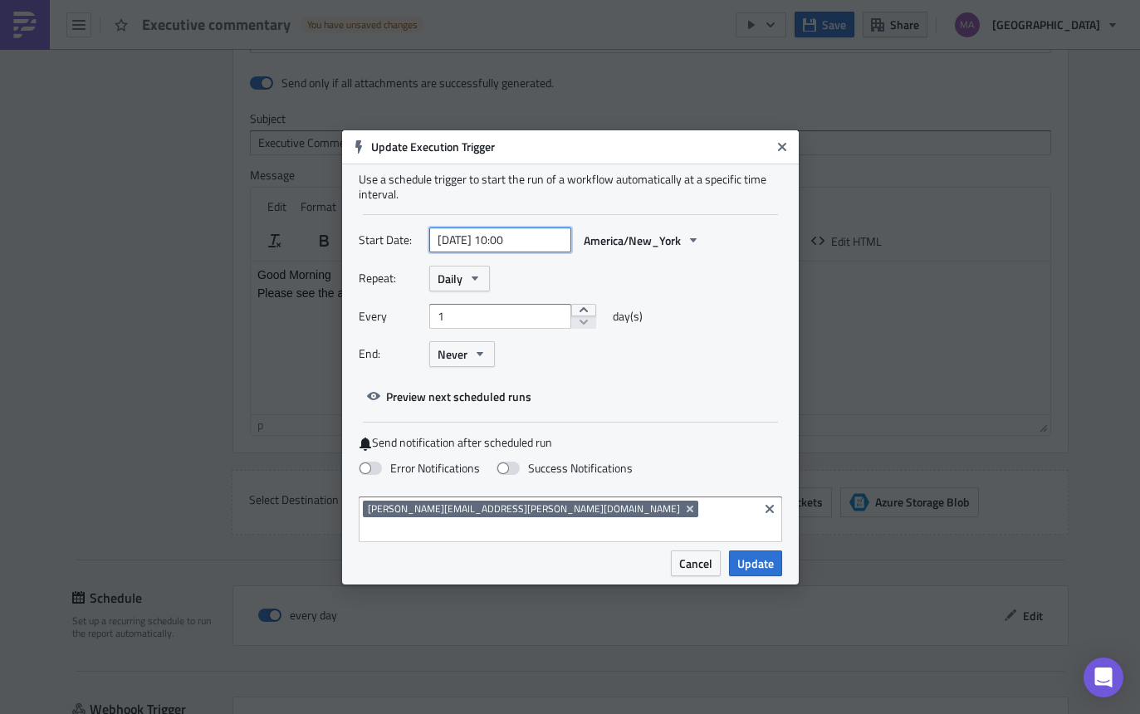
select select "7"
select select "2025"
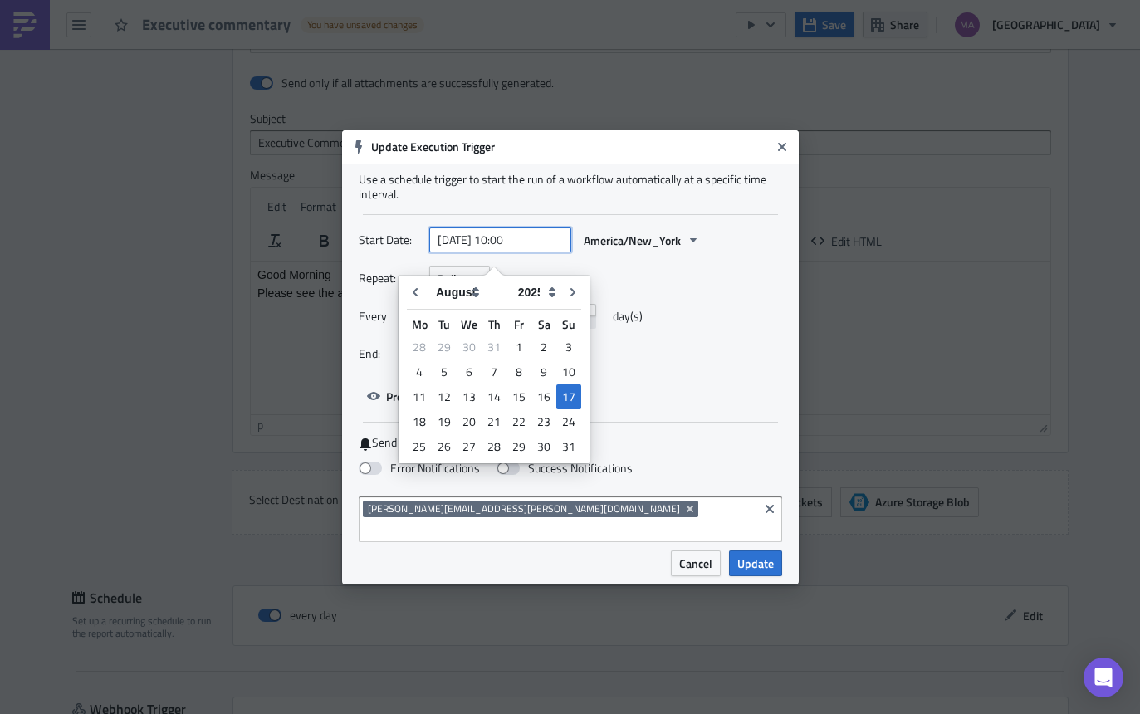
drag, startPoint x: 513, startPoint y: 249, endPoint x: 504, endPoint y: 249, distance: 9.1
click at [504, 249] on input "[DATE] 10:00" at bounding box center [500, 239] width 142 height 25
click at [517, 252] on input "[DATE] 9:00" at bounding box center [500, 239] width 142 height 25
type input "[DATE] 09:30"
click at [679, 310] on div "Repeat: Daily Every 1 day(s) End: Never" at bounding box center [570, 323] width 423 height 114
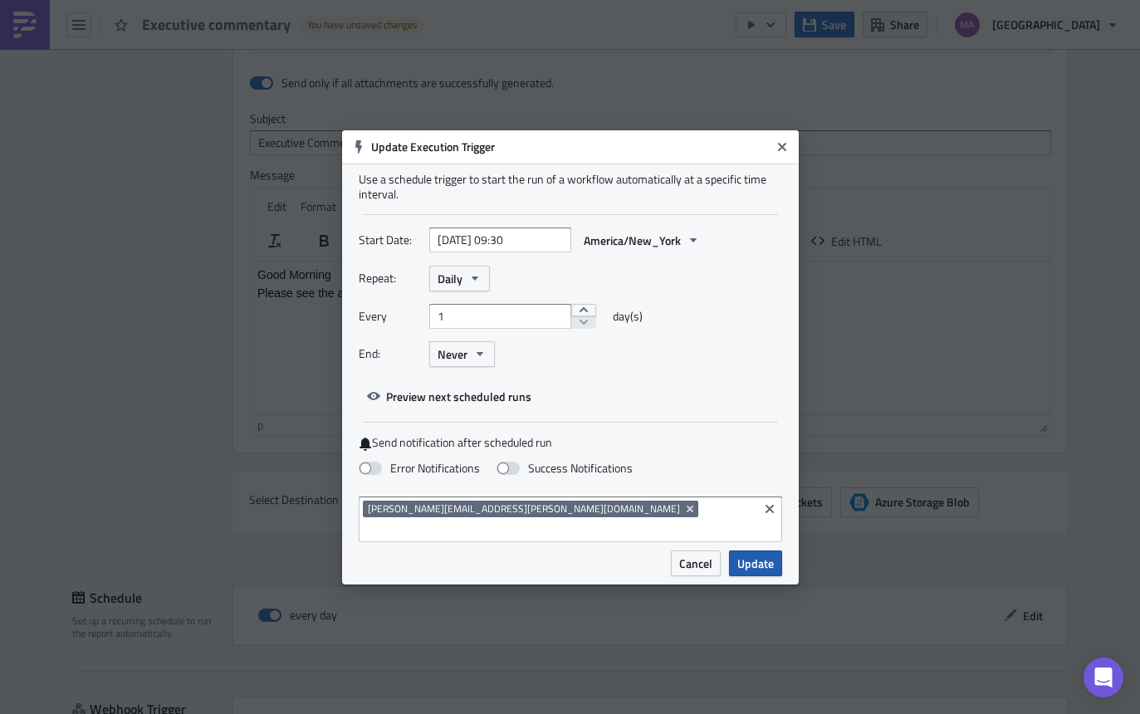
click at [755, 555] on span "Update" at bounding box center [755, 563] width 37 height 17
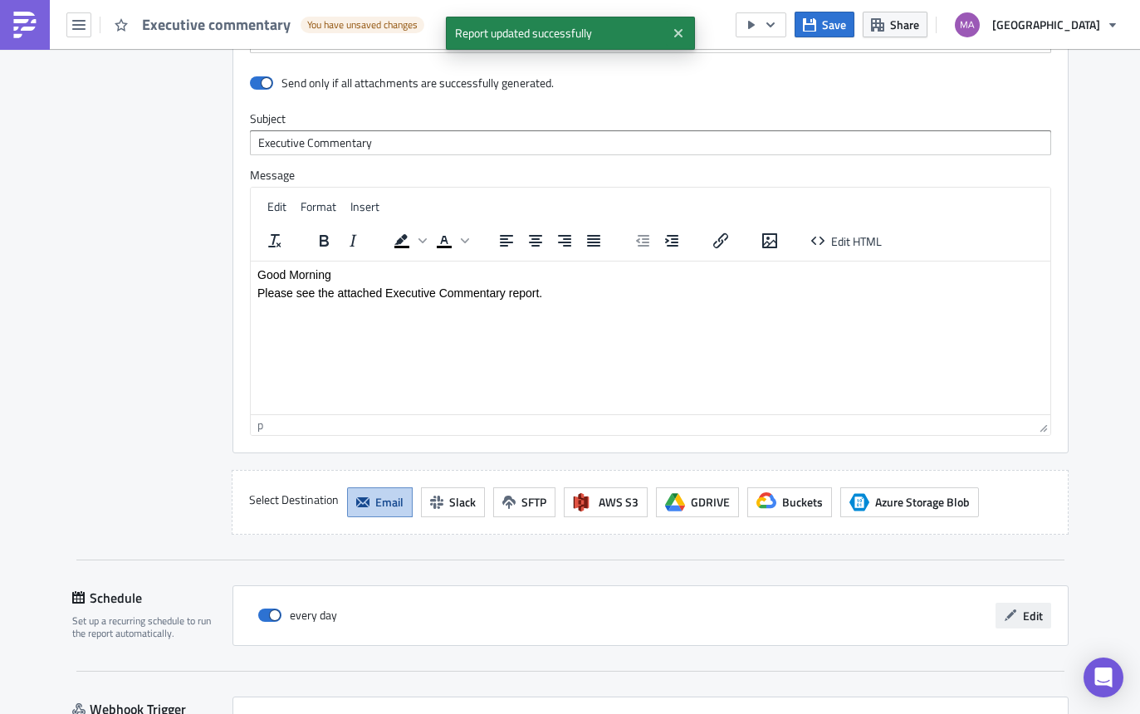
click at [1012, 603] on button "Edit" at bounding box center [1024, 616] width 56 height 26
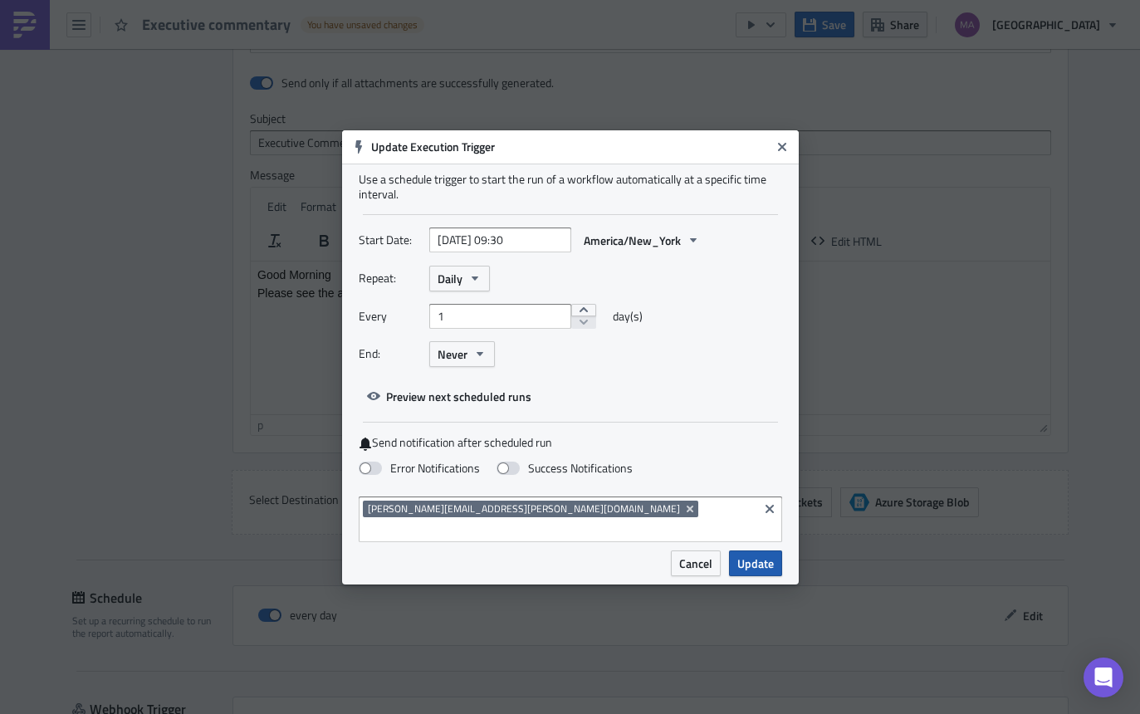
click at [741, 550] on button "Update" at bounding box center [755, 563] width 53 height 26
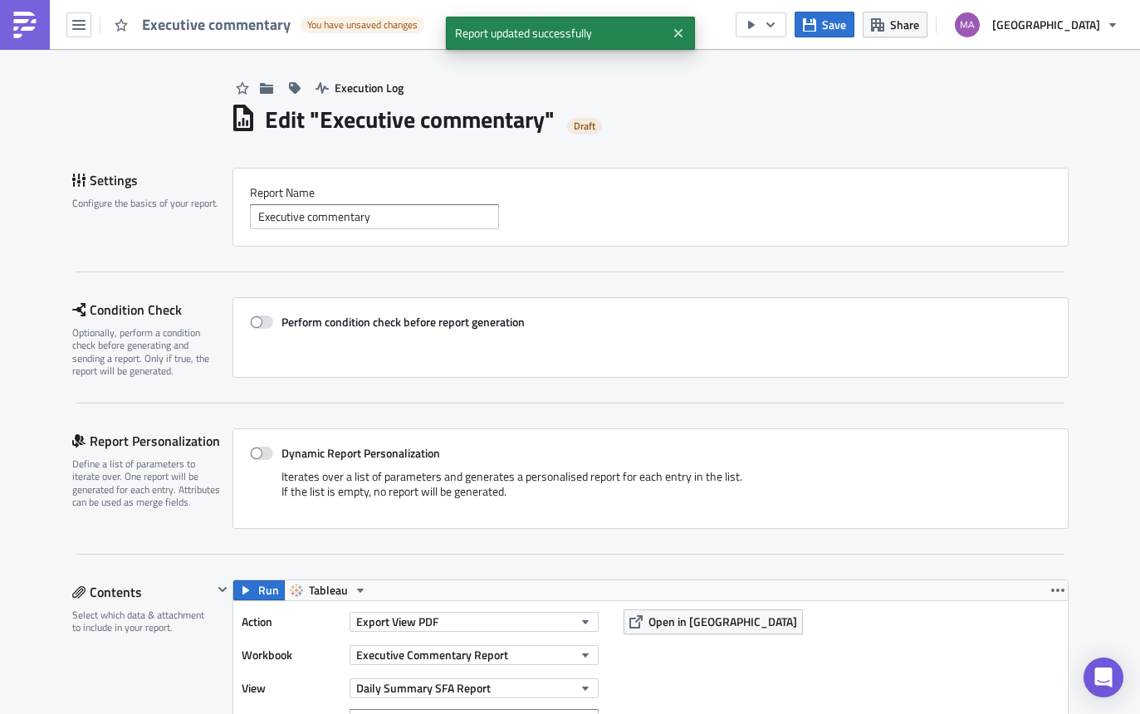
scroll to position [0, 0]
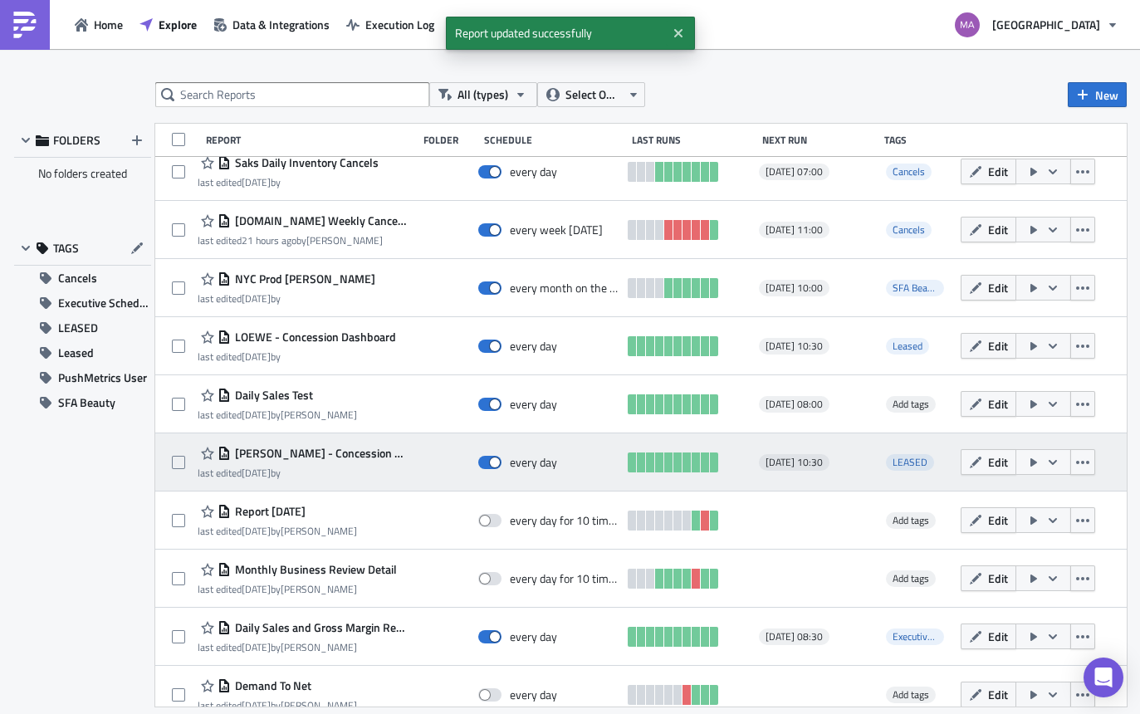
scroll to position [671, 0]
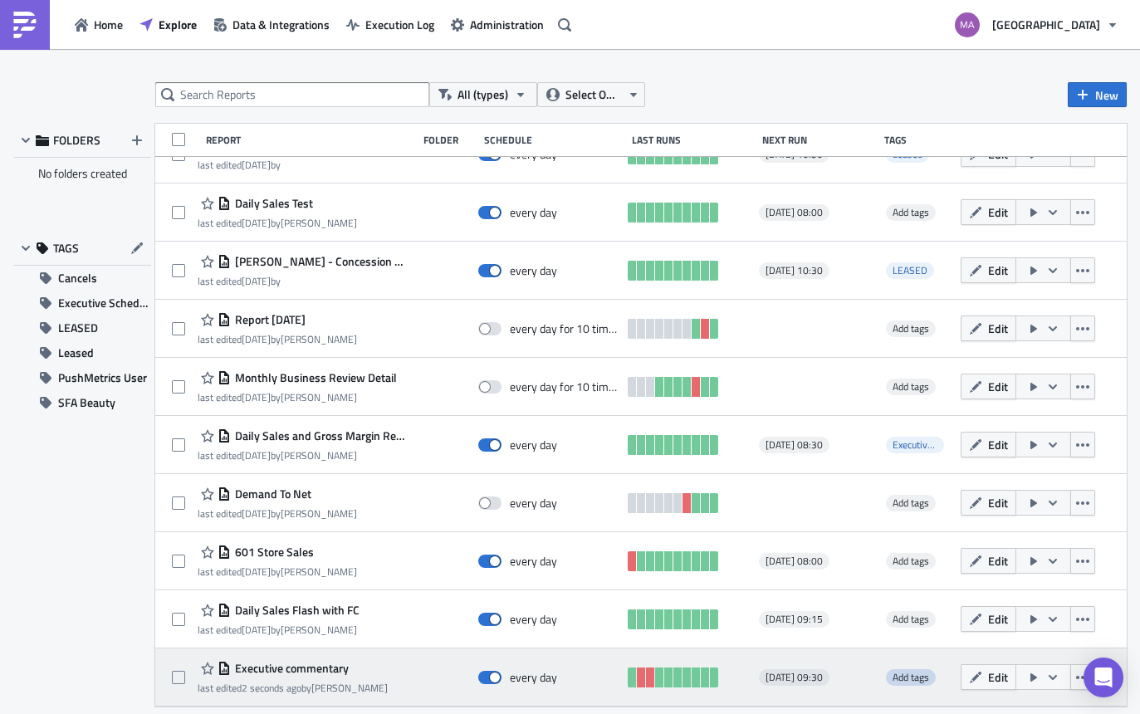
click at [902, 678] on span "Add tags" at bounding box center [911, 677] width 37 height 16
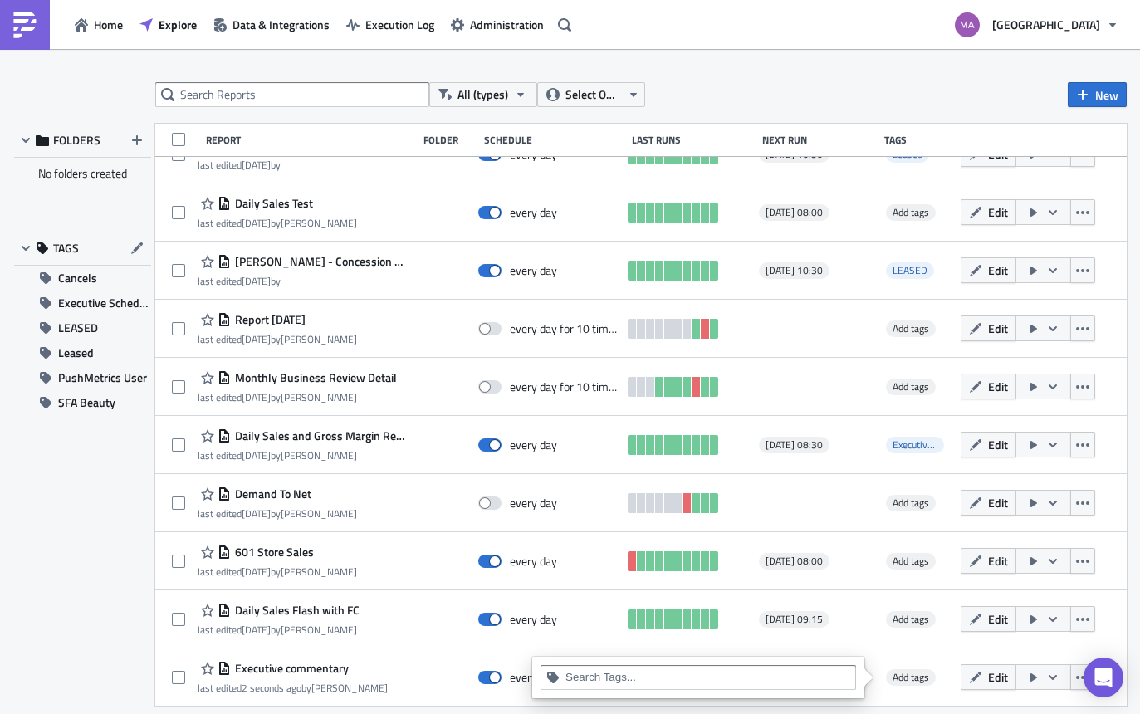
click at [752, 682] on input at bounding box center [707, 677] width 285 height 17
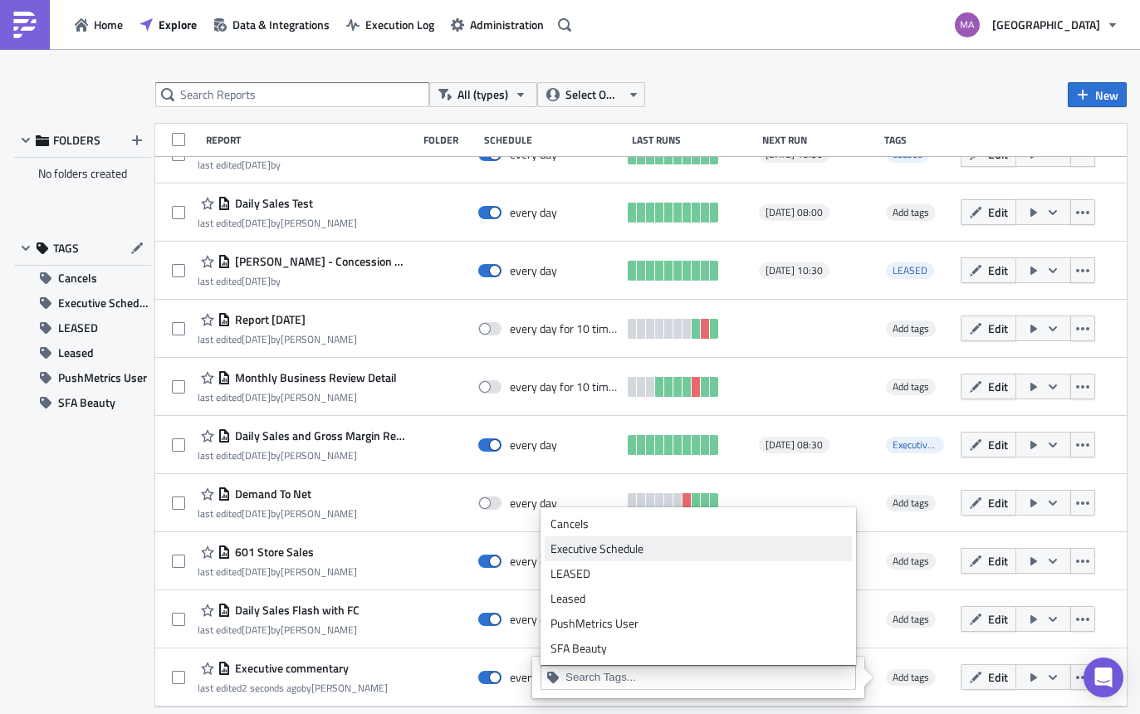
click at [697, 550] on div "Executive Schedule" at bounding box center [698, 549] width 296 height 17
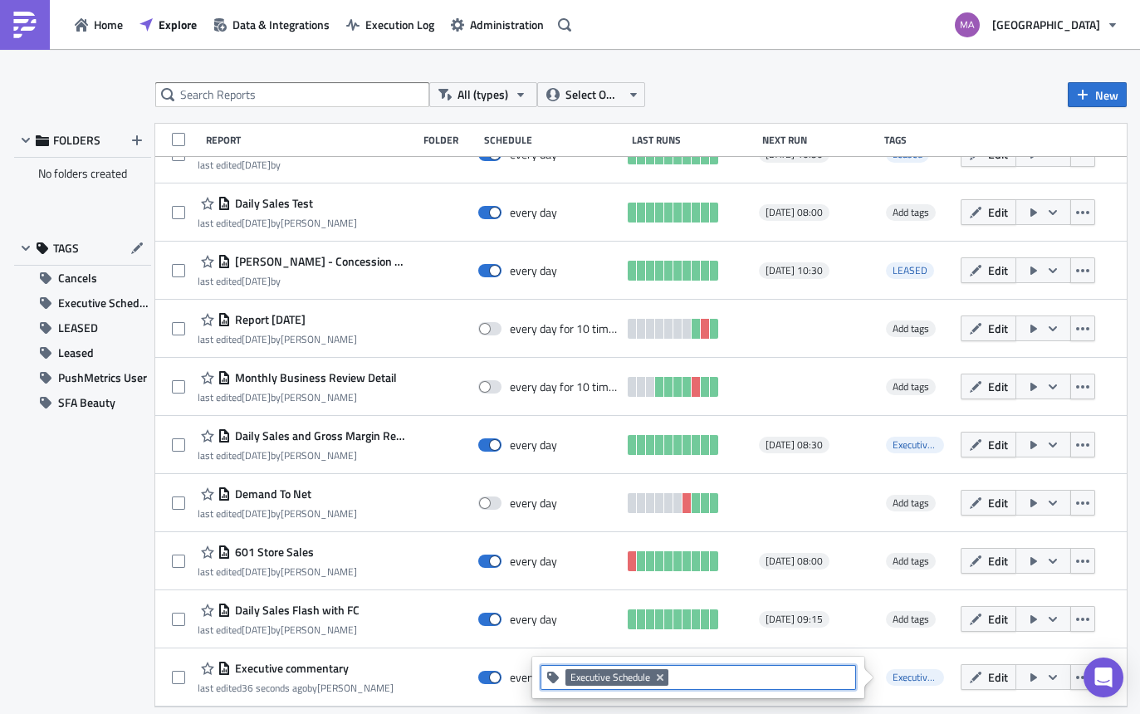
click at [76, 607] on div "FOLDERS No folders created TAGS Cancels Executive Schedule LEASED Leased PushMe…" at bounding box center [82, 415] width 137 height 583
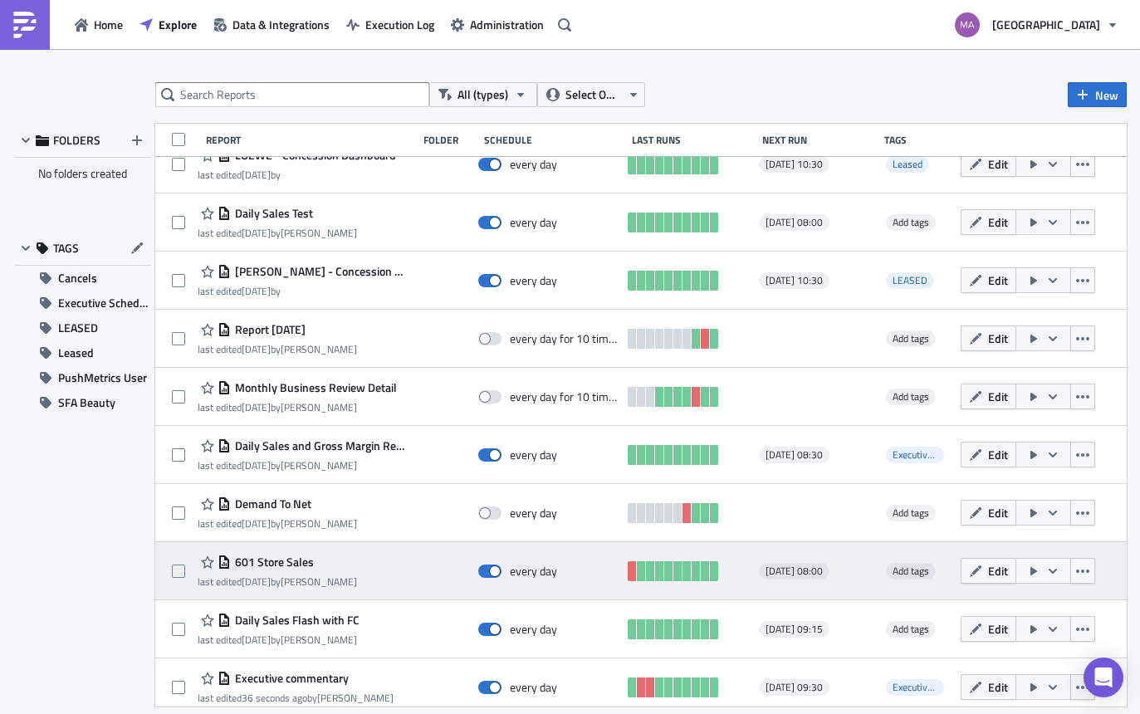
scroll to position [658, 0]
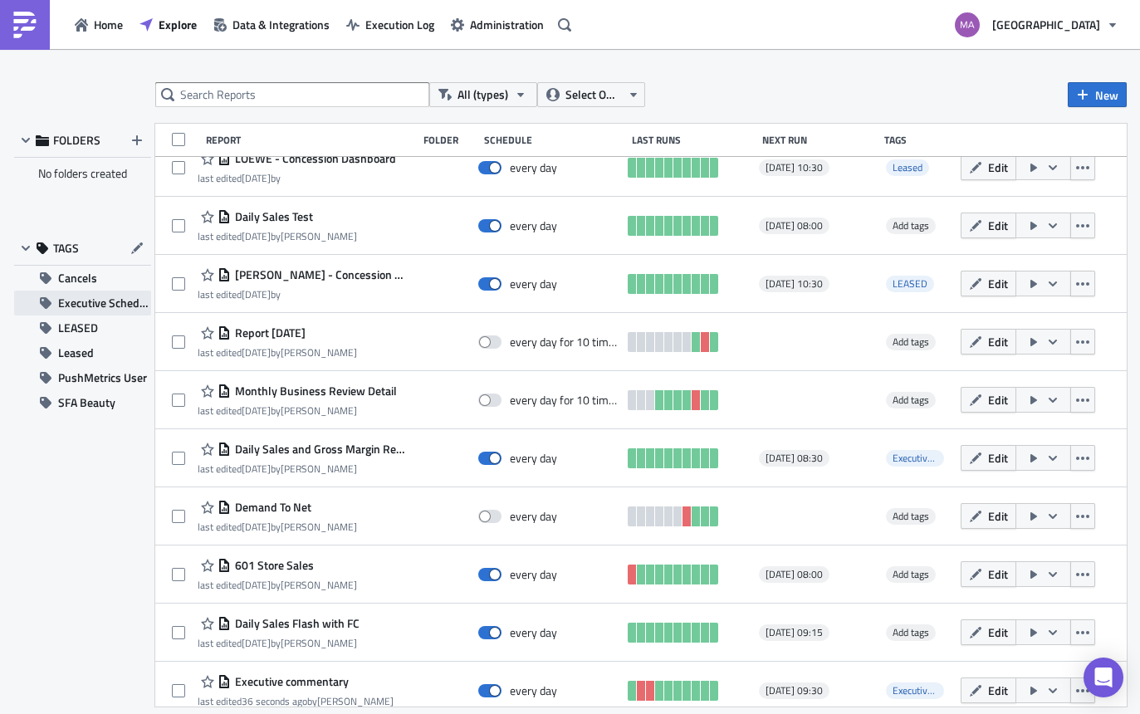
click at [93, 310] on span "Executive Schedule" at bounding box center [104, 303] width 93 height 25
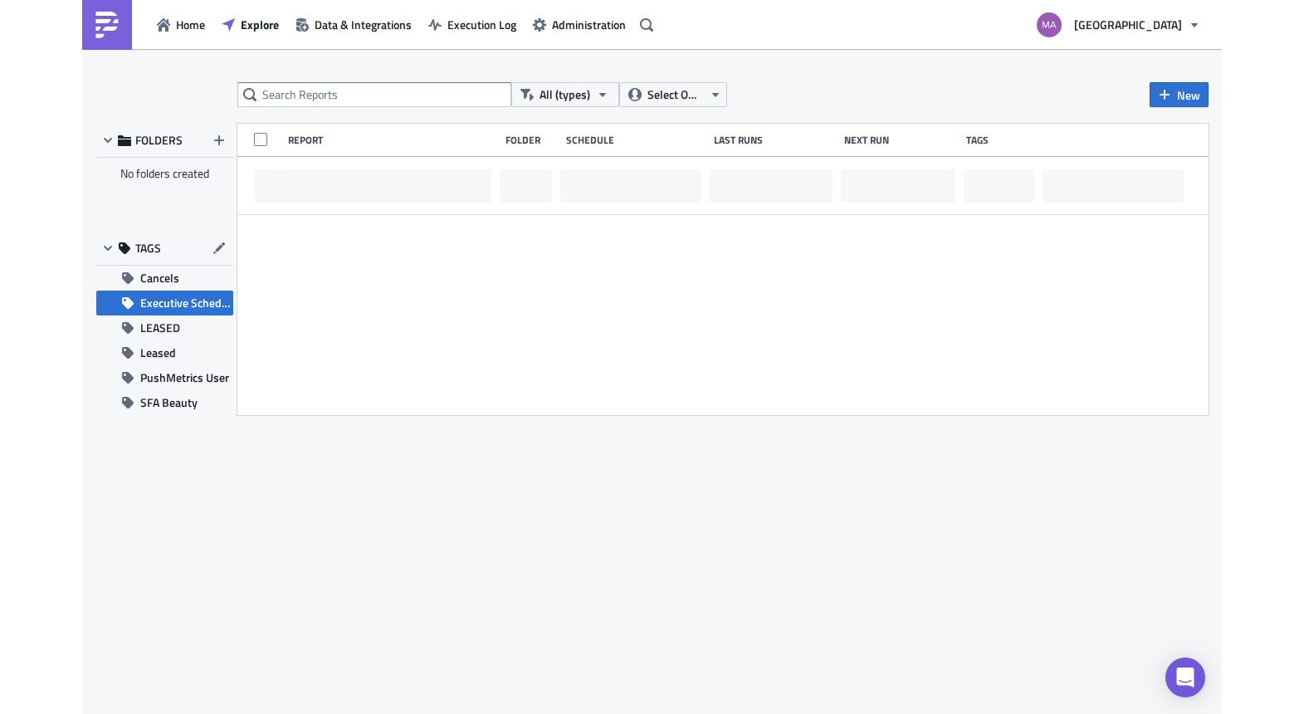
scroll to position [0, 0]
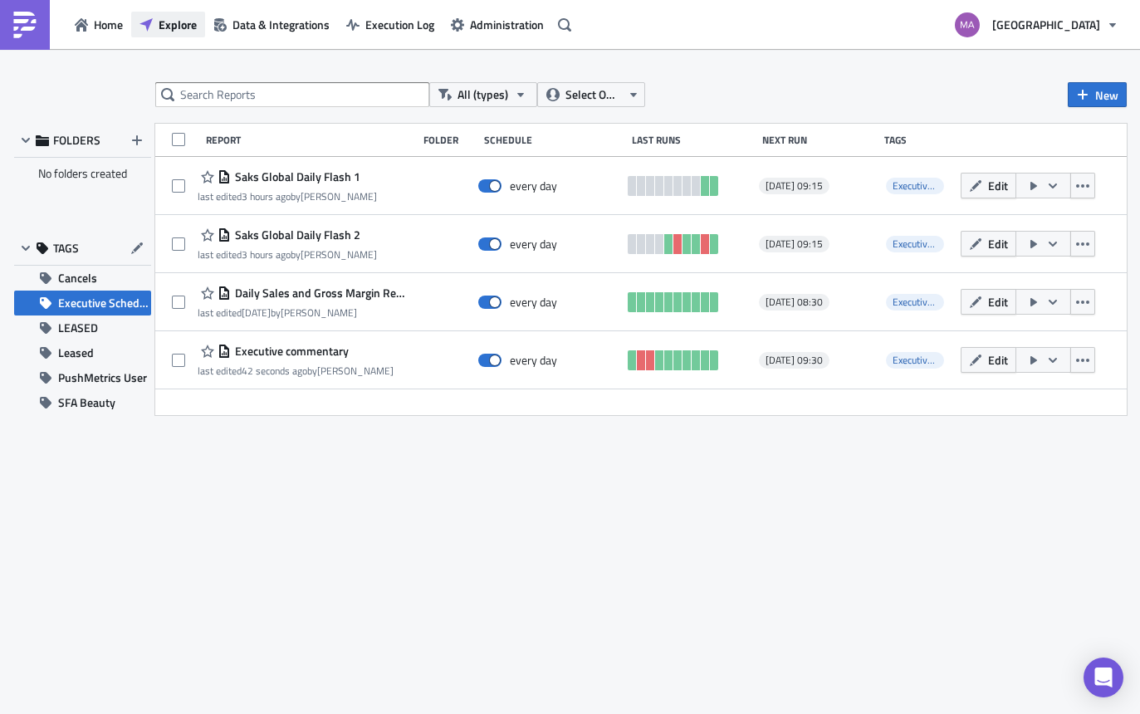
click at [169, 23] on span "Explore" at bounding box center [178, 24] width 38 height 17
